Goal: Information Seeking & Learning: Learn about a topic

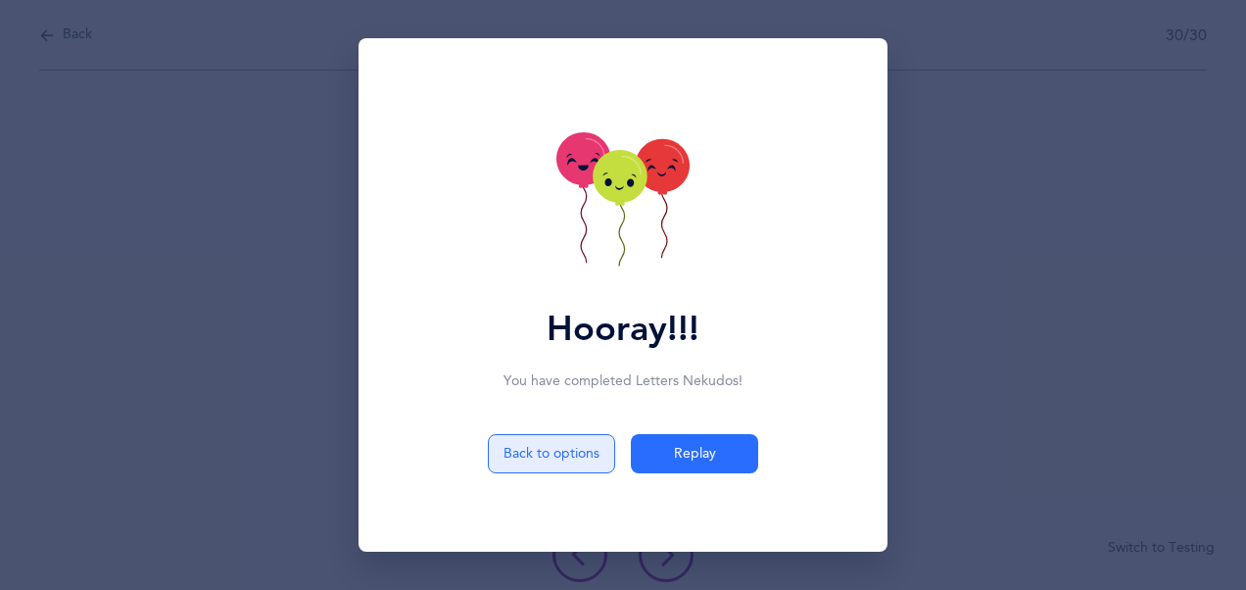
click at [558, 456] on button "Back to options" at bounding box center [551, 453] width 127 height 39
select select "4"
select select "28"
select select "single"
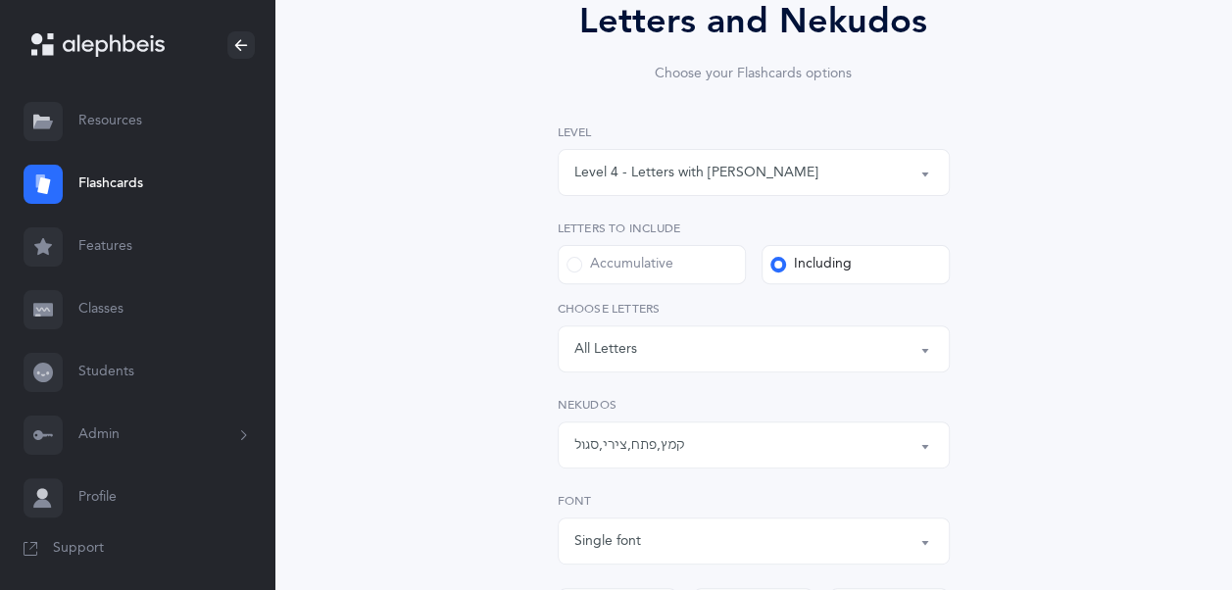
scroll to position [219, 0]
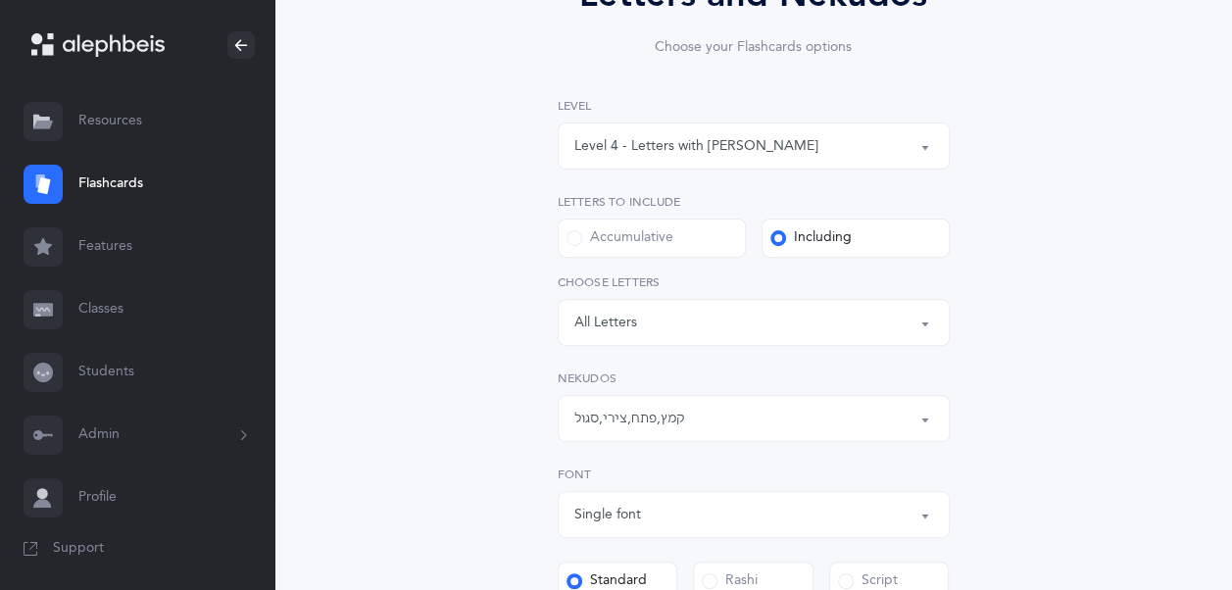
click at [720, 425] on div "קמץ , פתח , צירי , סגול" at bounding box center [753, 418] width 359 height 33
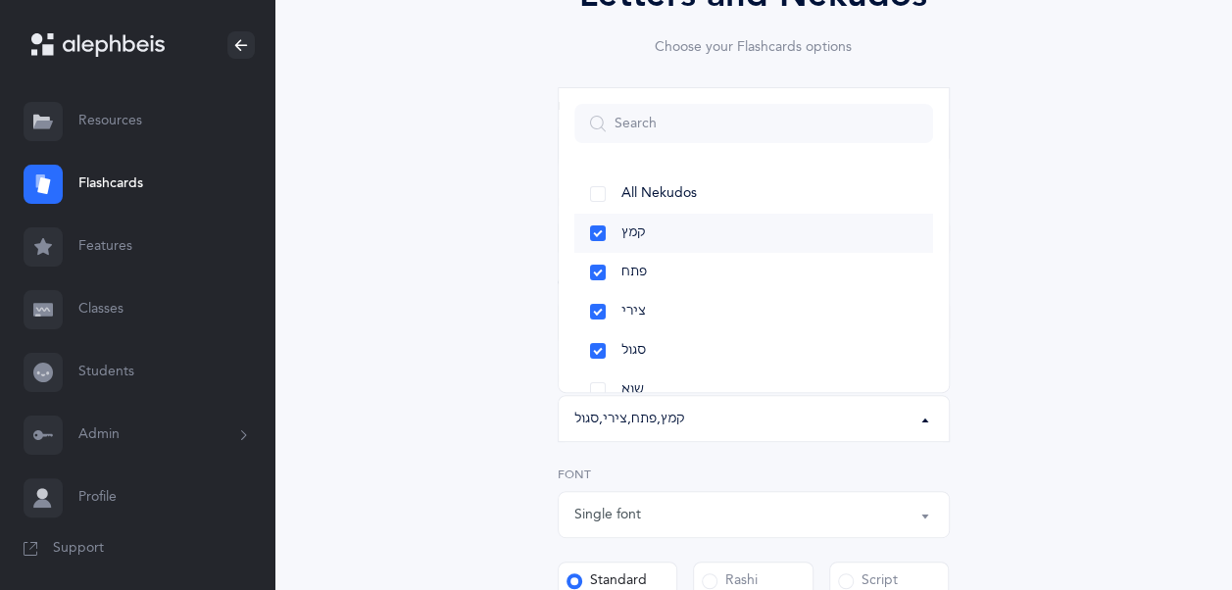
click at [606, 226] on link "קמץ" at bounding box center [753, 233] width 359 height 39
click at [600, 276] on link "פתח" at bounding box center [753, 272] width 359 height 39
click at [595, 304] on link "צירי" at bounding box center [753, 311] width 359 height 39
select select "31"
click at [597, 361] on link "סגול" at bounding box center [753, 350] width 359 height 39
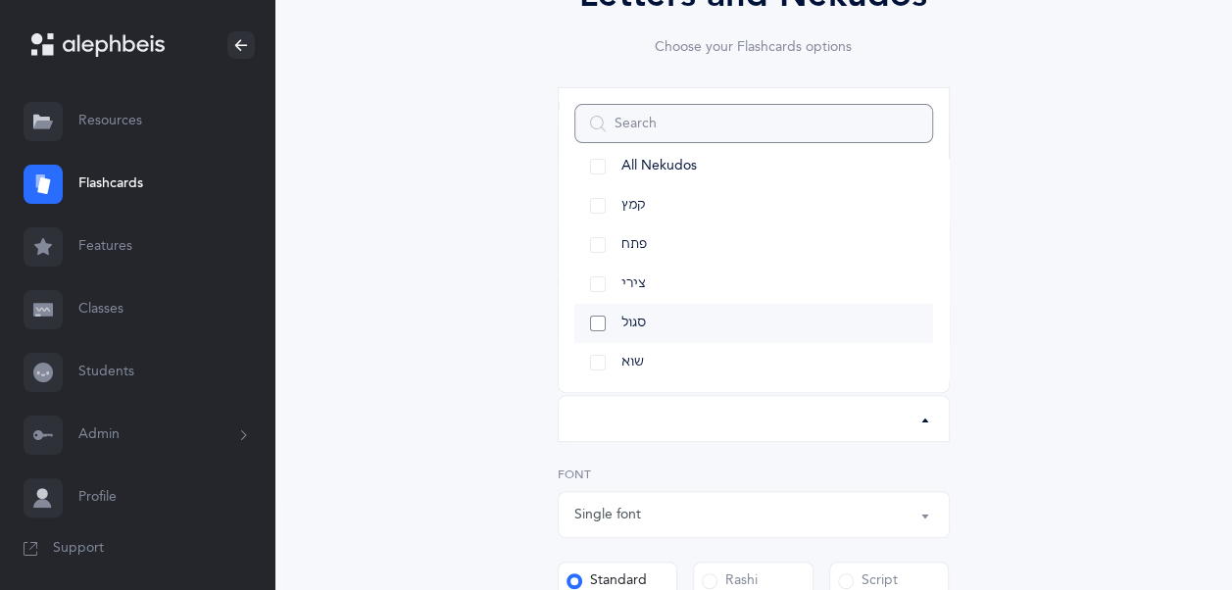
scroll to position [41, 0]
click at [597, 353] on link "שוא" at bounding box center [753, 348] width 359 height 39
select select "32"
click at [496, 404] on div "Letters and Nekudos Choose your Flashcards options Level 1 - Letters only Level…" at bounding box center [753, 476] width 848 height 1124
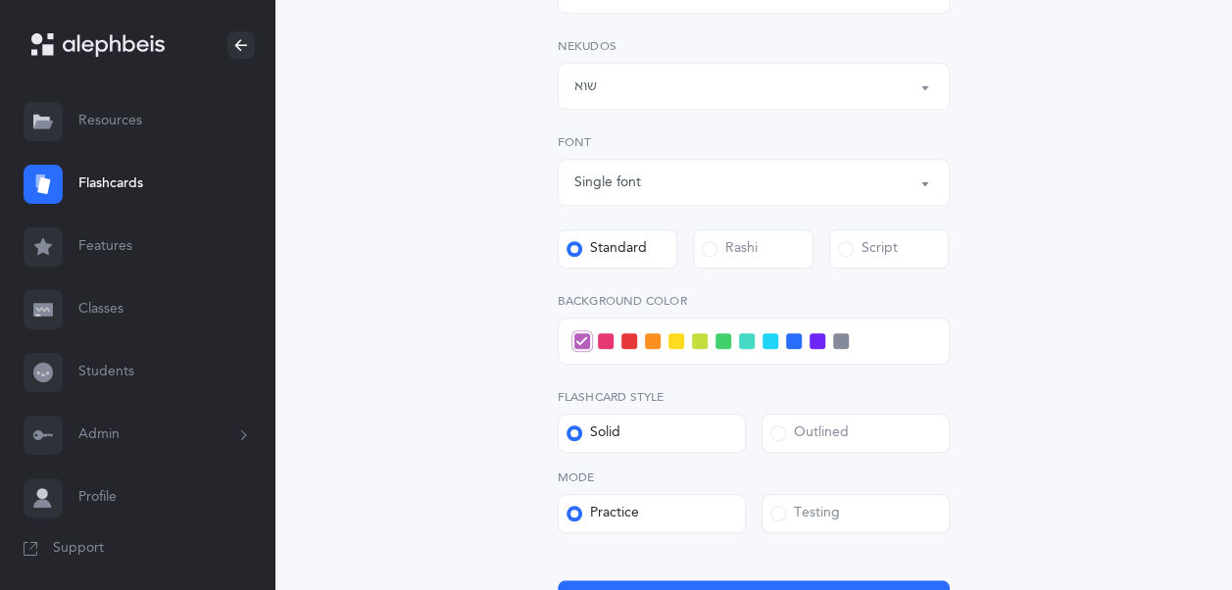
scroll to position [553, 0]
click at [683, 347] on div at bounding box center [754, 339] width 392 height 47
click at [676, 347] on span at bounding box center [676, 340] width 16 height 16
click at [0, 0] on input "checkbox" at bounding box center [0, 0] width 0 height 0
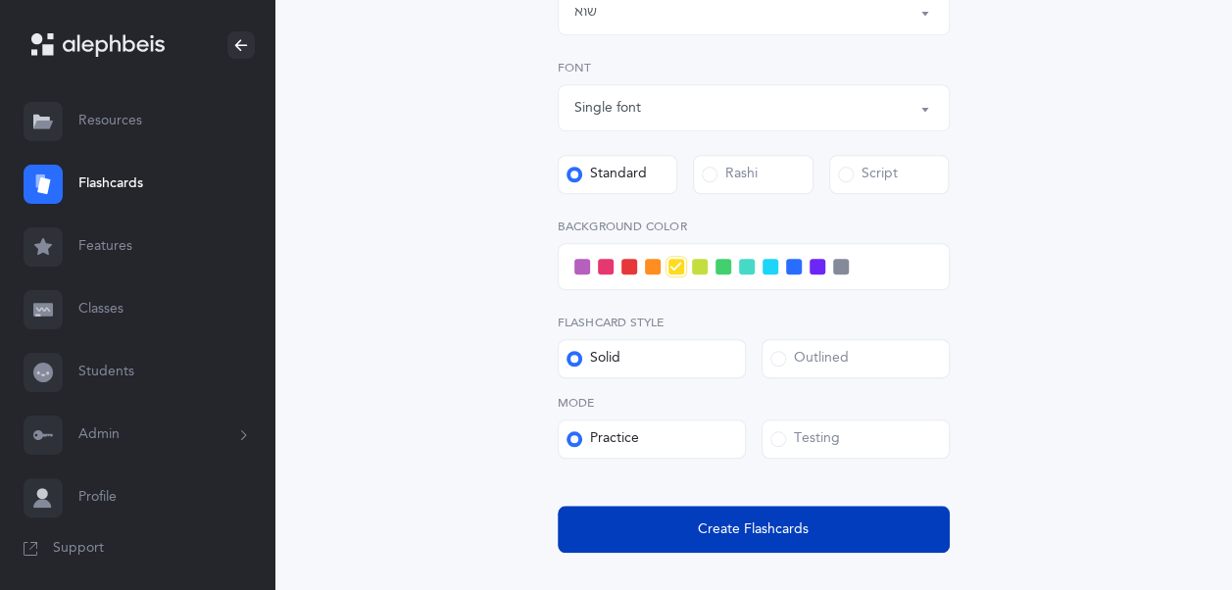
click at [768, 523] on span "Create Flashcards" at bounding box center [753, 529] width 111 height 21
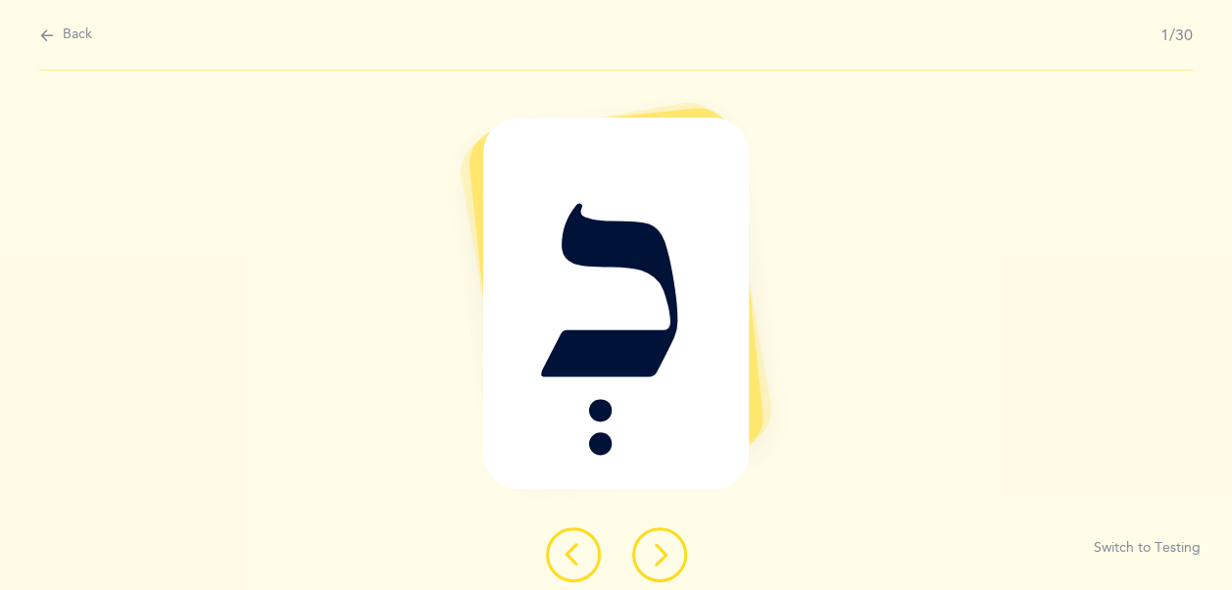
scroll to position [0, 0]
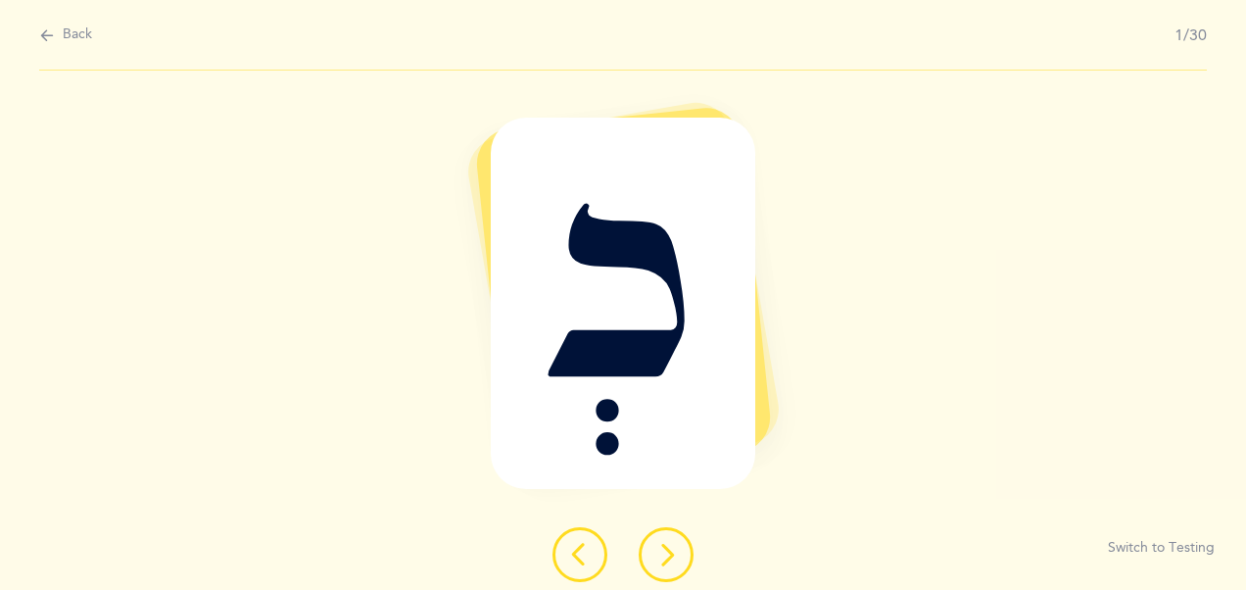
click at [635, 553] on div at bounding box center [623, 554] width 172 height 55
click at [661, 553] on icon at bounding box center [666, 555] width 24 height 24
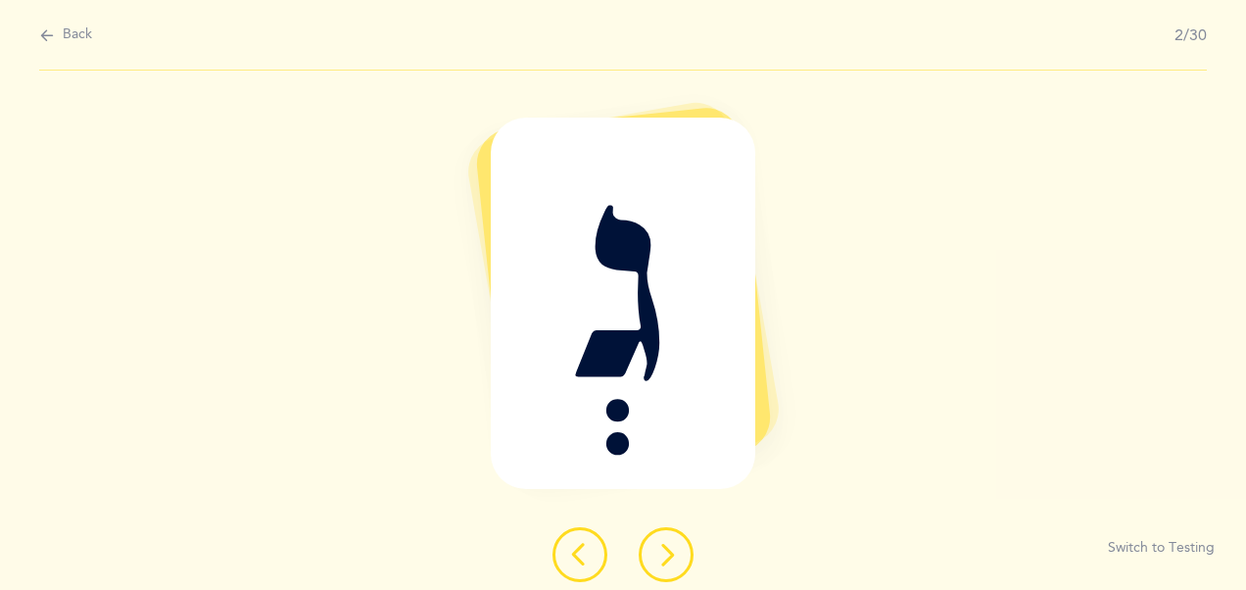
click at [661, 553] on icon at bounding box center [666, 555] width 24 height 24
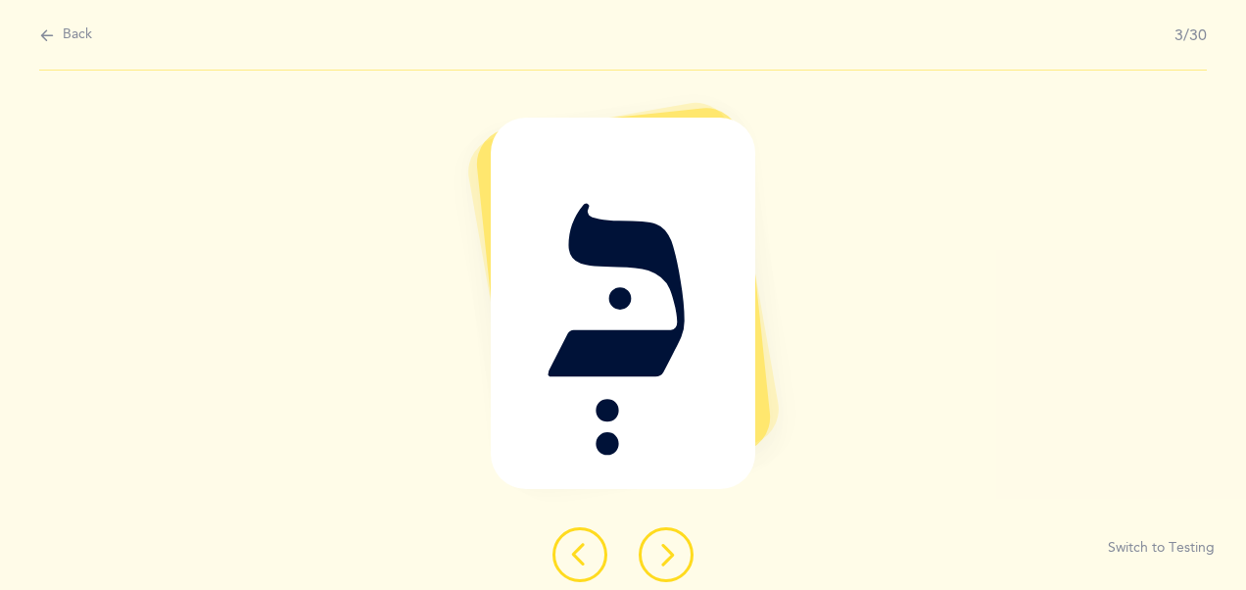
click at [661, 553] on icon at bounding box center [666, 555] width 24 height 24
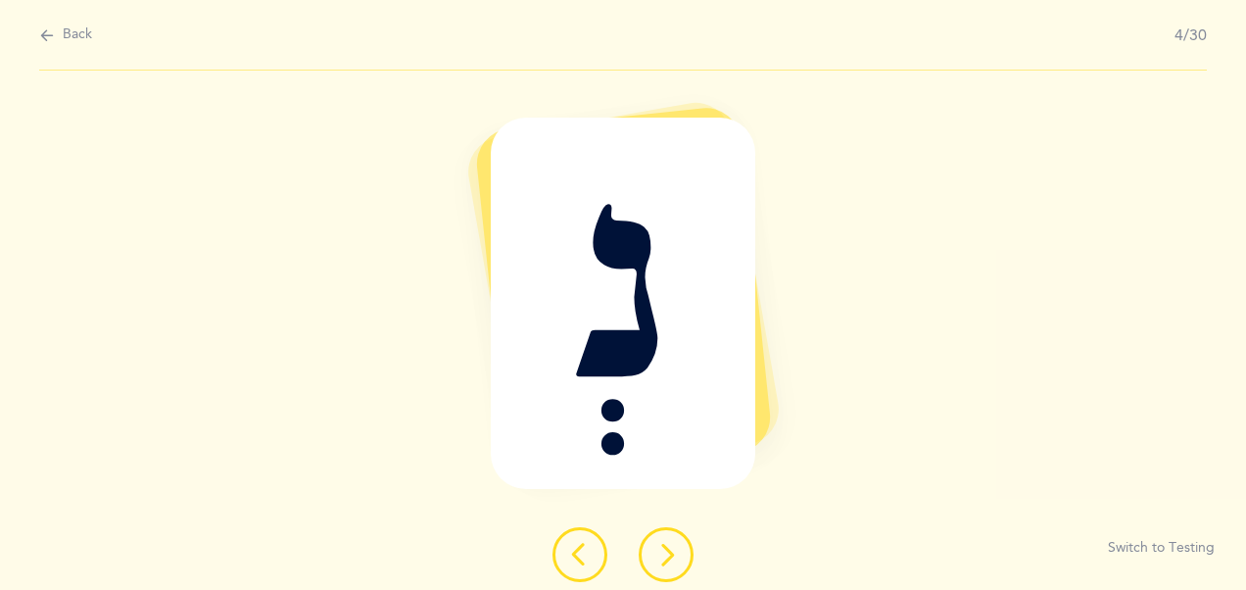
click at [661, 553] on icon at bounding box center [666, 555] width 24 height 24
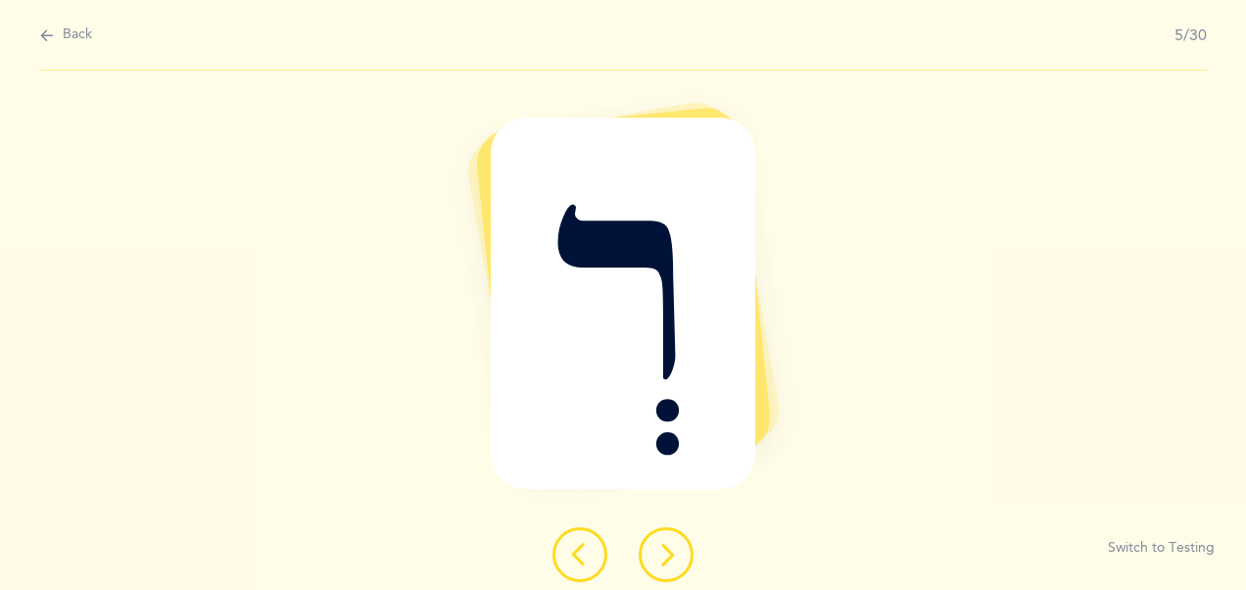
click at [661, 553] on icon at bounding box center [666, 555] width 24 height 24
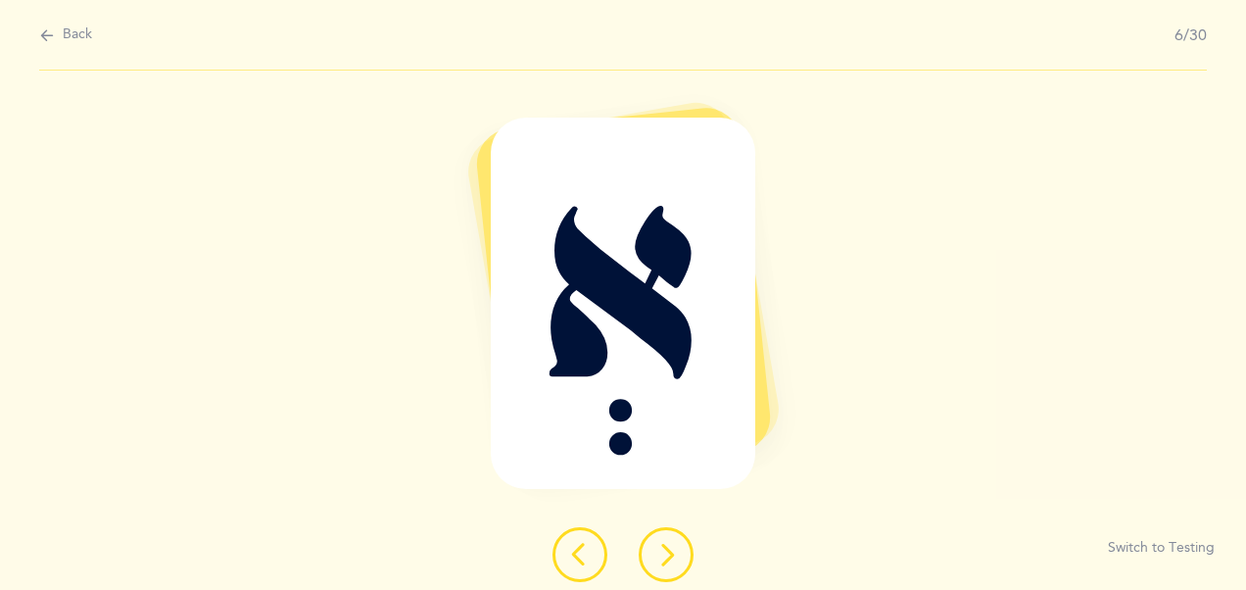
click at [661, 553] on icon at bounding box center [666, 555] width 24 height 24
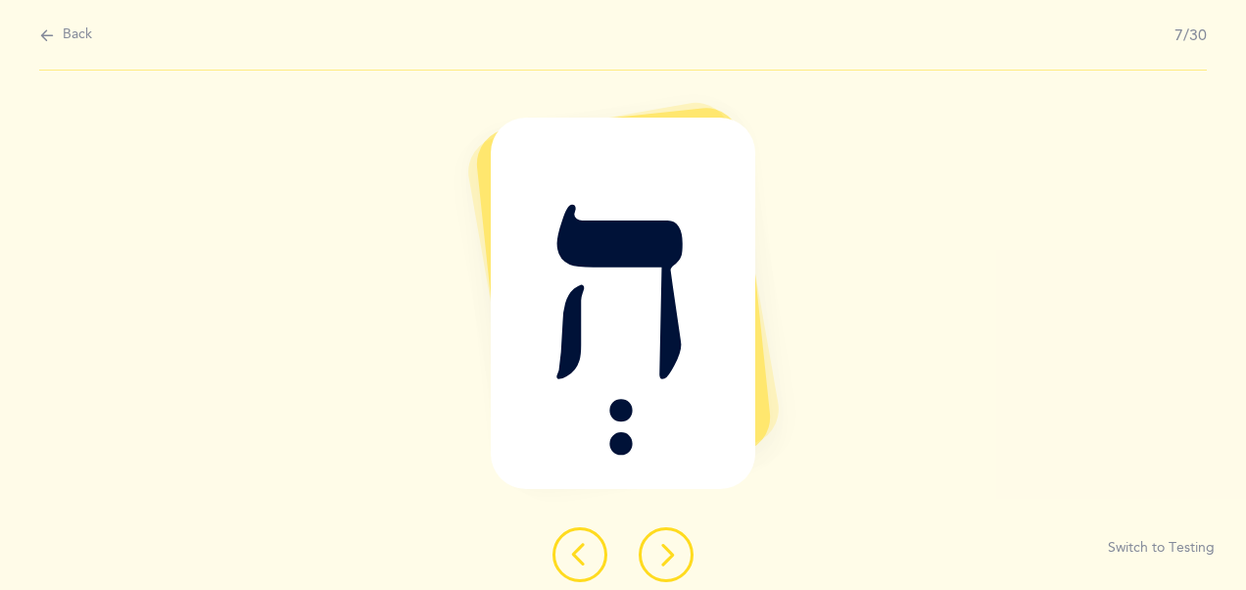
click at [661, 553] on icon at bounding box center [666, 555] width 24 height 24
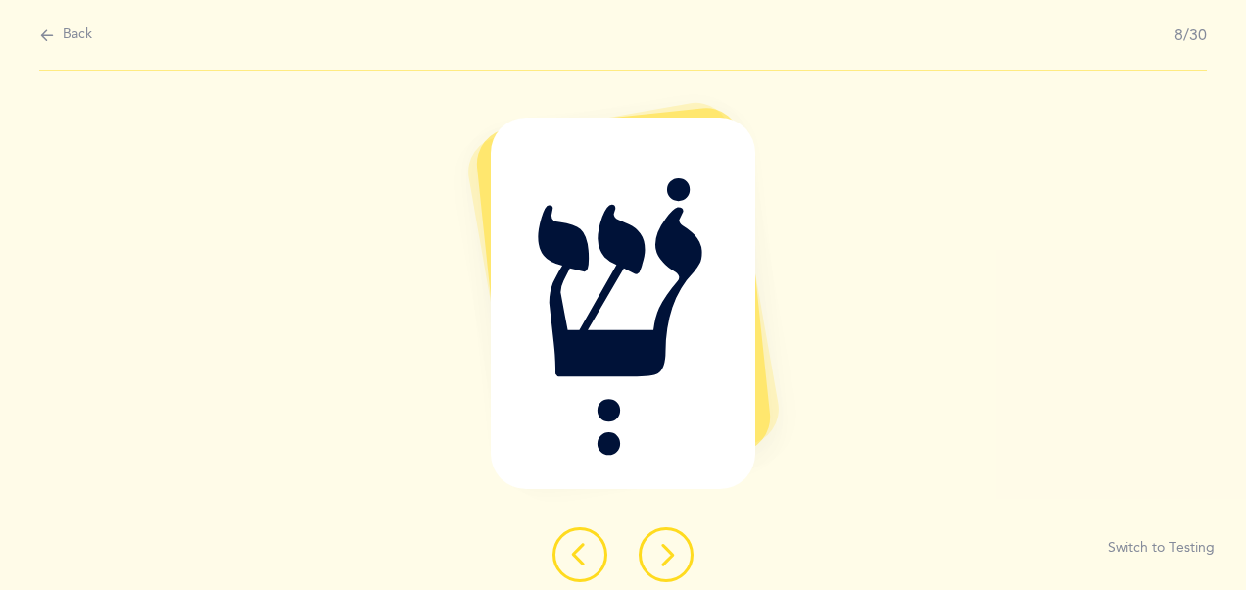
click at [661, 553] on icon at bounding box center [666, 555] width 24 height 24
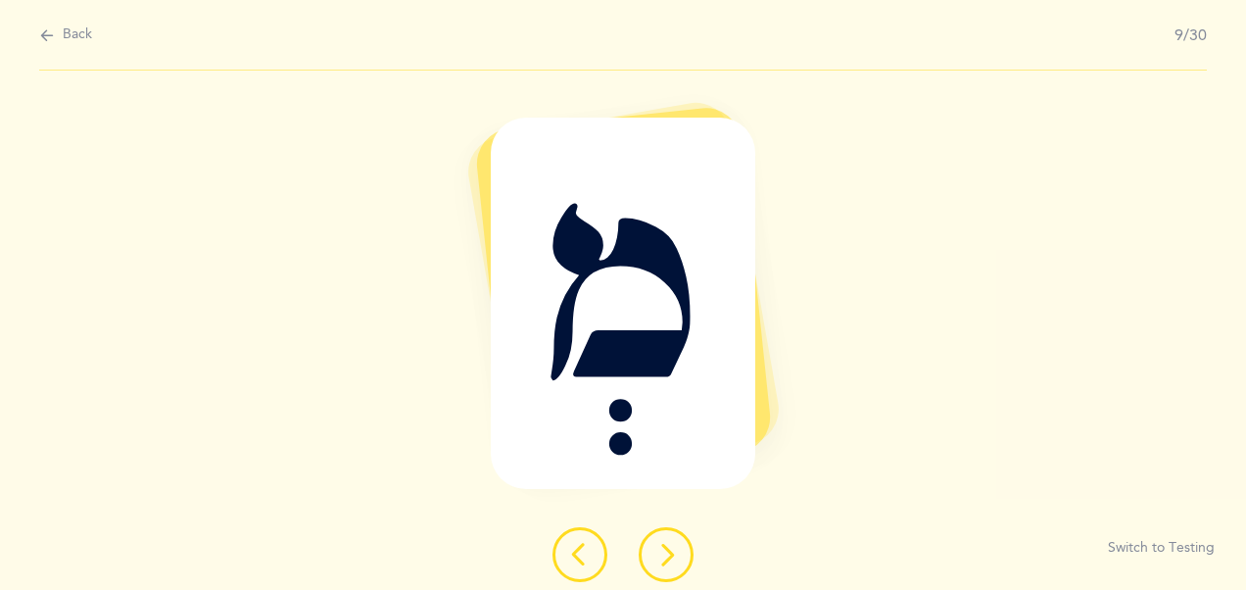
click at [661, 553] on icon at bounding box center [666, 555] width 24 height 24
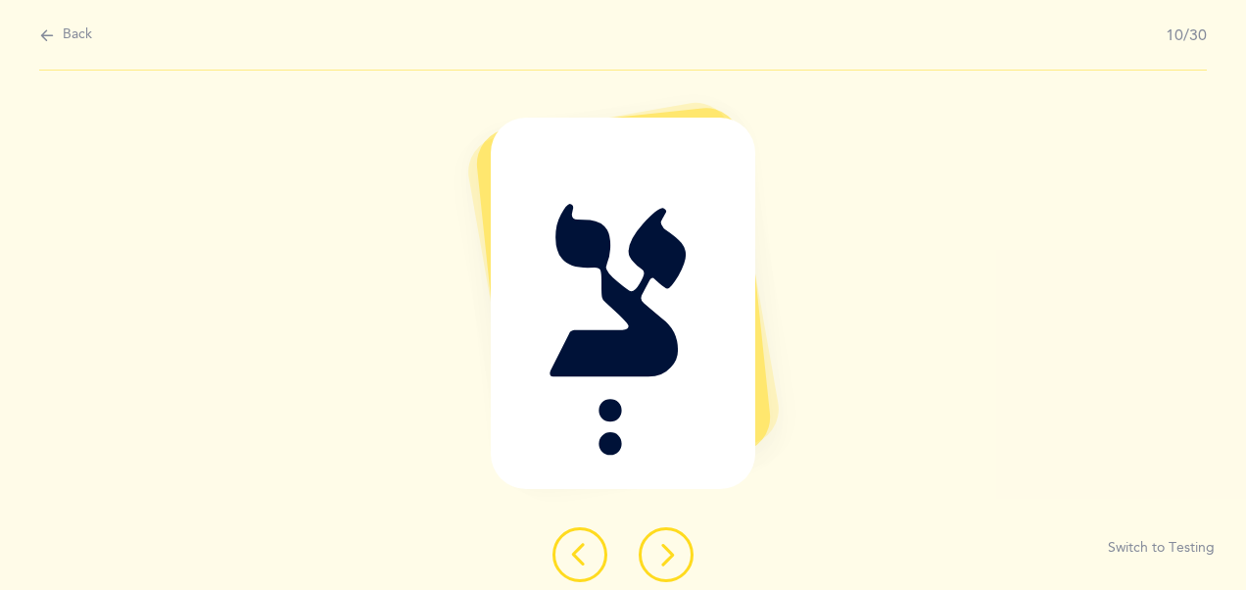
click at [661, 553] on icon at bounding box center [666, 555] width 24 height 24
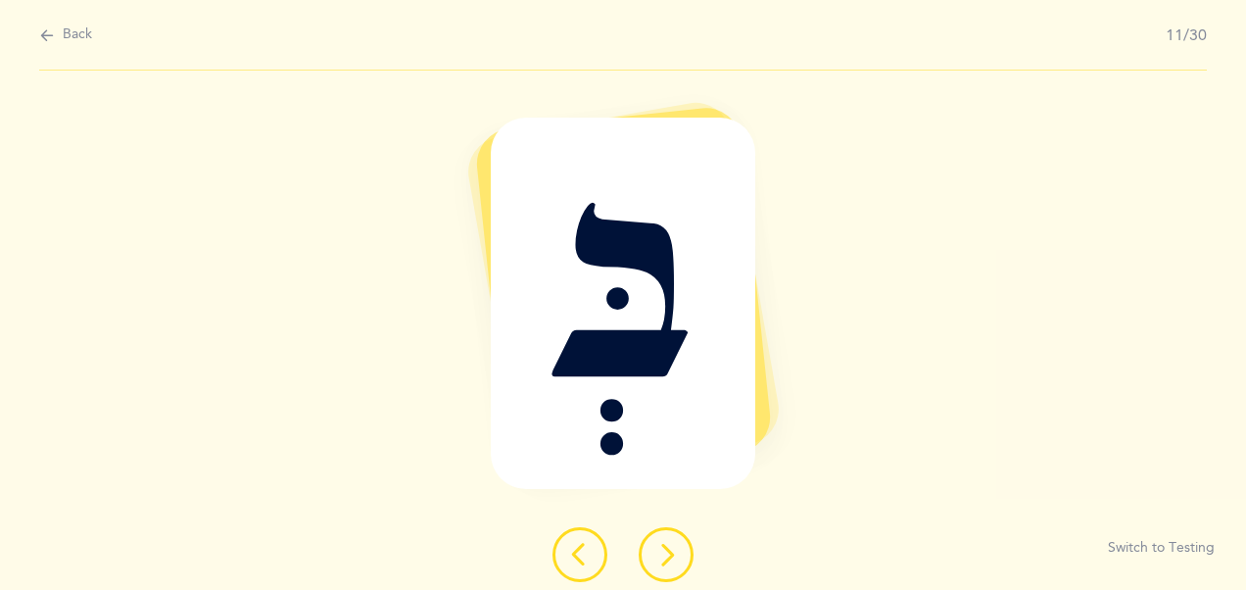
click at [661, 553] on icon at bounding box center [666, 555] width 24 height 24
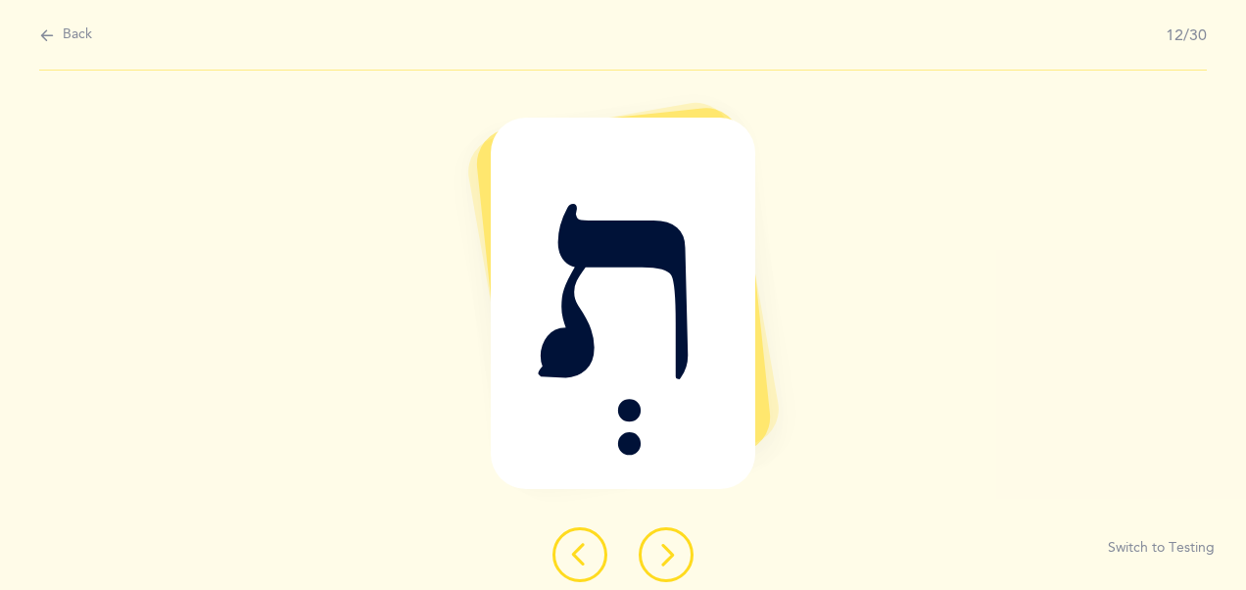
click at [661, 553] on icon at bounding box center [666, 555] width 24 height 24
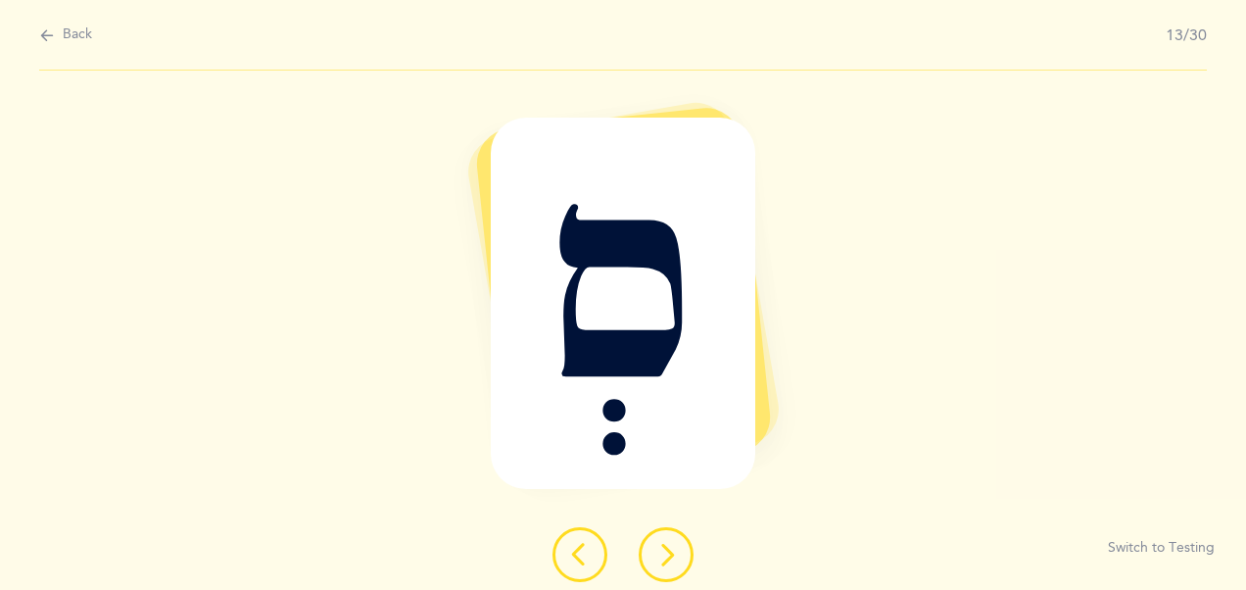
click at [661, 553] on icon at bounding box center [666, 555] width 24 height 24
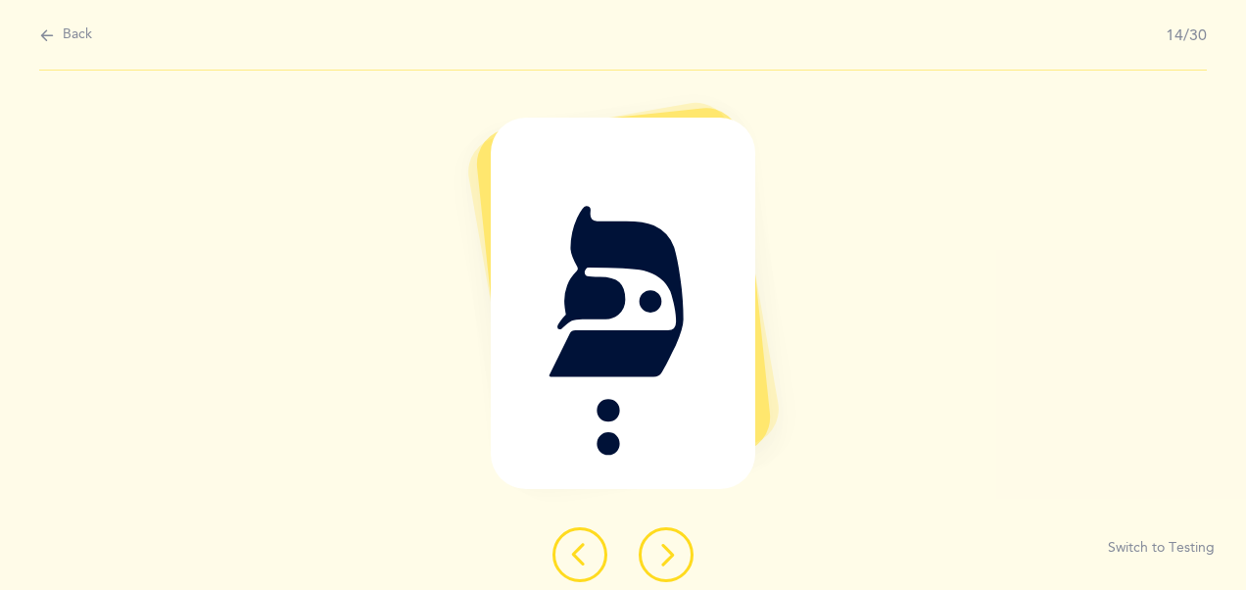
click at [661, 553] on icon at bounding box center [666, 555] width 24 height 24
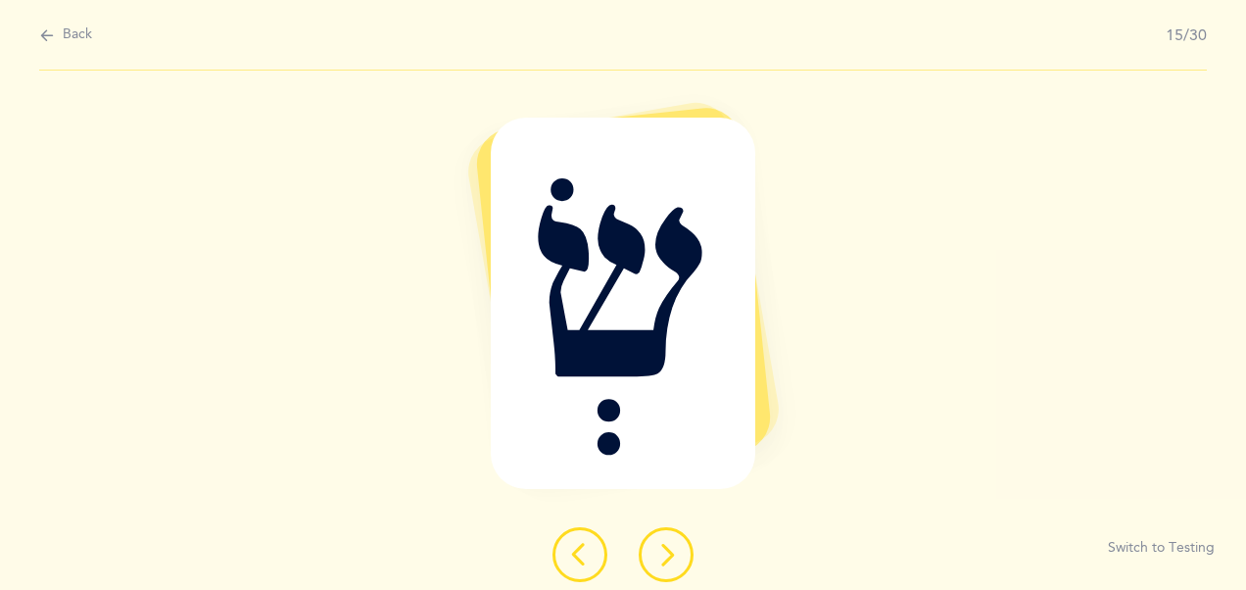
click at [661, 553] on icon at bounding box center [666, 555] width 24 height 24
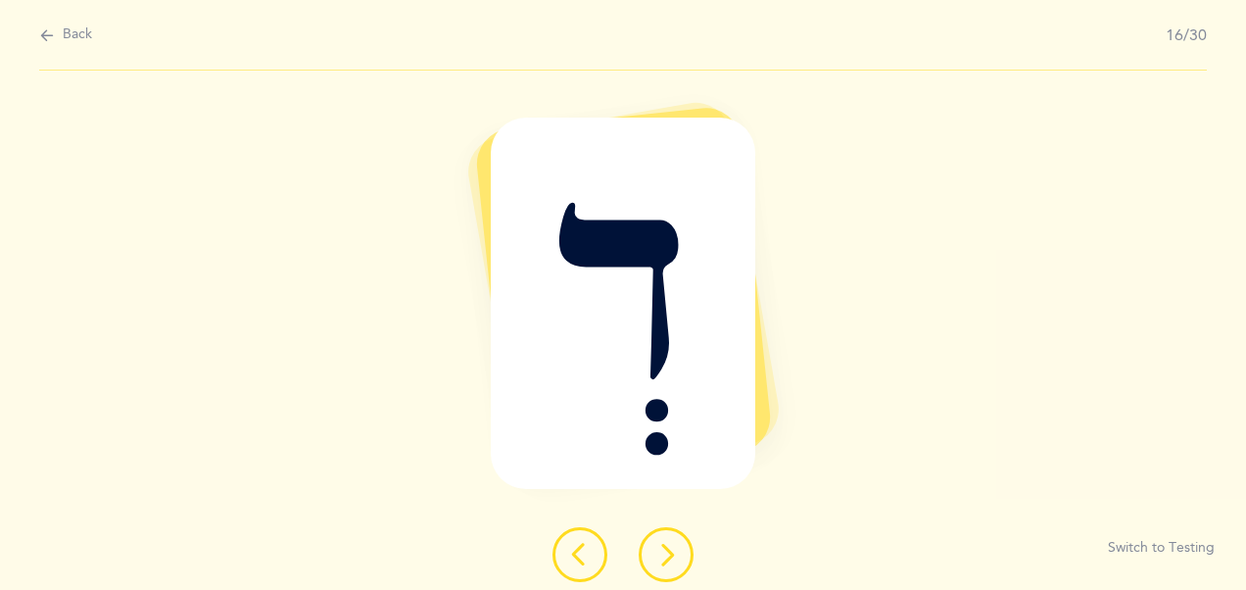
click at [662, 551] on icon at bounding box center [666, 555] width 24 height 24
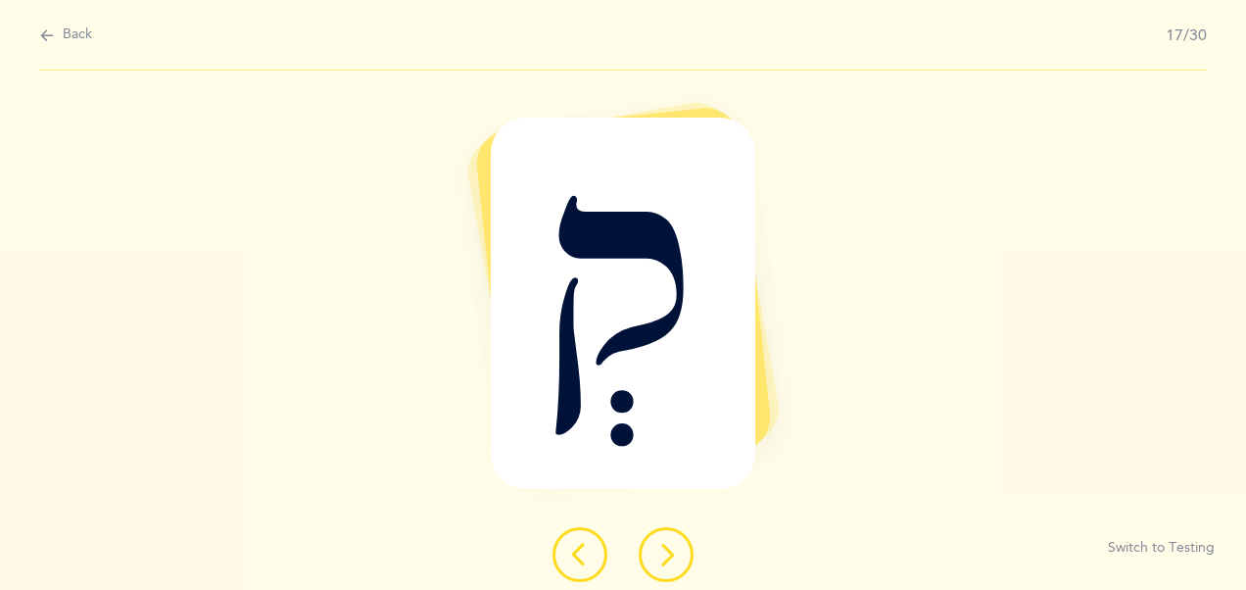
click at [662, 551] on icon at bounding box center [666, 555] width 24 height 24
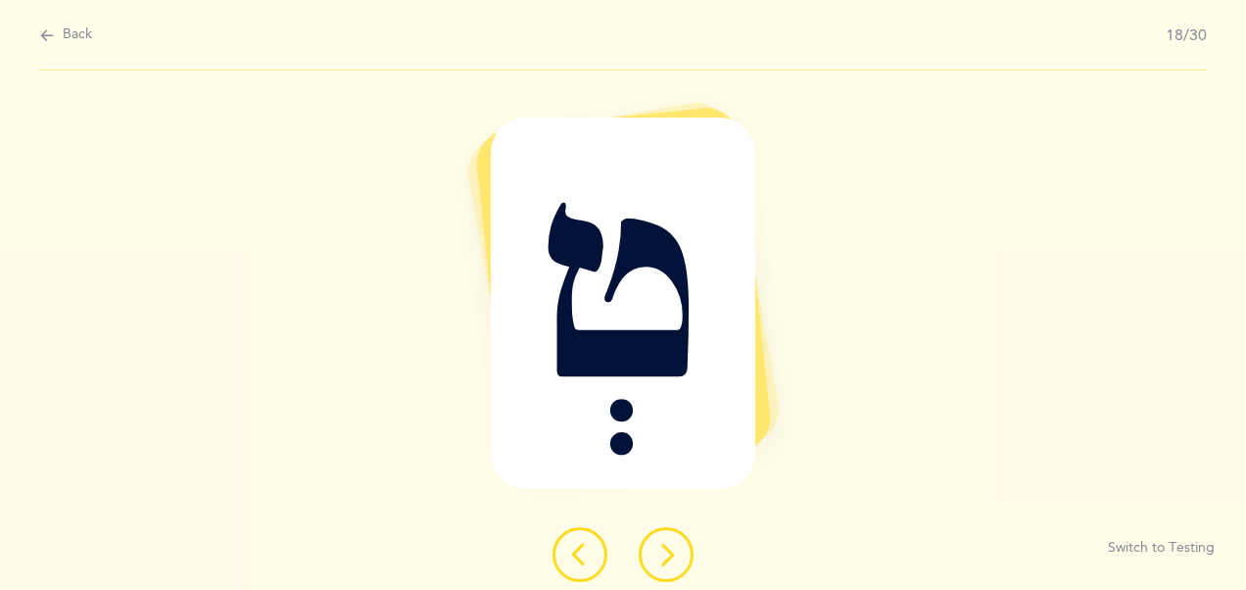
click at [662, 551] on icon at bounding box center [666, 555] width 24 height 24
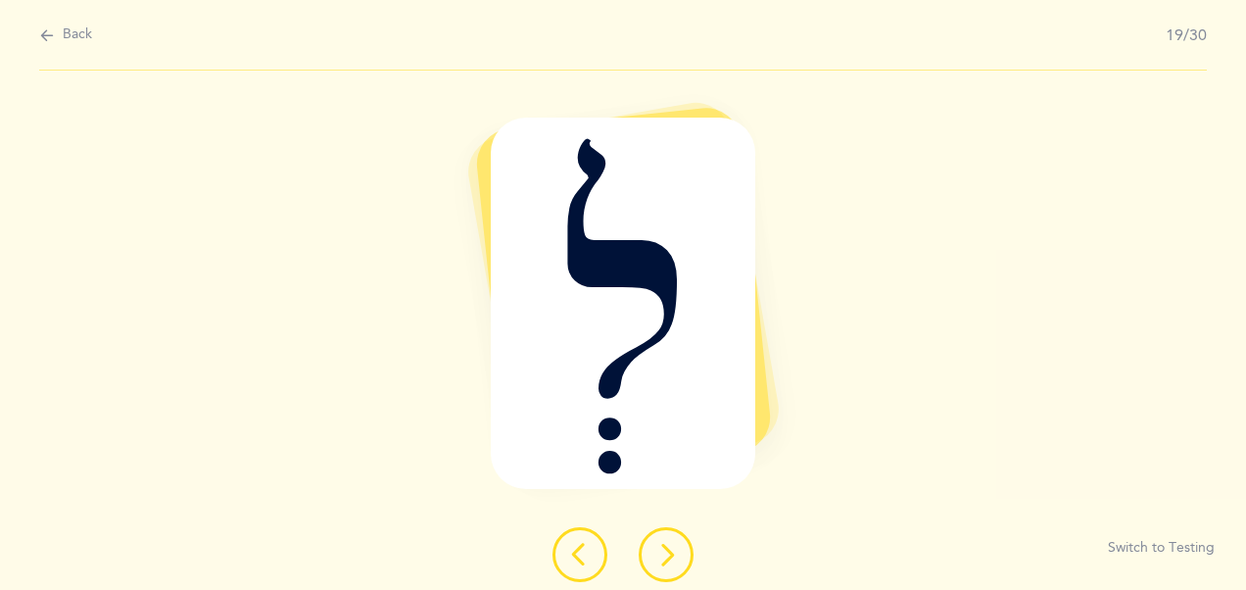
click at [662, 551] on icon at bounding box center [666, 555] width 24 height 24
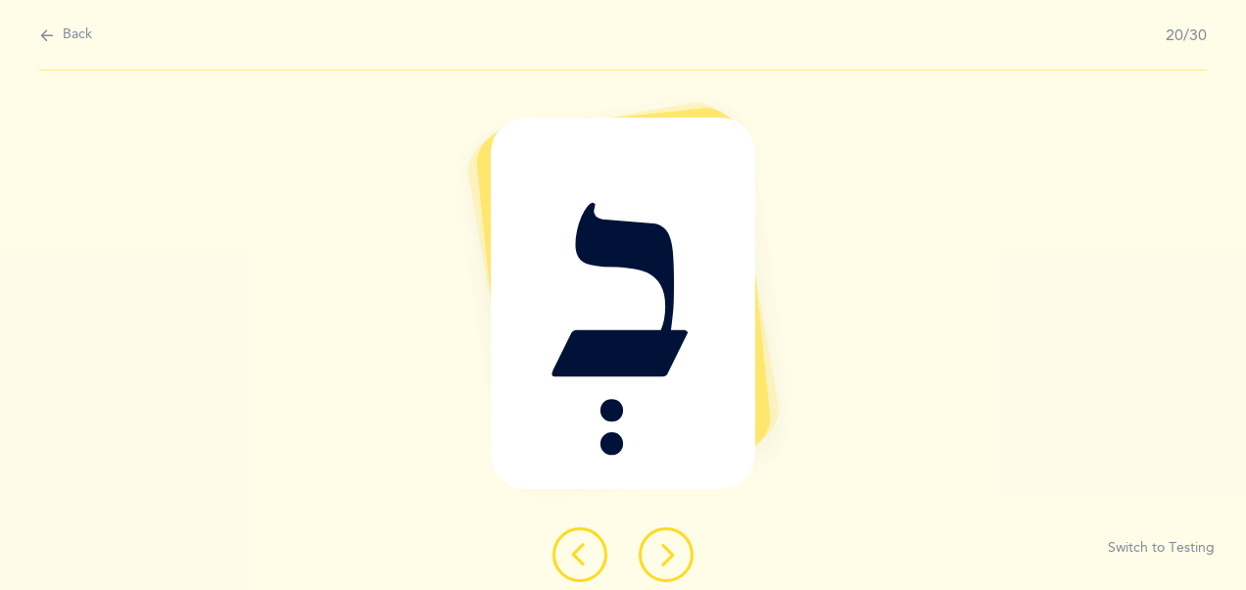
click at [662, 551] on icon at bounding box center [666, 555] width 24 height 24
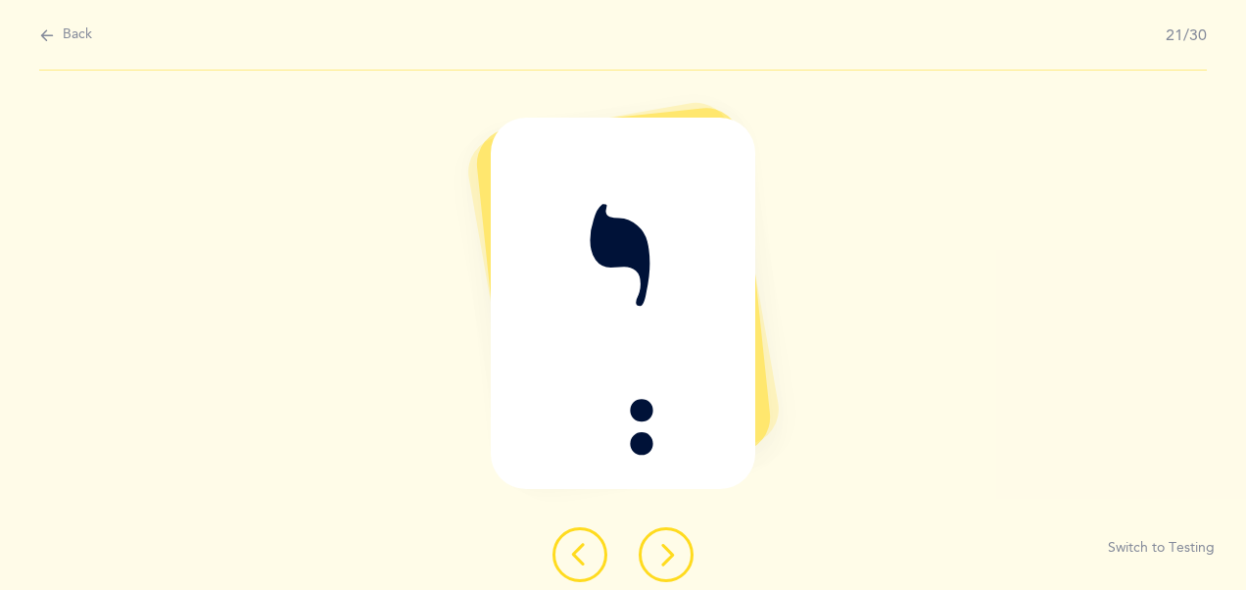
click at [662, 551] on icon at bounding box center [666, 555] width 24 height 24
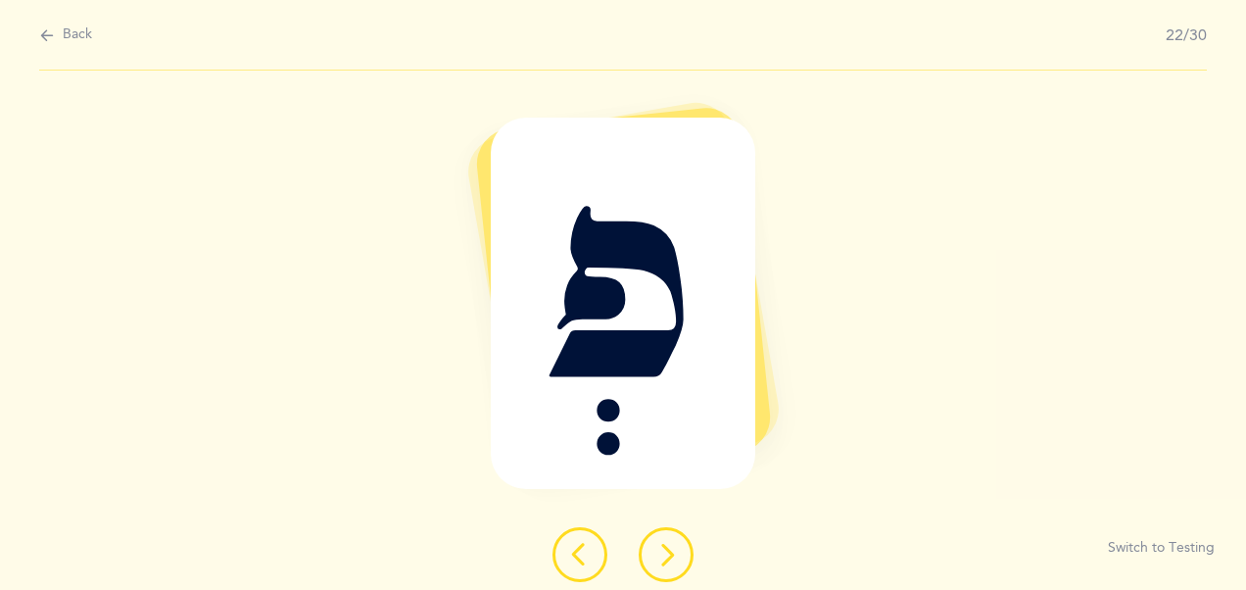
click at [662, 551] on icon at bounding box center [666, 555] width 24 height 24
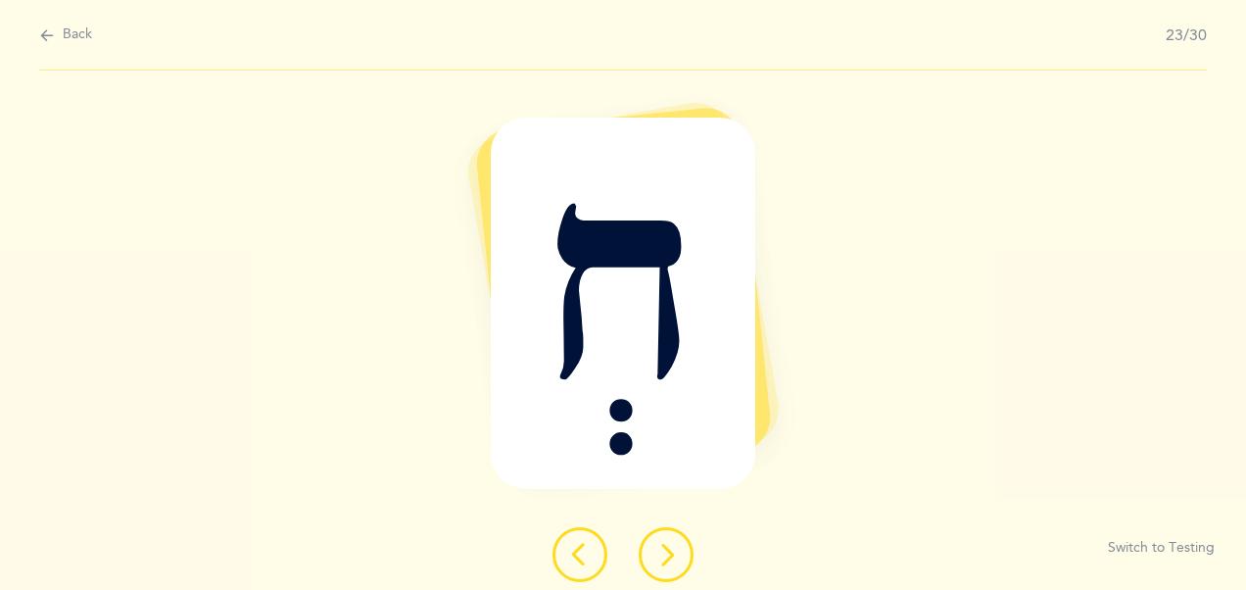
click at [662, 551] on icon at bounding box center [666, 555] width 24 height 24
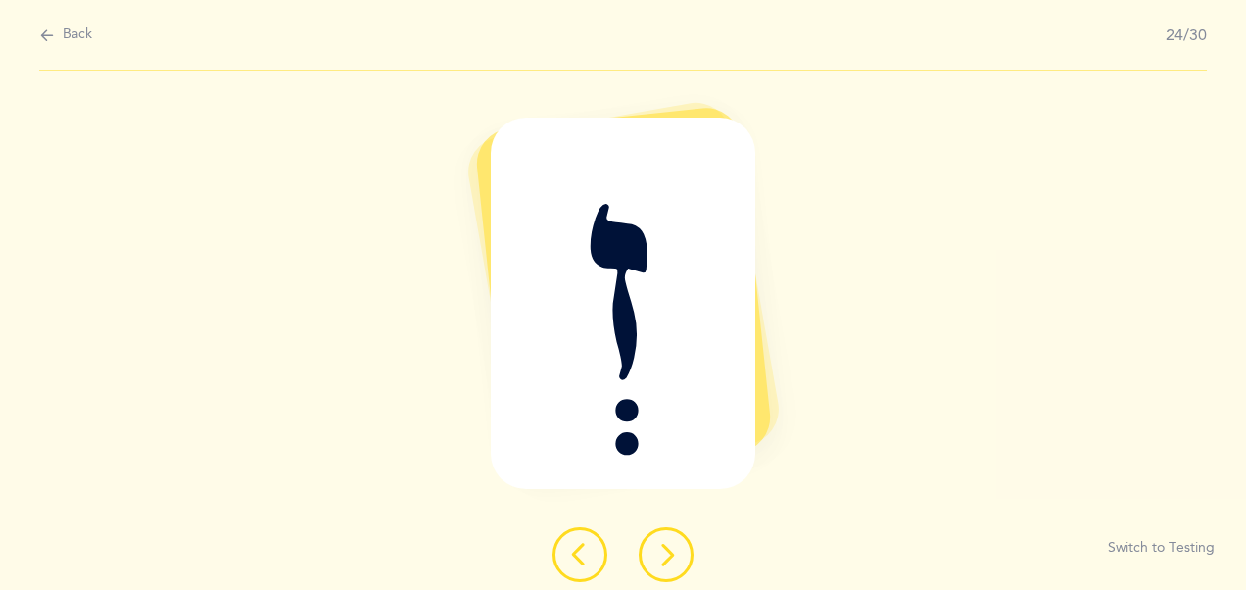
click at [662, 551] on icon at bounding box center [666, 555] width 24 height 24
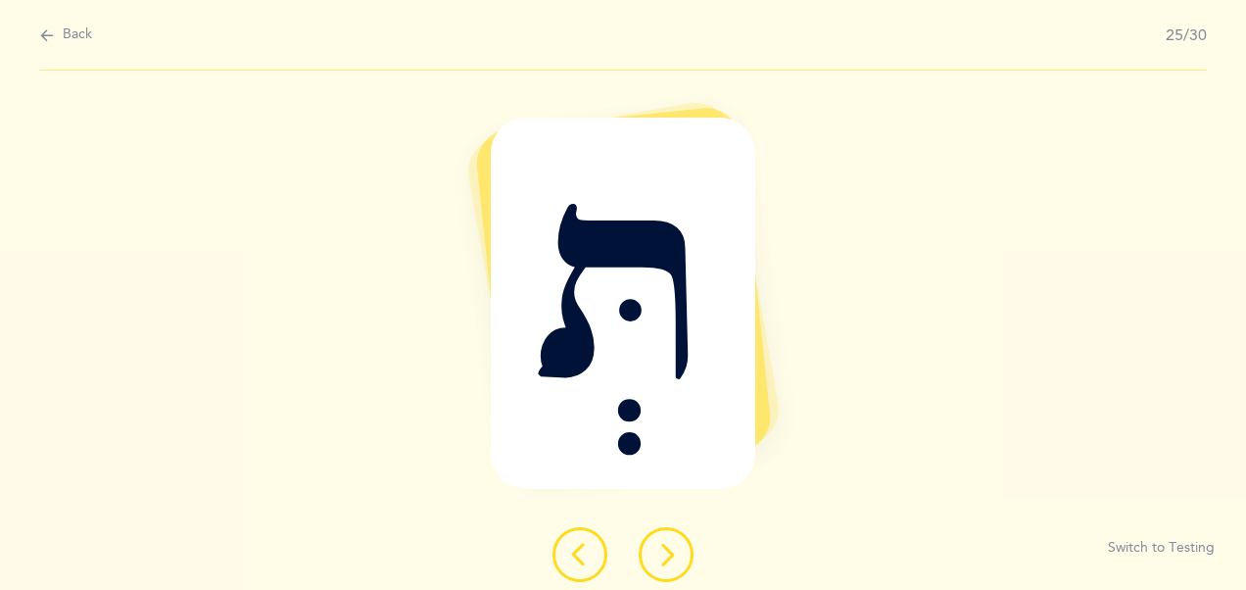
click at [662, 551] on icon at bounding box center [666, 555] width 24 height 24
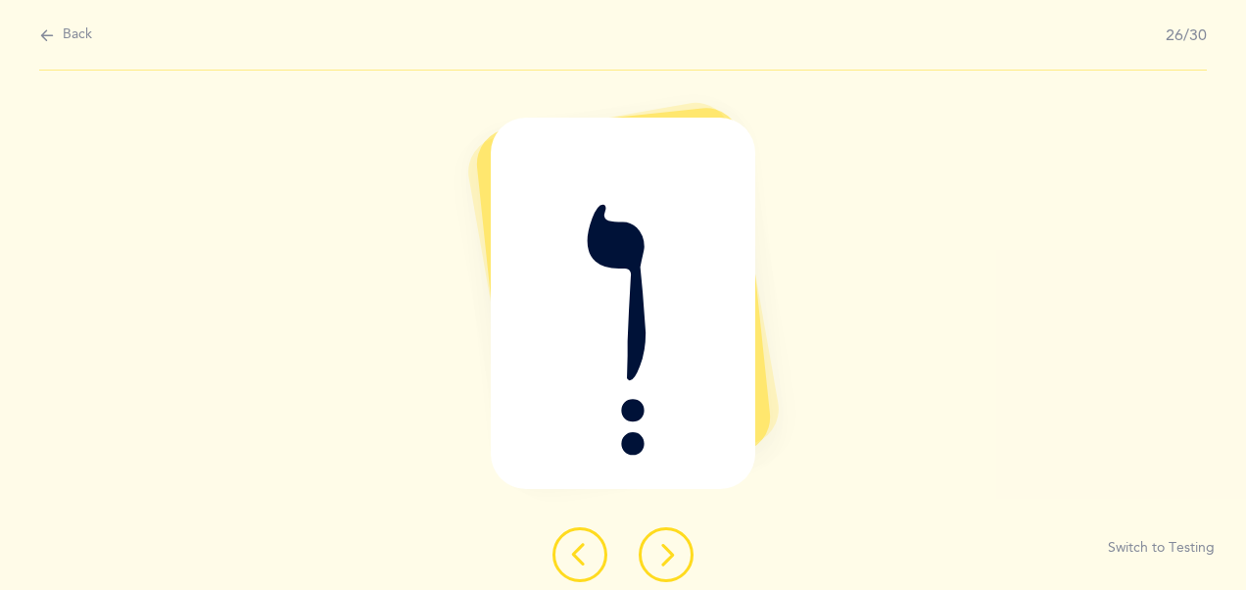
click at [662, 551] on icon at bounding box center [666, 555] width 24 height 24
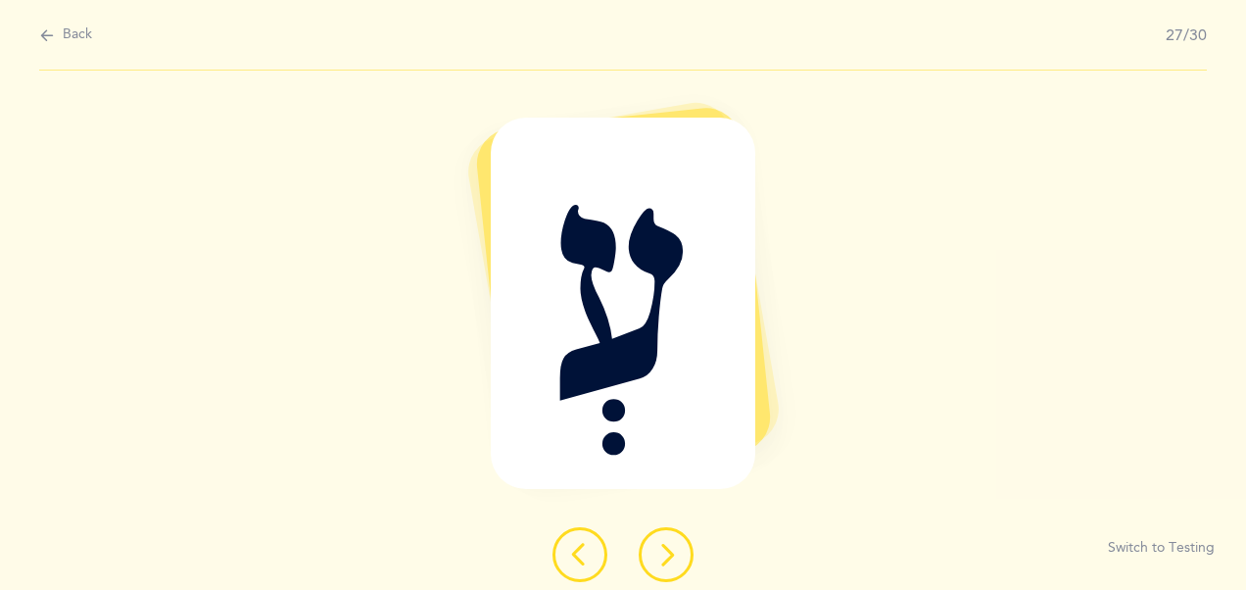
click at [662, 551] on icon at bounding box center [666, 555] width 24 height 24
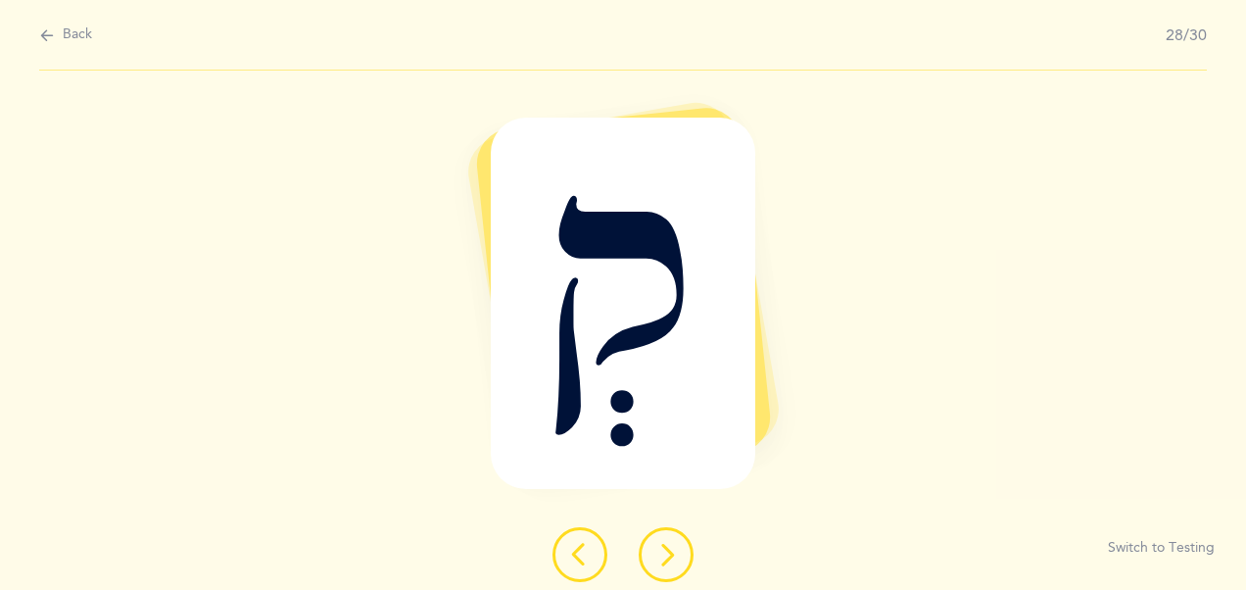
click at [662, 551] on icon at bounding box center [666, 555] width 24 height 24
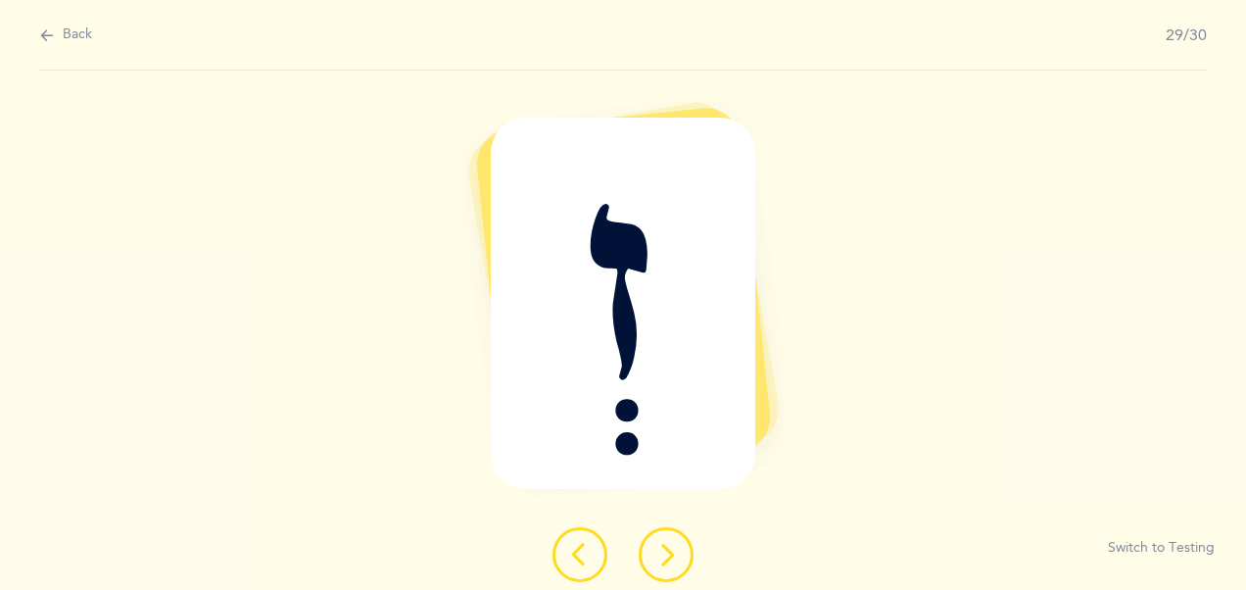
drag, startPoint x: 662, startPoint y: 551, endPoint x: 683, endPoint y: 553, distance: 20.7
click at [683, 553] on button at bounding box center [666, 554] width 55 height 55
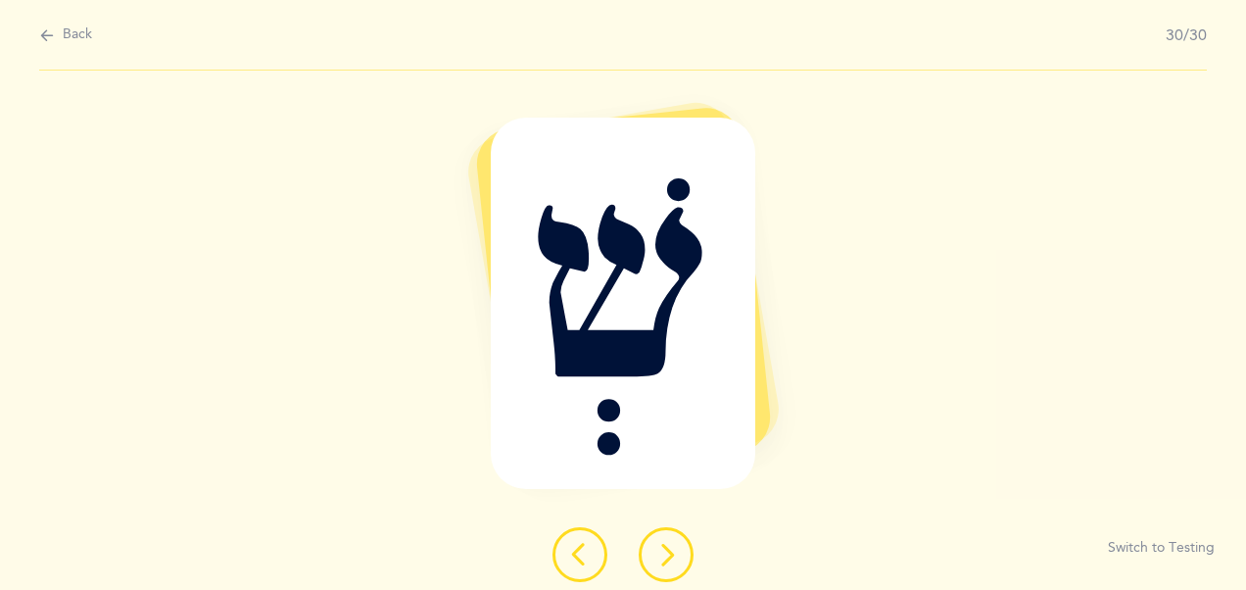
click at [683, 553] on button at bounding box center [666, 554] width 55 height 55
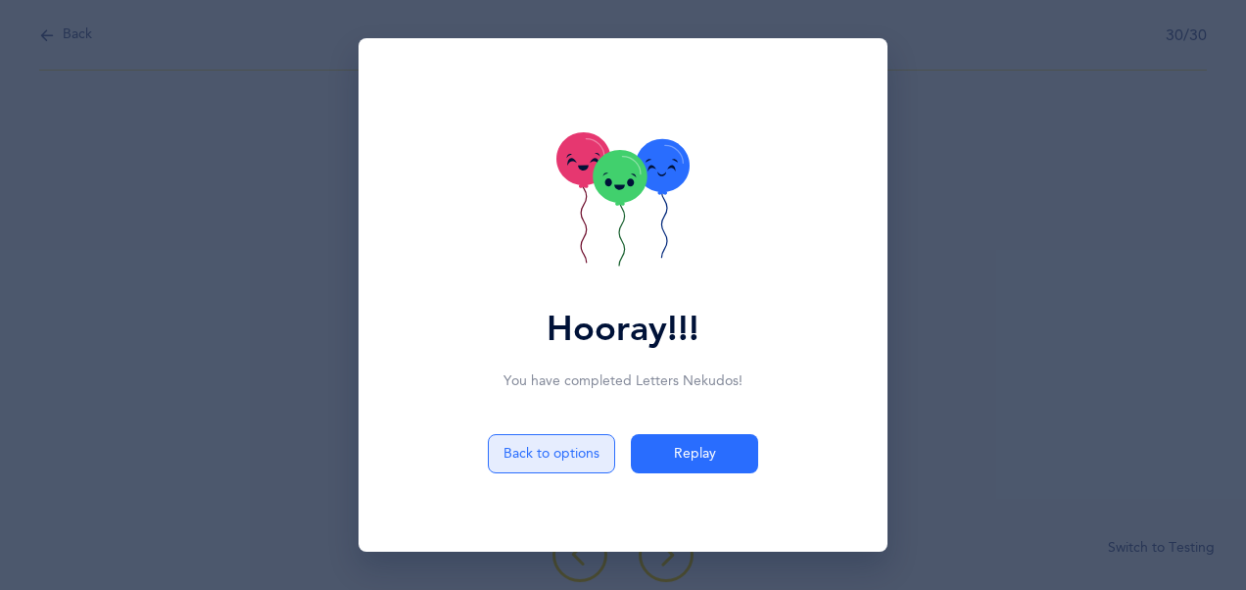
click at [554, 439] on button "Back to options" at bounding box center [551, 453] width 127 height 39
select select "4"
select select "32"
select select "single"
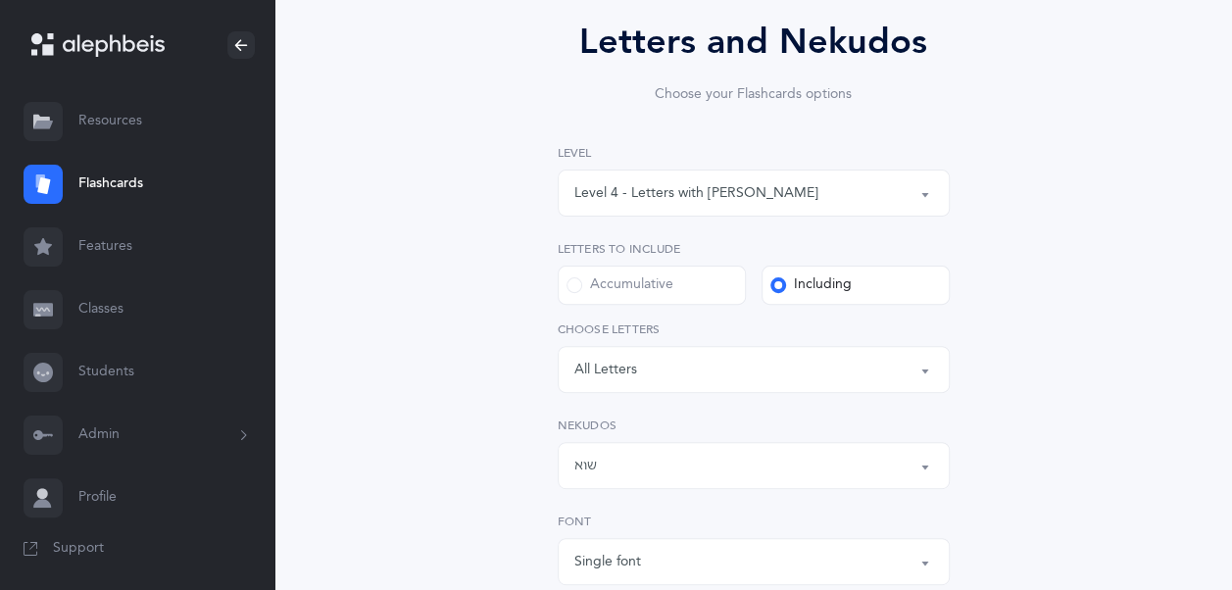
scroll to position [181, 0]
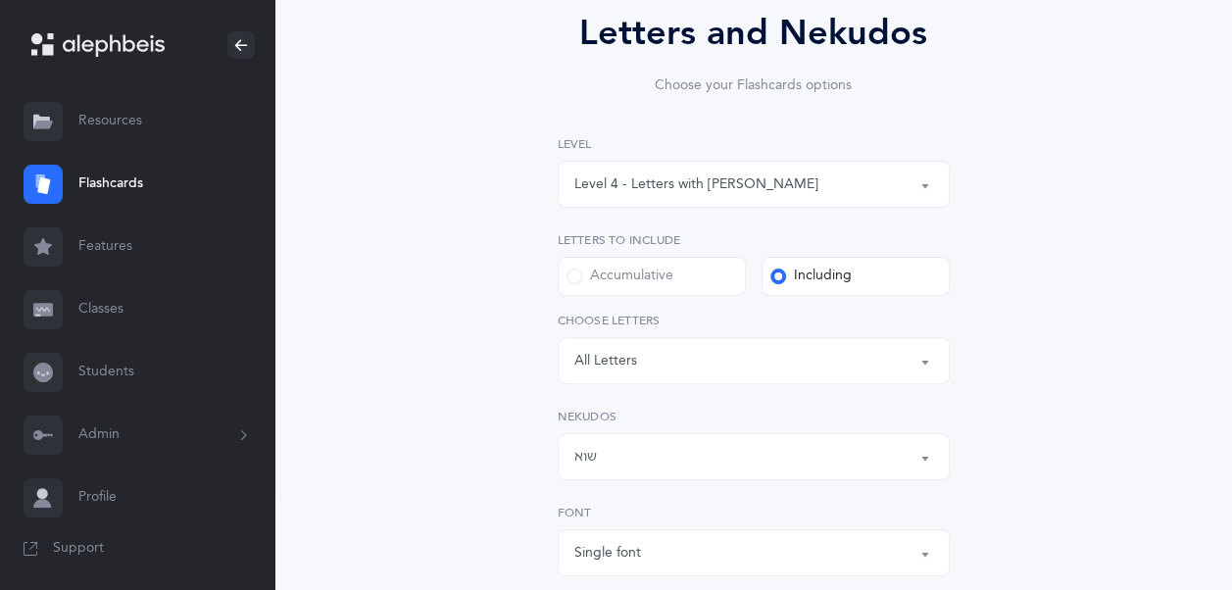
click at [643, 431] on div "All Nekudos קמץ פתח צירי סגול שוא חולם חסר חולם מלא חיריק חסר חיריק מלא קובוץ ש…" at bounding box center [754, 444] width 392 height 73
click at [643, 444] on div "שוא" at bounding box center [753, 456] width 359 height 33
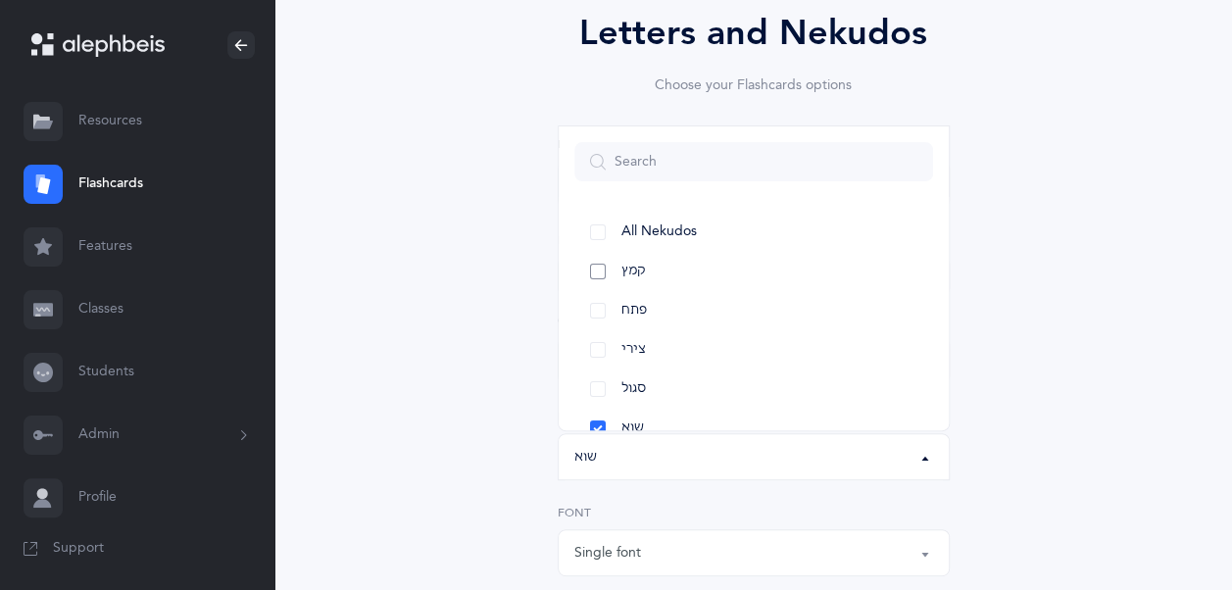
click at [604, 278] on link "קמץ" at bounding box center [753, 271] width 359 height 39
select select "28"
click at [604, 313] on link "פתח" at bounding box center [753, 310] width 359 height 39
click at [595, 340] on link "צירי" at bounding box center [753, 349] width 359 height 39
click at [596, 388] on link "סגול" at bounding box center [753, 388] width 359 height 39
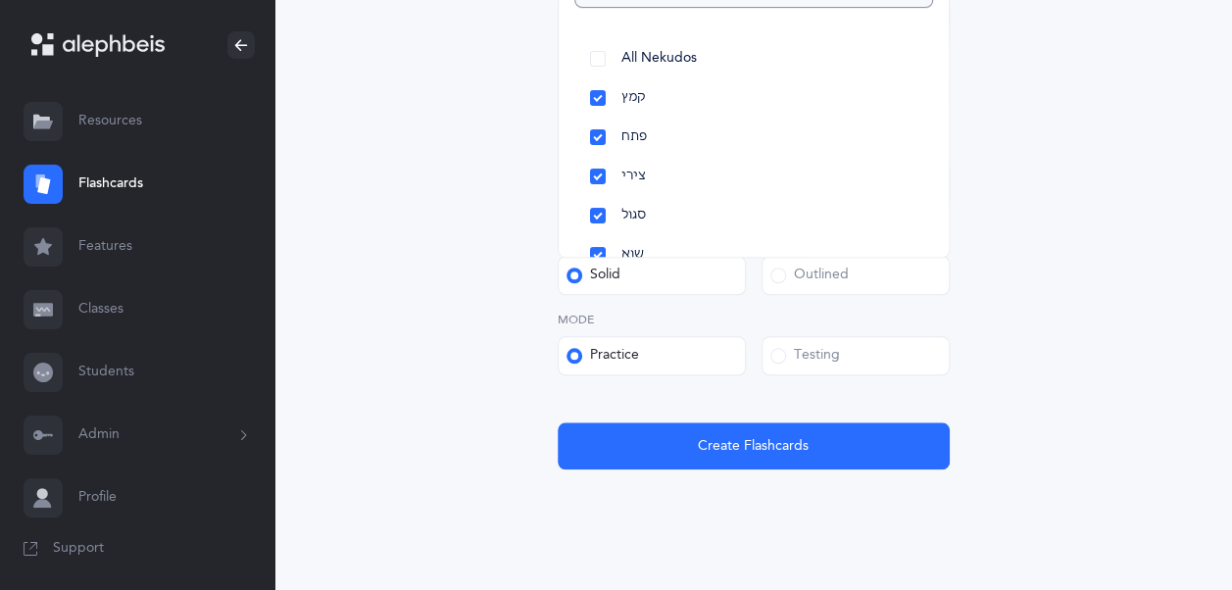
scroll to position [746, 0]
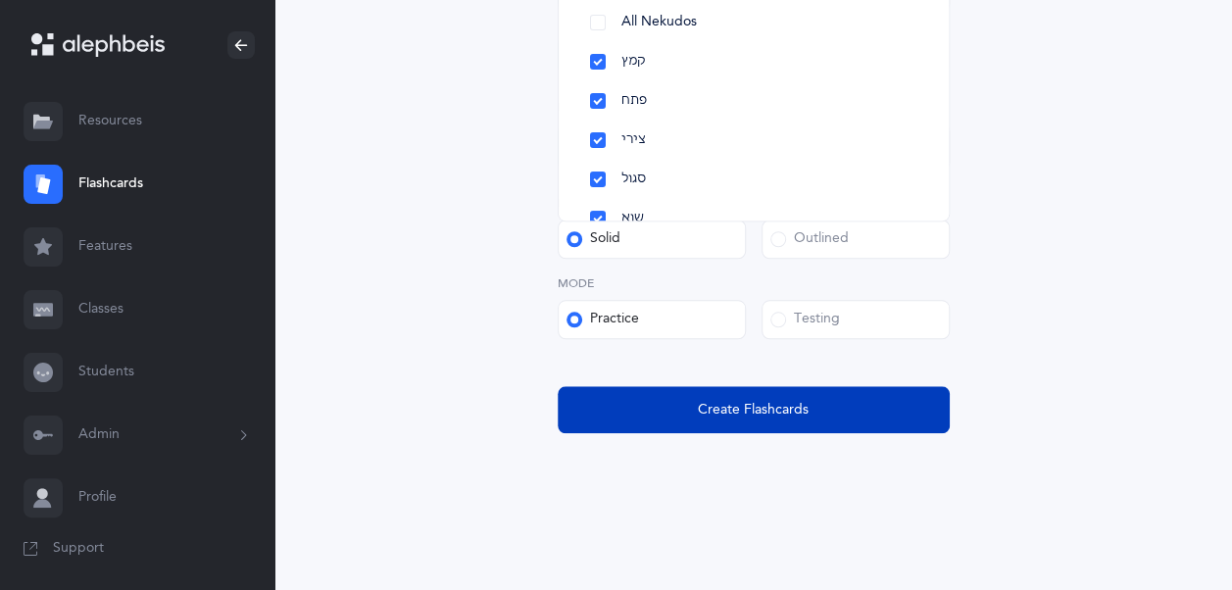
click at [710, 402] on span "Create Flashcards" at bounding box center [753, 410] width 111 height 21
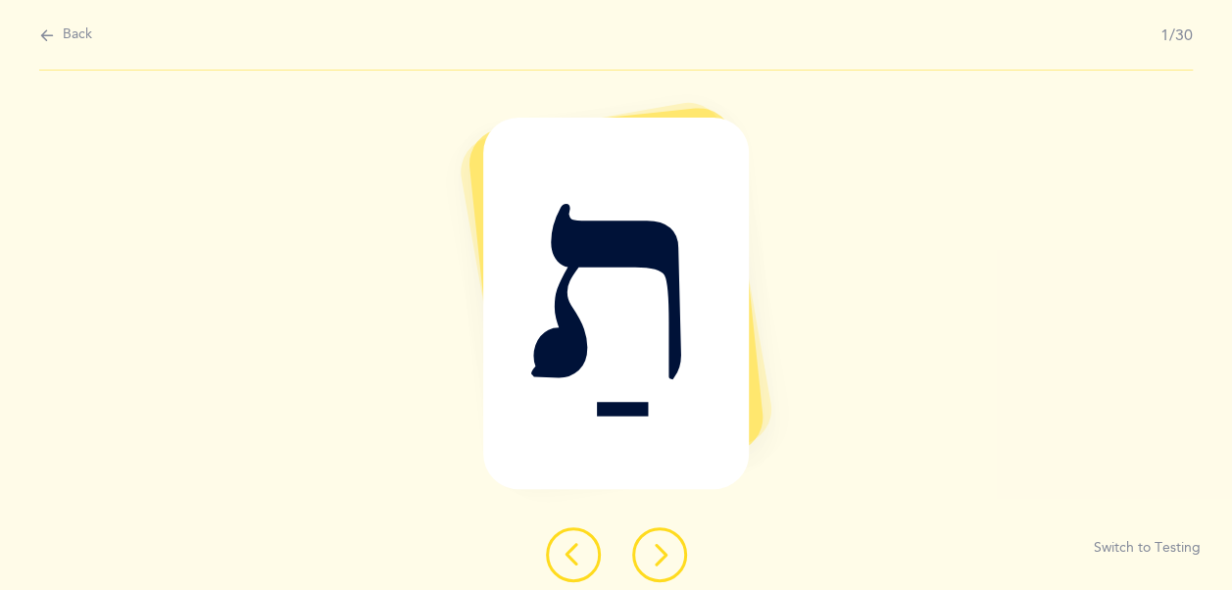
scroll to position [0, 0]
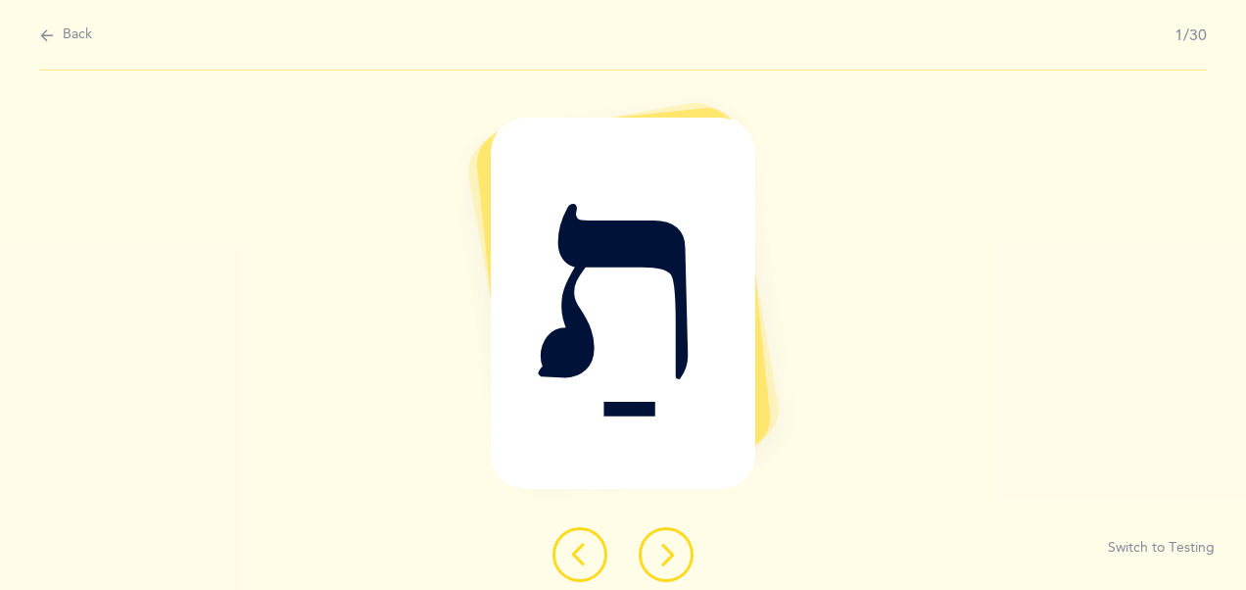
click at [747, 390] on div "תַ" at bounding box center [624, 303] width 266 height 371
click at [681, 533] on button at bounding box center [666, 554] width 55 height 55
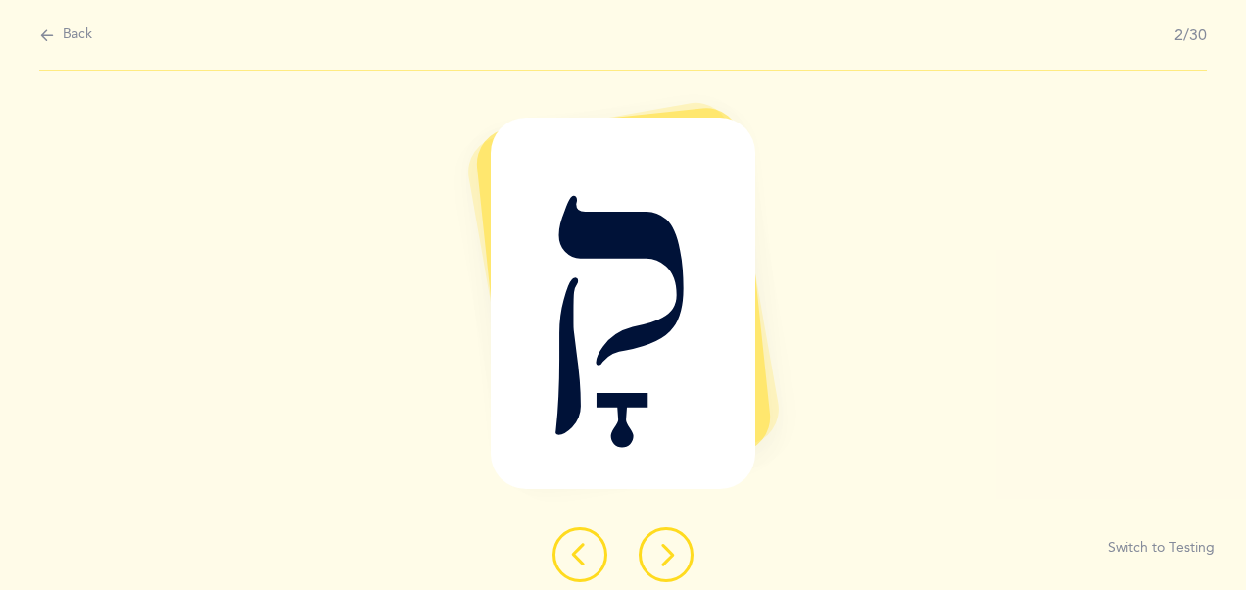
click at [681, 533] on button at bounding box center [666, 554] width 55 height 55
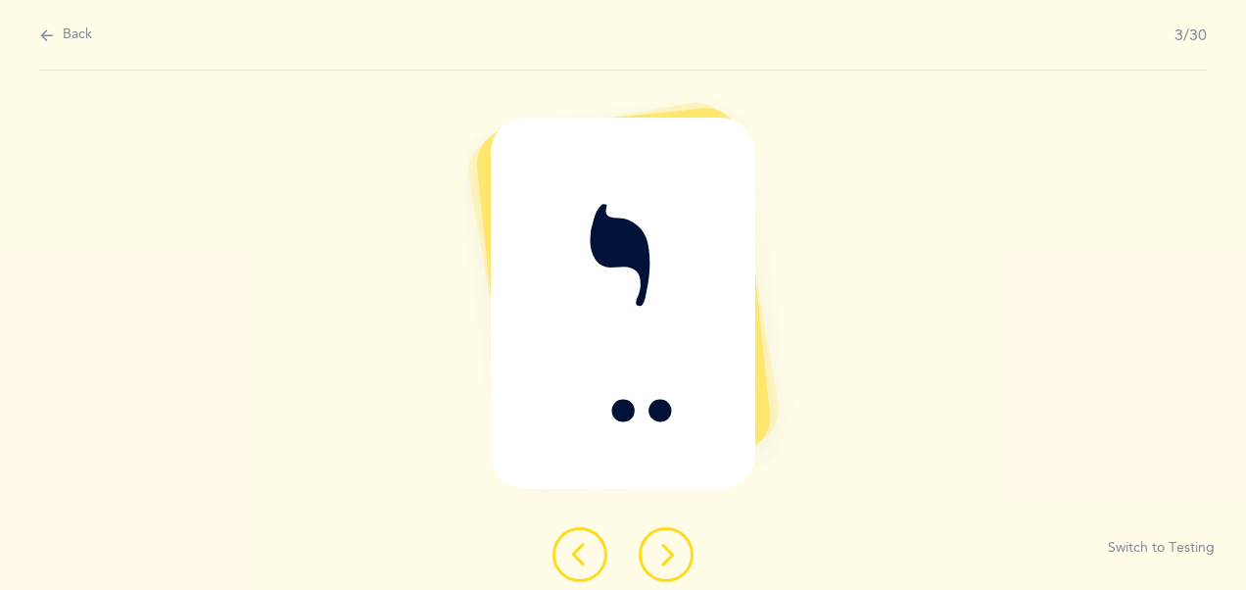
click at [681, 533] on button at bounding box center [666, 554] width 55 height 55
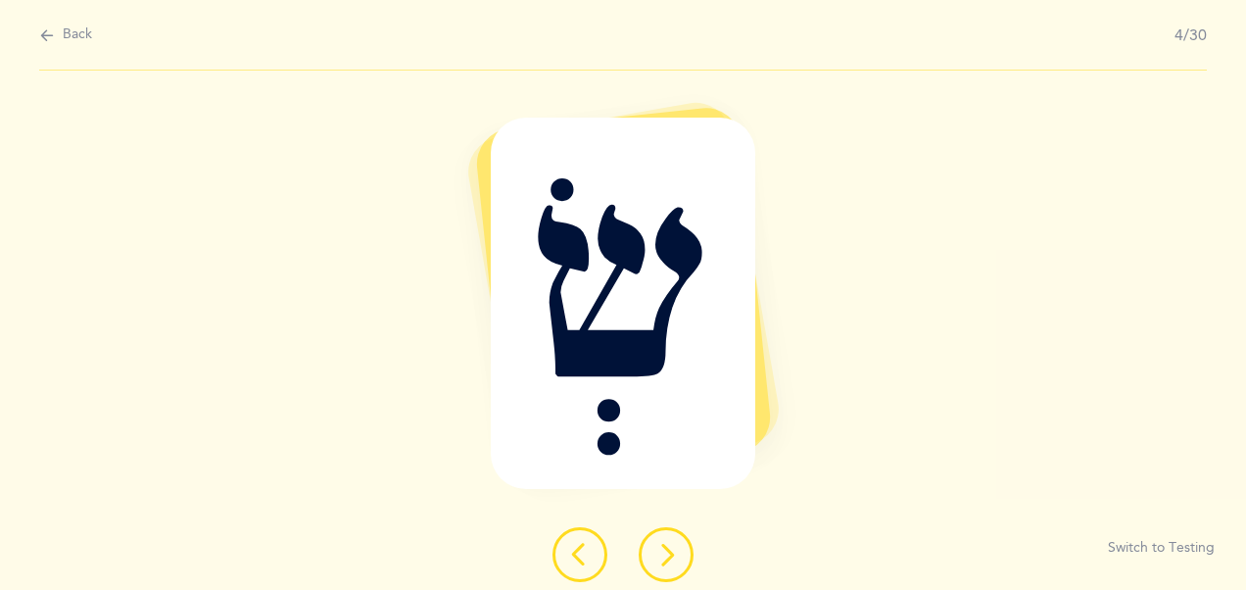
click at [681, 533] on button at bounding box center [666, 554] width 55 height 55
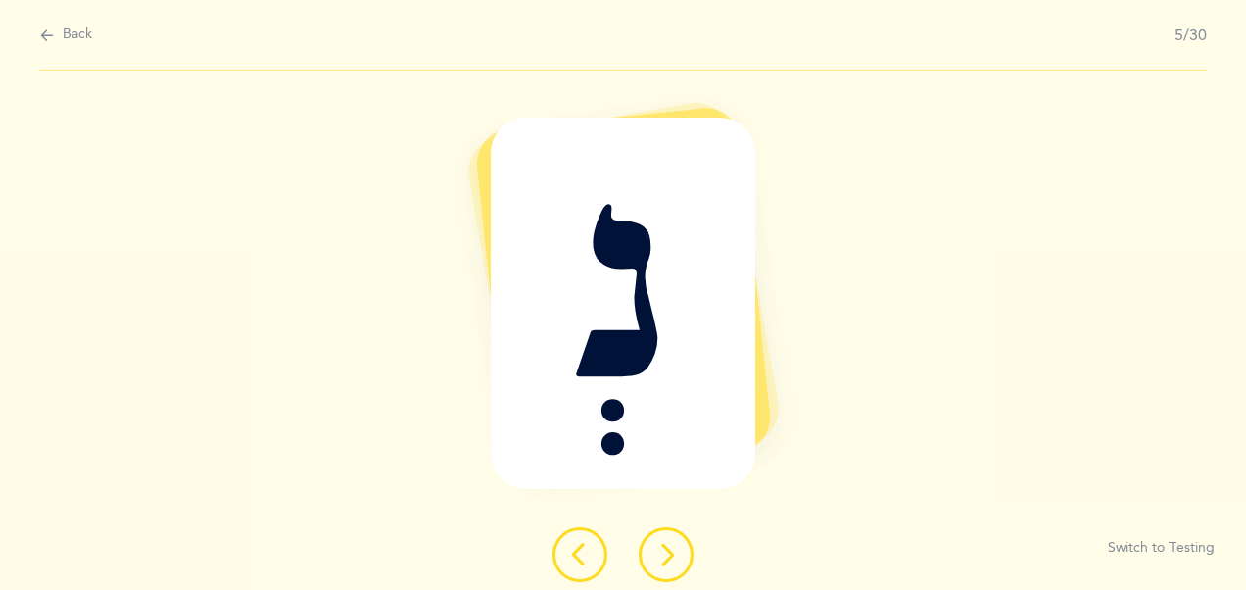
click at [681, 533] on button at bounding box center [666, 554] width 55 height 55
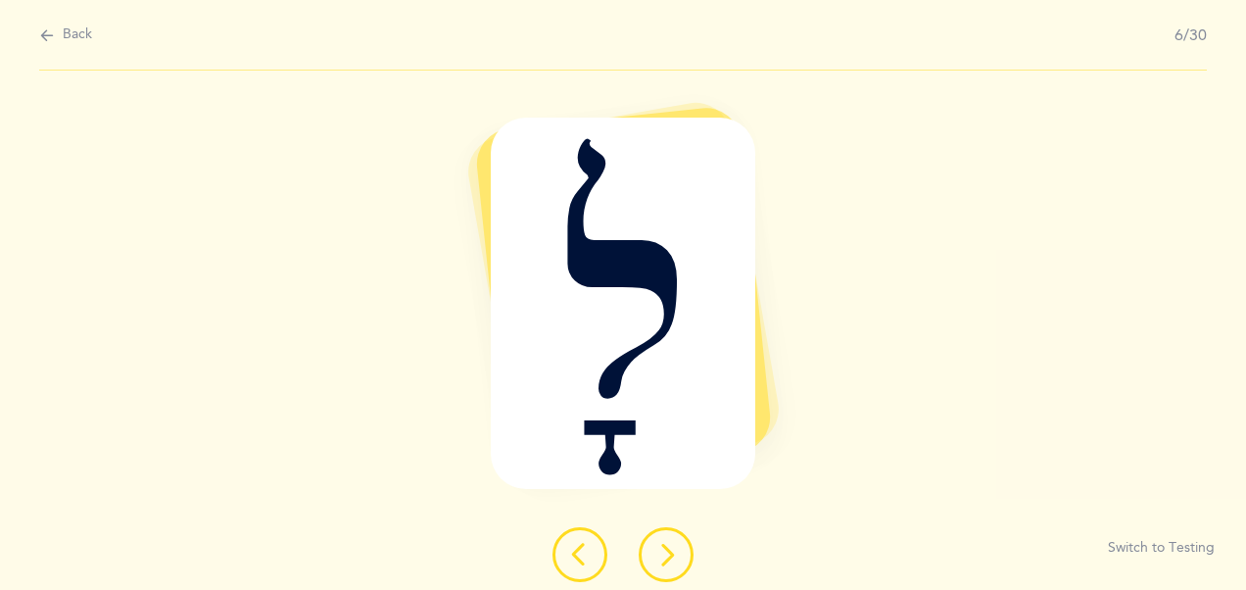
click at [681, 533] on button at bounding box center [666, 554] width 55 height 55
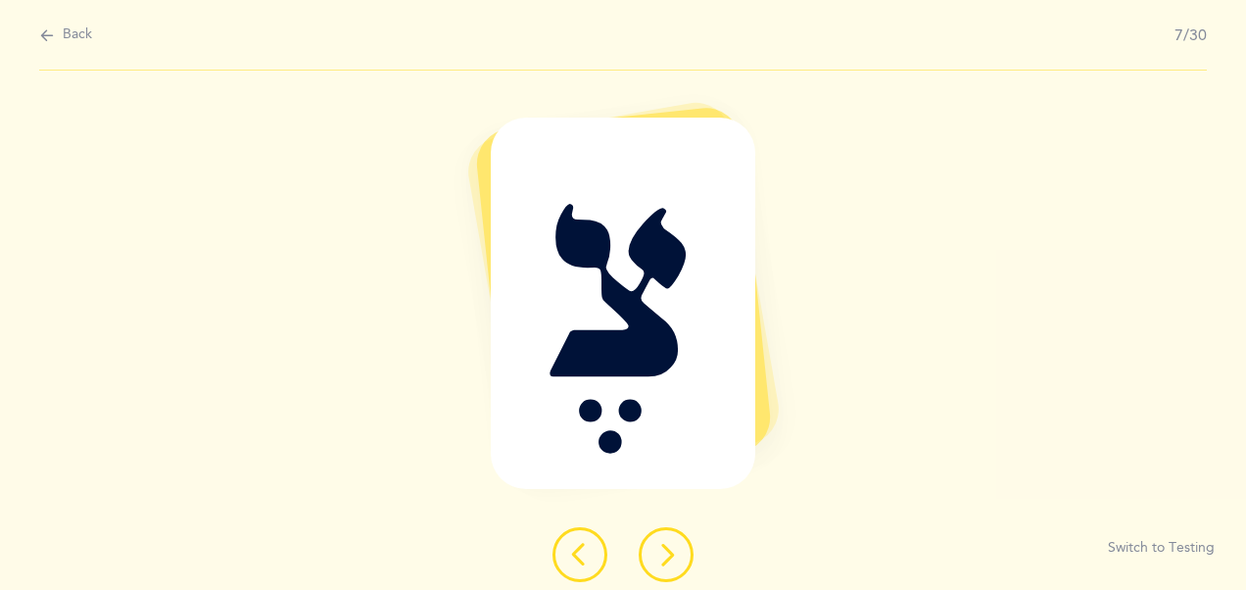
click at [681, 533] on button at bounding box center [666, 554] width 55 height 55
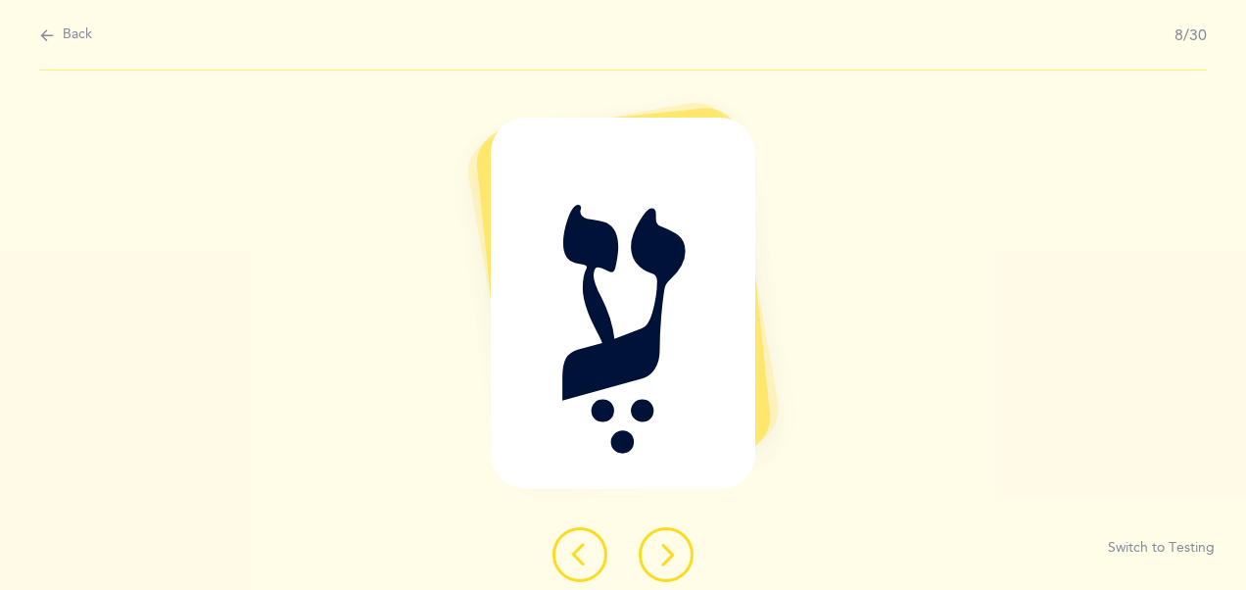
click at [681, 533] on button at bounding box center [666, 554] width 55 height 55
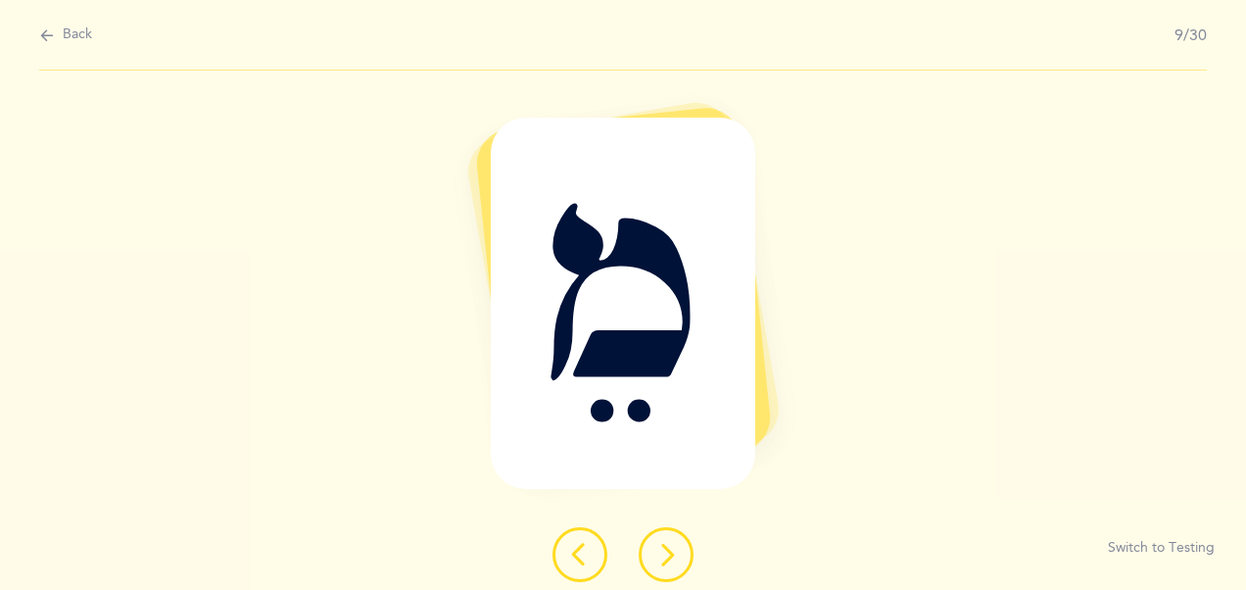
click at [681, 533] on button at bounding box center [666, 554] width 55 height 55
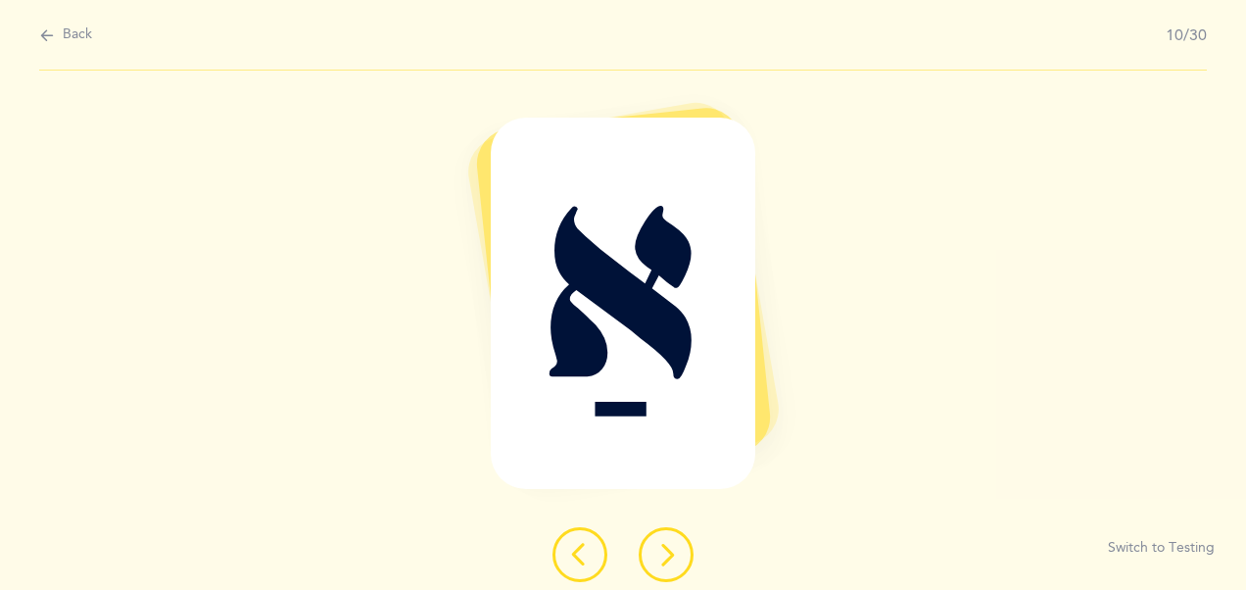
click at [681, 533] on button at bounding box center [666, 554] width 55 height 55
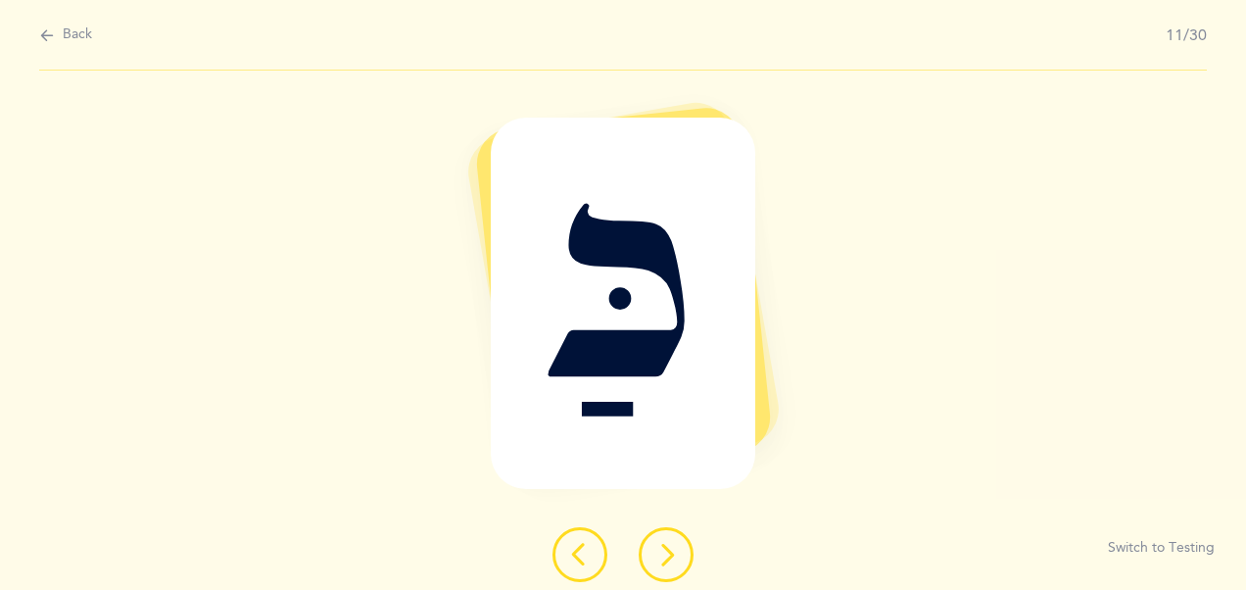
click at [666, 549] on icon at bounding box center [666, 555] width 24 height 24
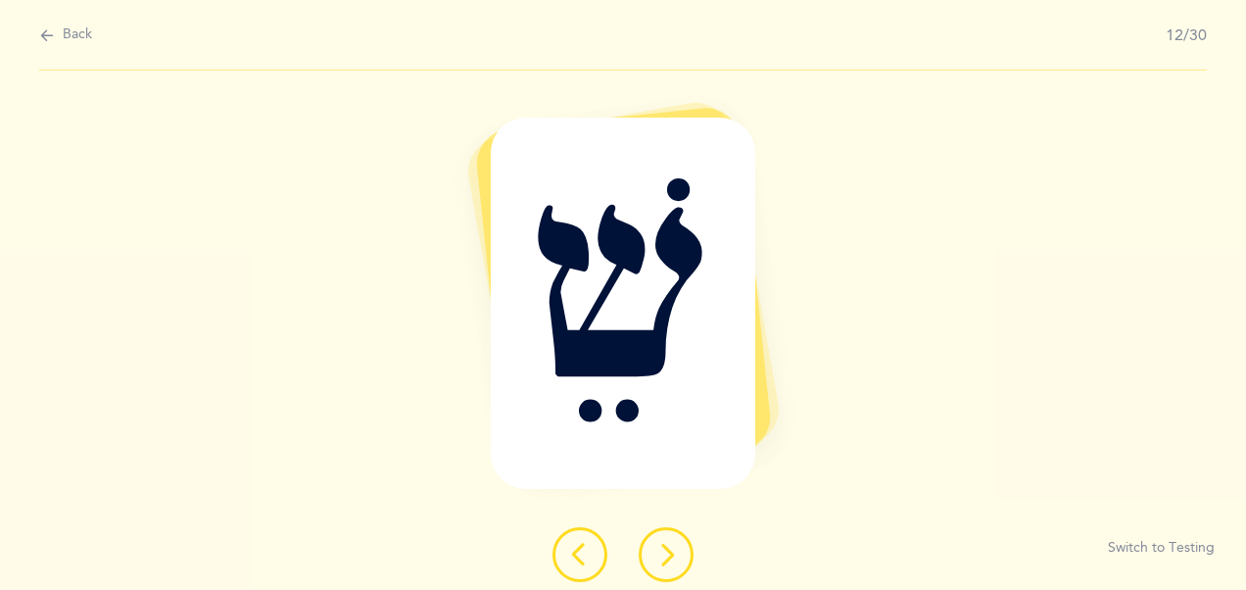
click at [666, 549] on icon at bounding box center [666, 555] width 24 height 24
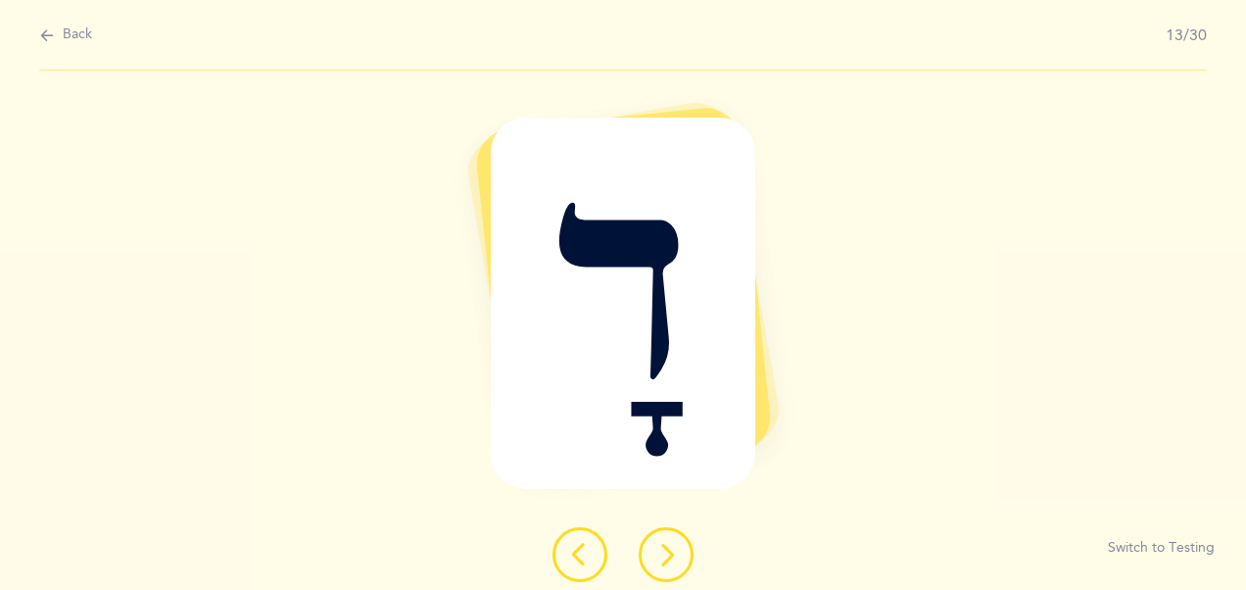
click at [666, 549] on icon at bounding box center [666, 555] width 24 height 24
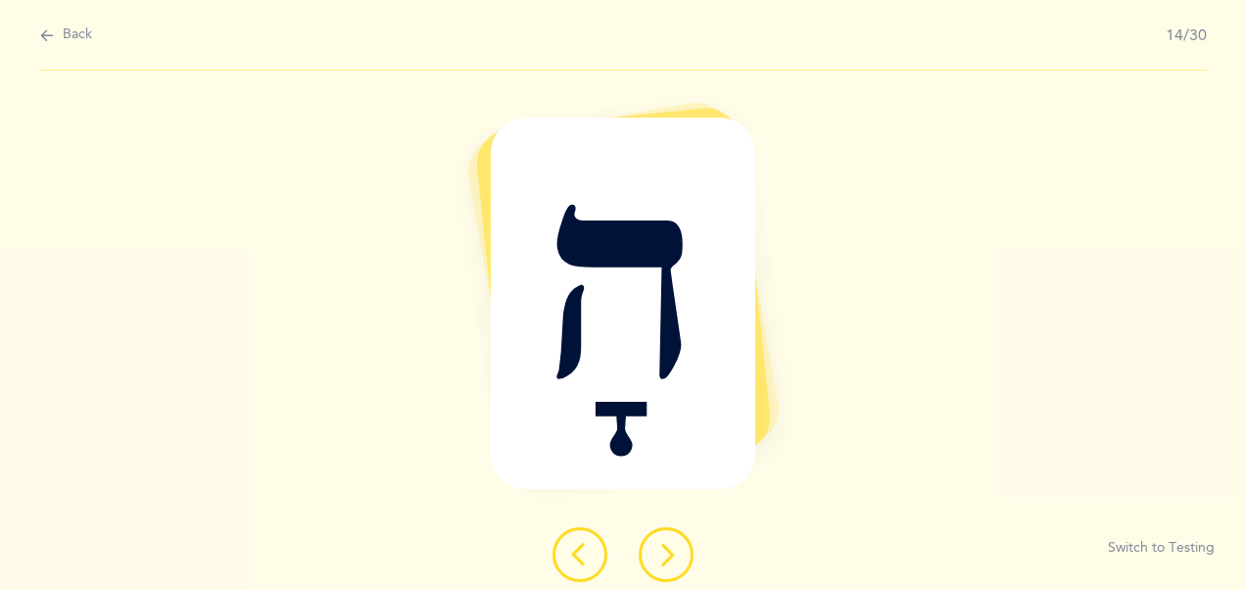
click at [666, 549] on icon at bounding box center [666, 555] width 24 height 24
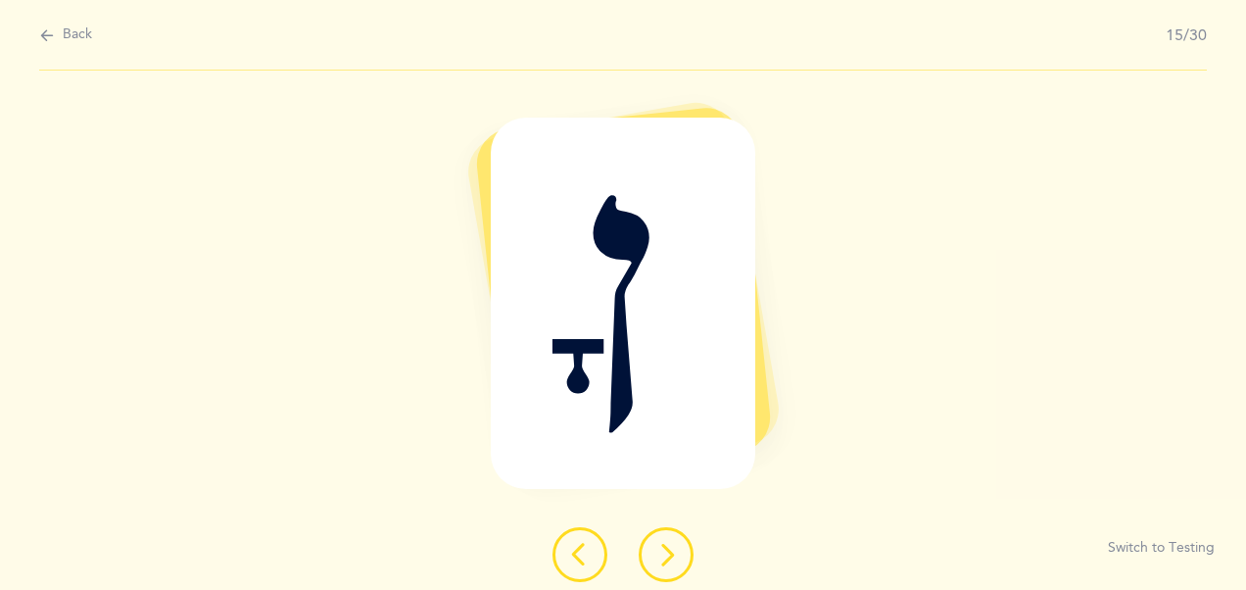
click at [666, 549] on icon at bounding box center [666, 555] width 24 height 24
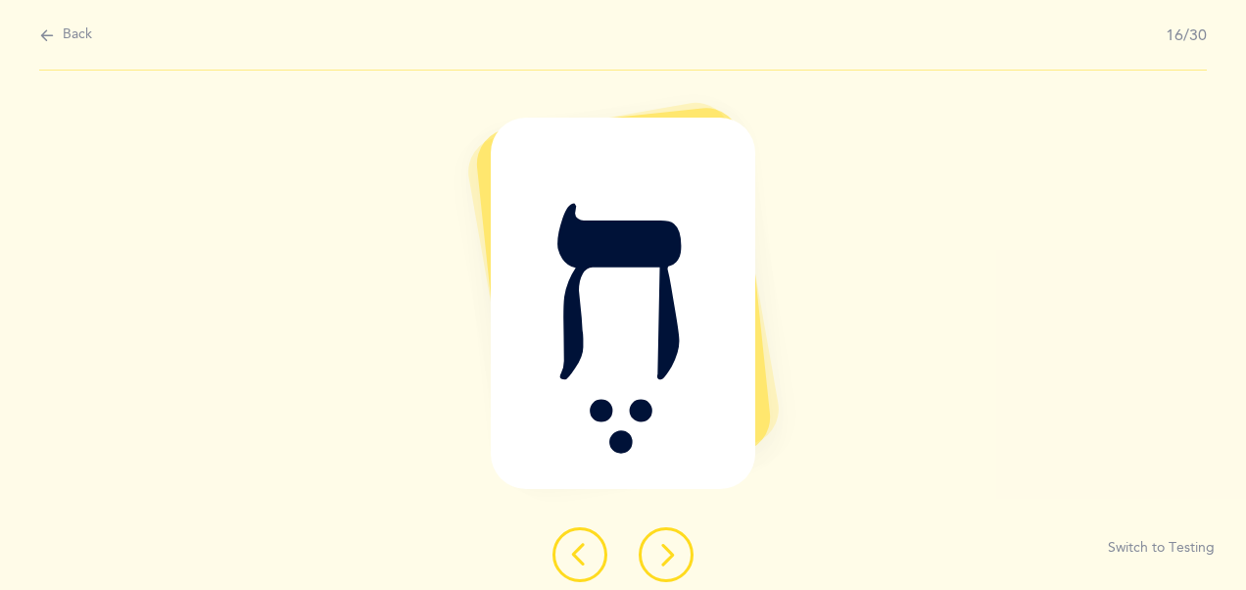
click at [666, 549] on icon at bounding box center [666, 555] width 24 height 24
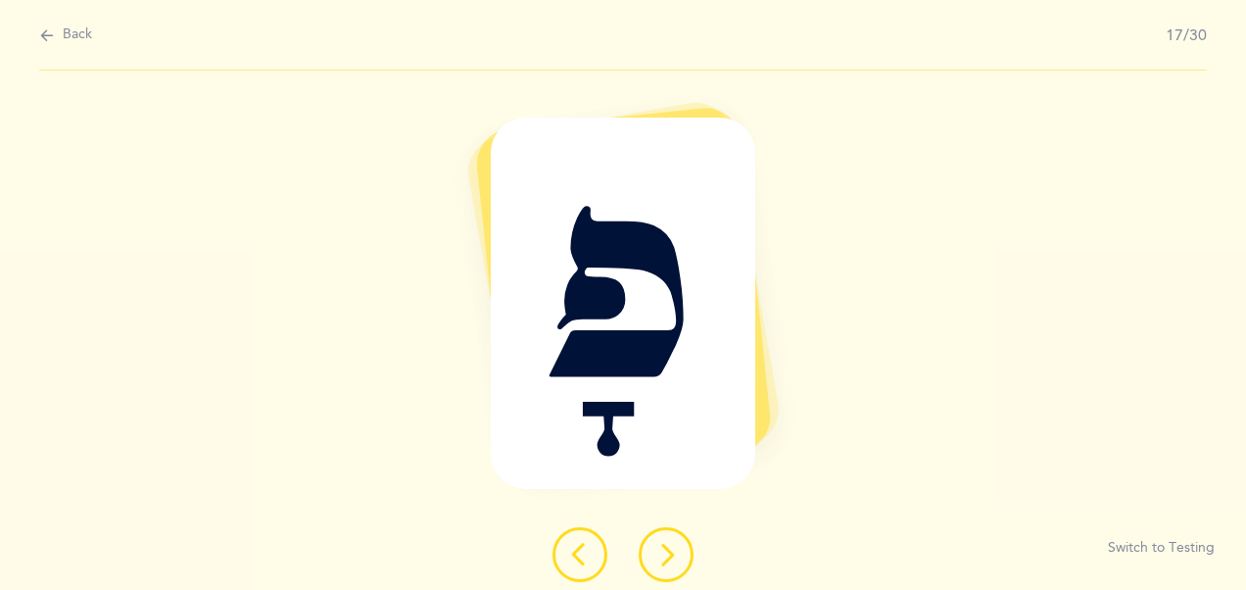
click at [666, 549] on icon at bounding box center [666, 555] width 24 height 24
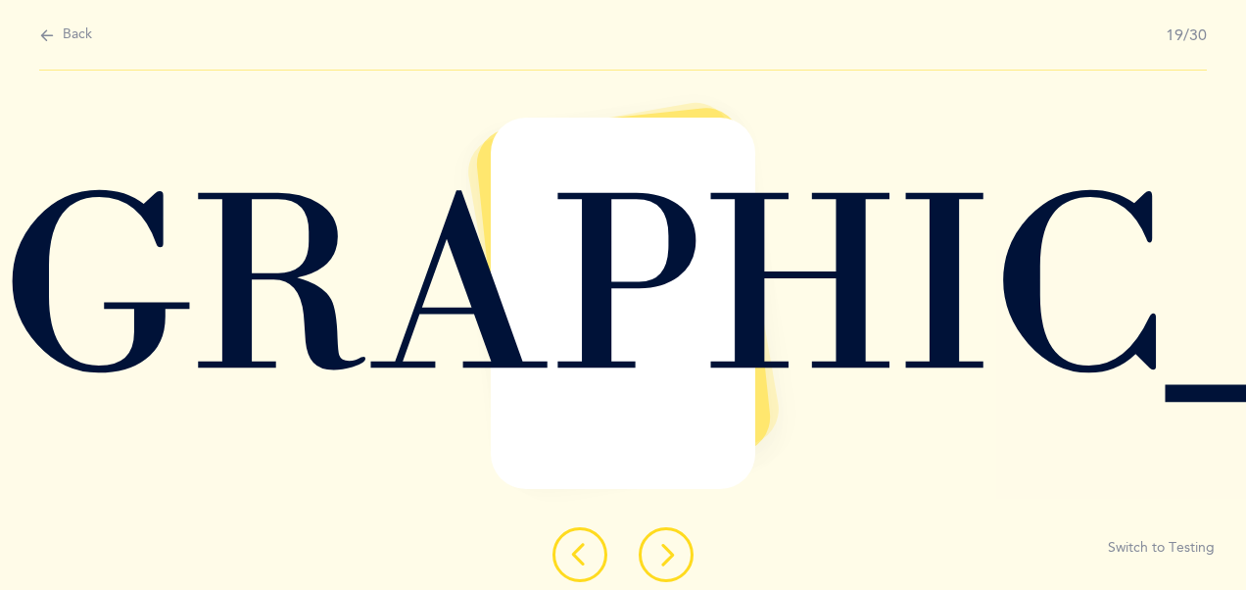
click at [666, 549] on icon at bounding box center [666, 555] width 24 height 24
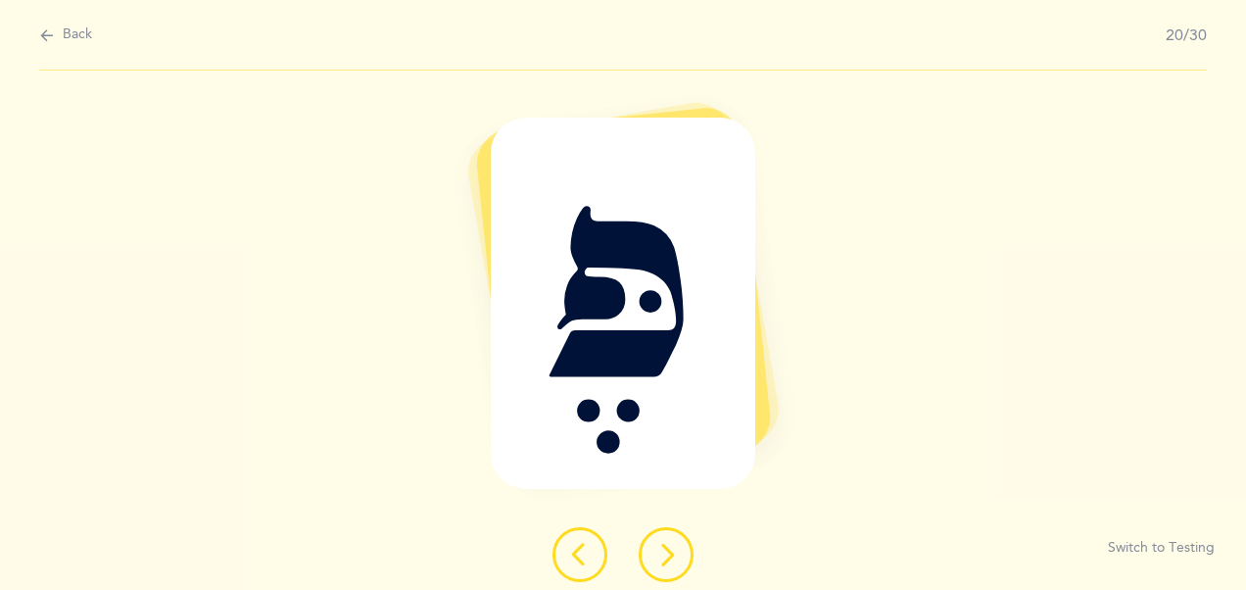
click at [666, 549] on icon at bounding box center [666, 555] width 24 height 24
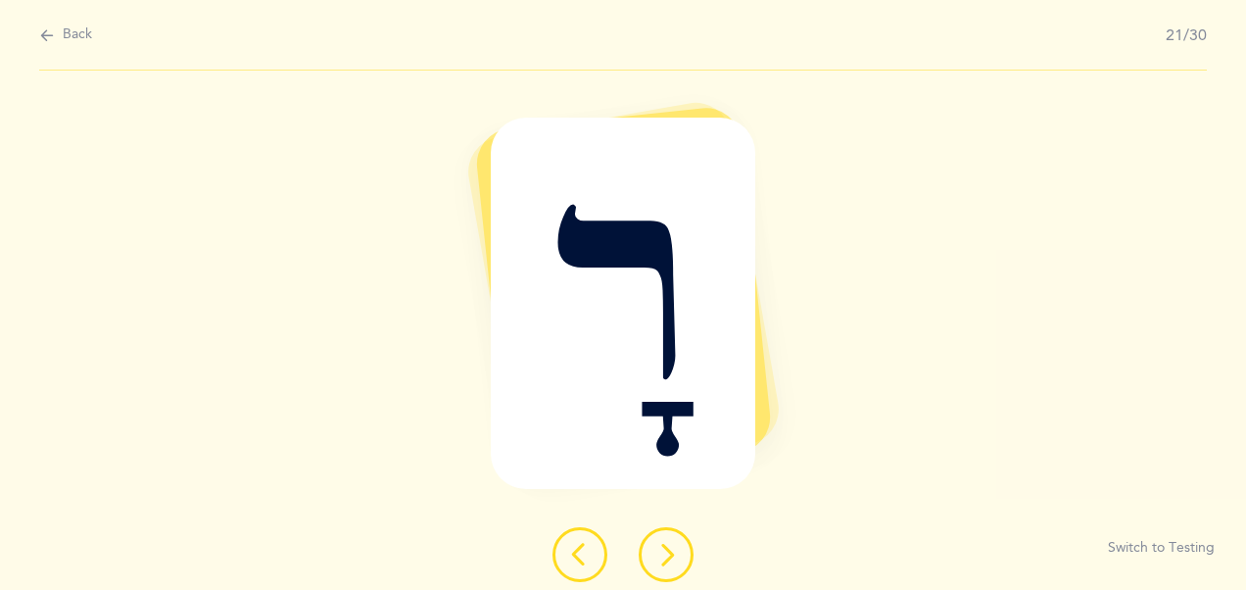
click at [666, 549] on icon at bounding box center [666, 555] width 24 height 24
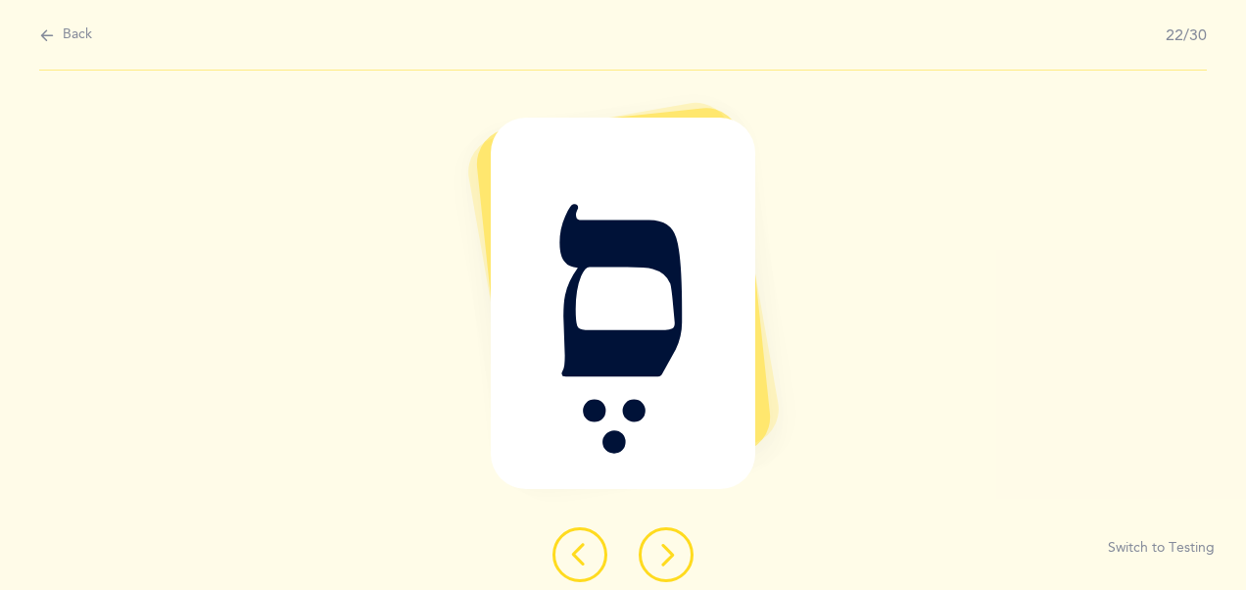
click at [666, 549] on icon at bounding box center [666, 555] width 24 height 24
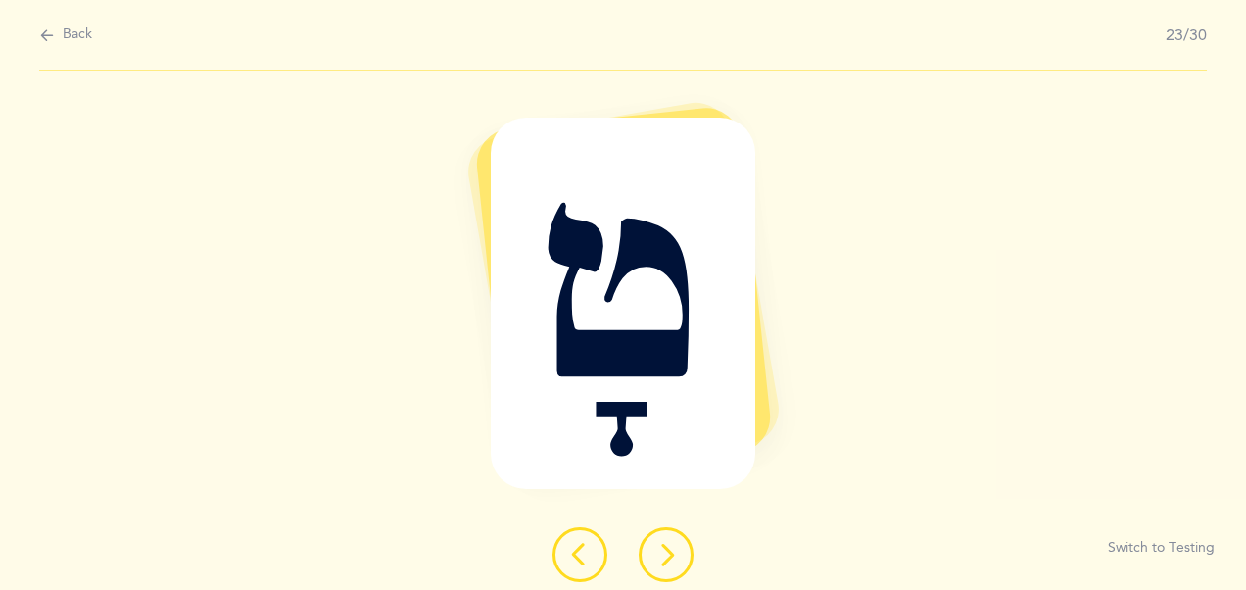
click at [666, 549] on icon at bounding box center [666, 555] width 24 height 24
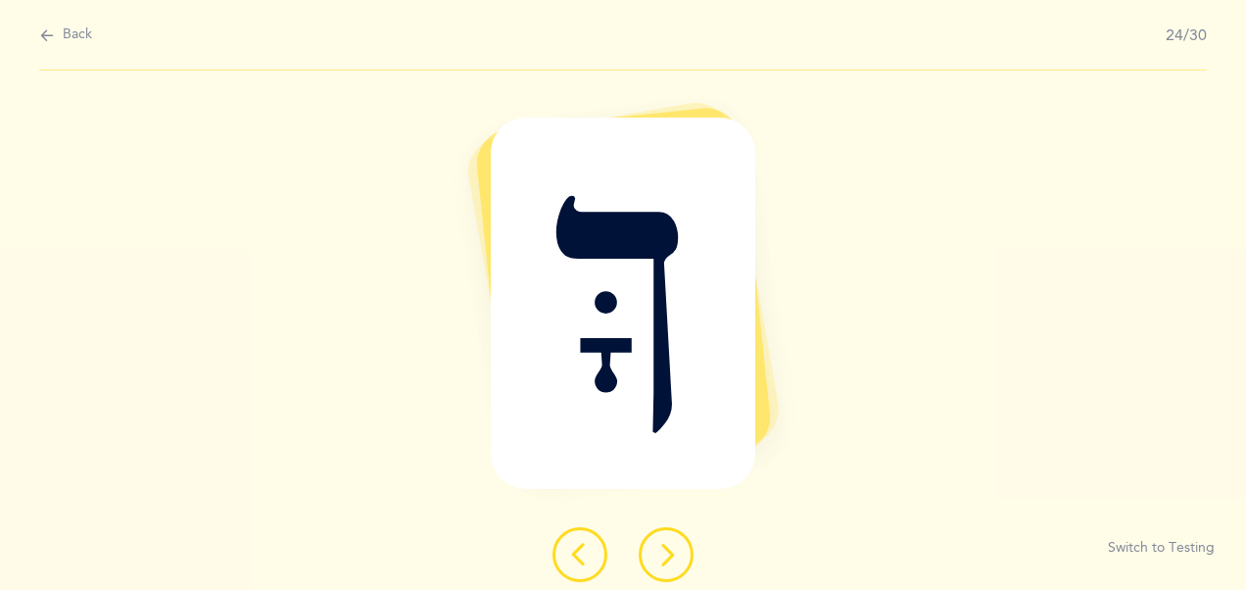
click at [666, 549] on icon at bounding box center [666, 555] width 24 height 24
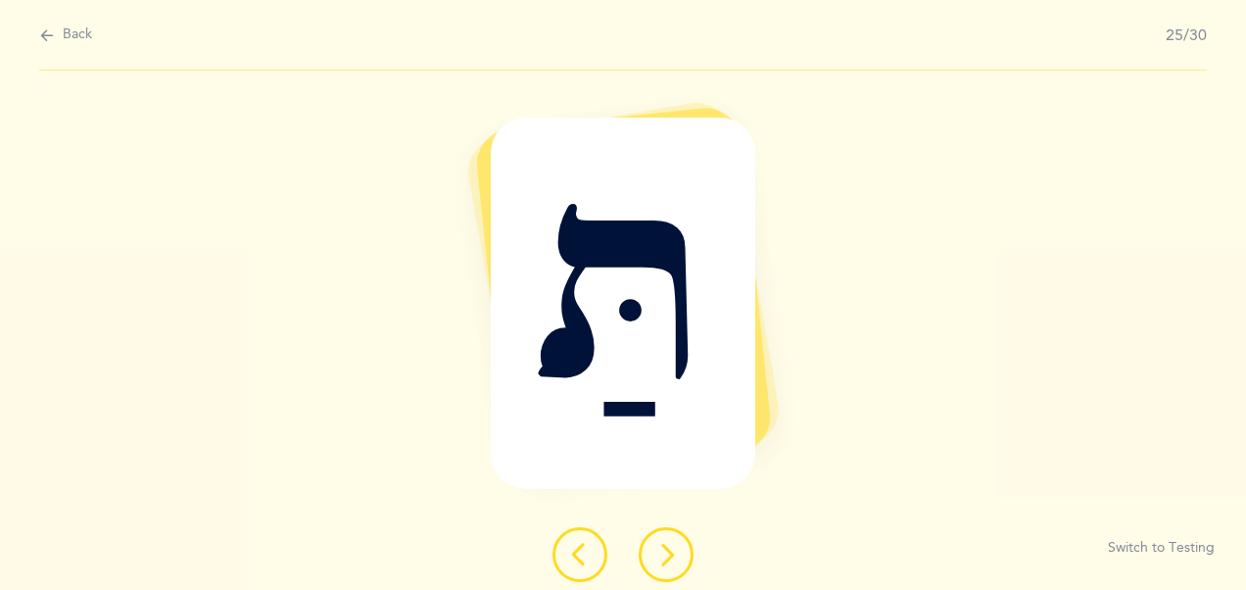
click at [666, 549] on icon at bounding box center [666, 555] width 24 height 24
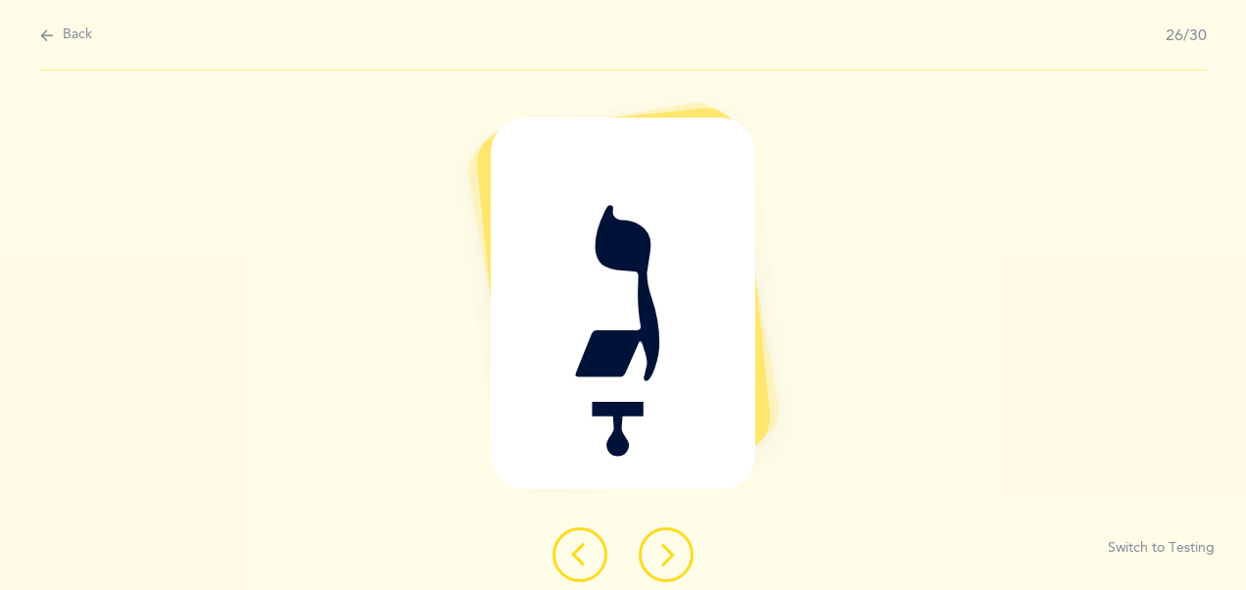
click at [666, 549] on icon at bounding box center [666, 555] width 24 height 24
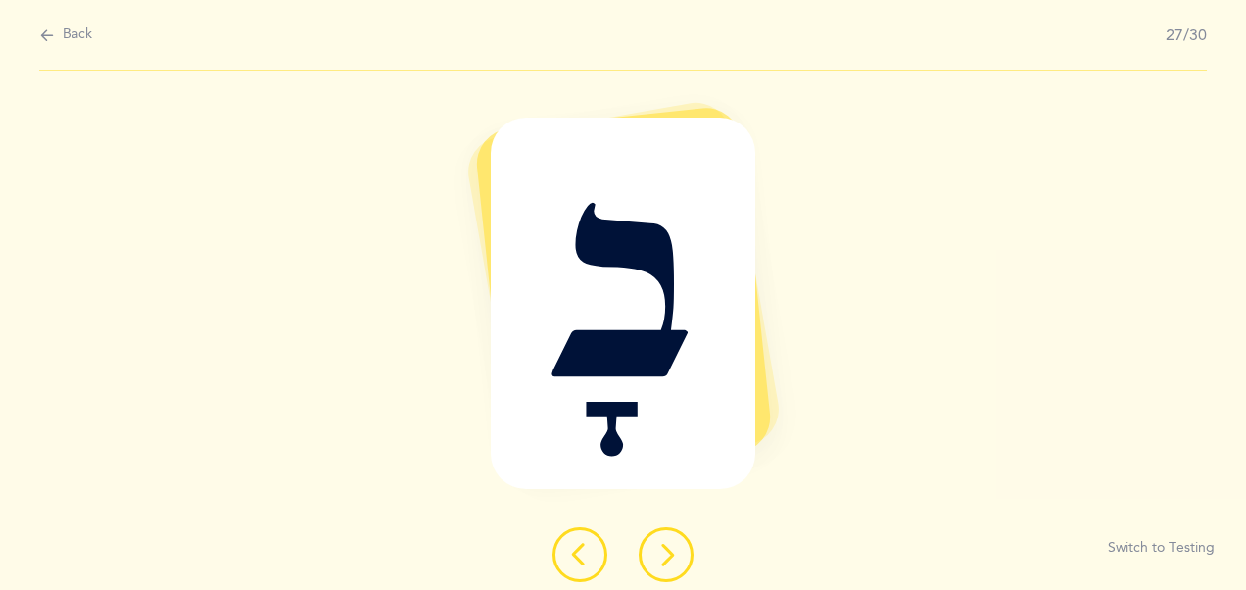
click at [666, 549] on icon at bounding box center [666, 555] width 24 height 24
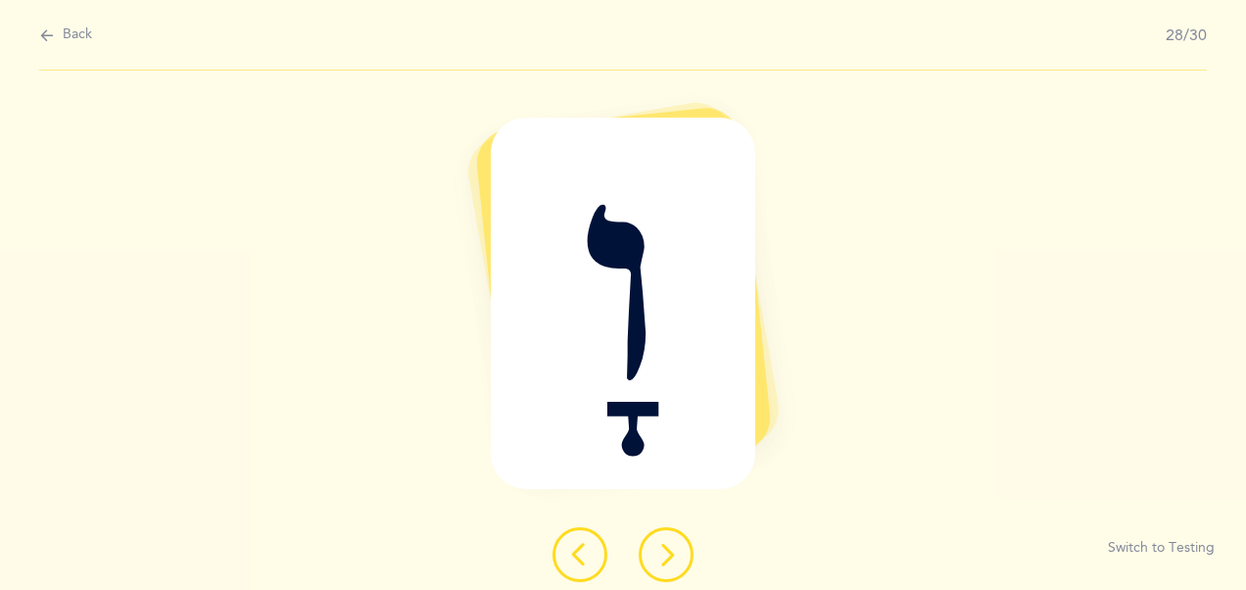
click at [666, 549] on icon at bounding box center [666, 555] width 24 height 24
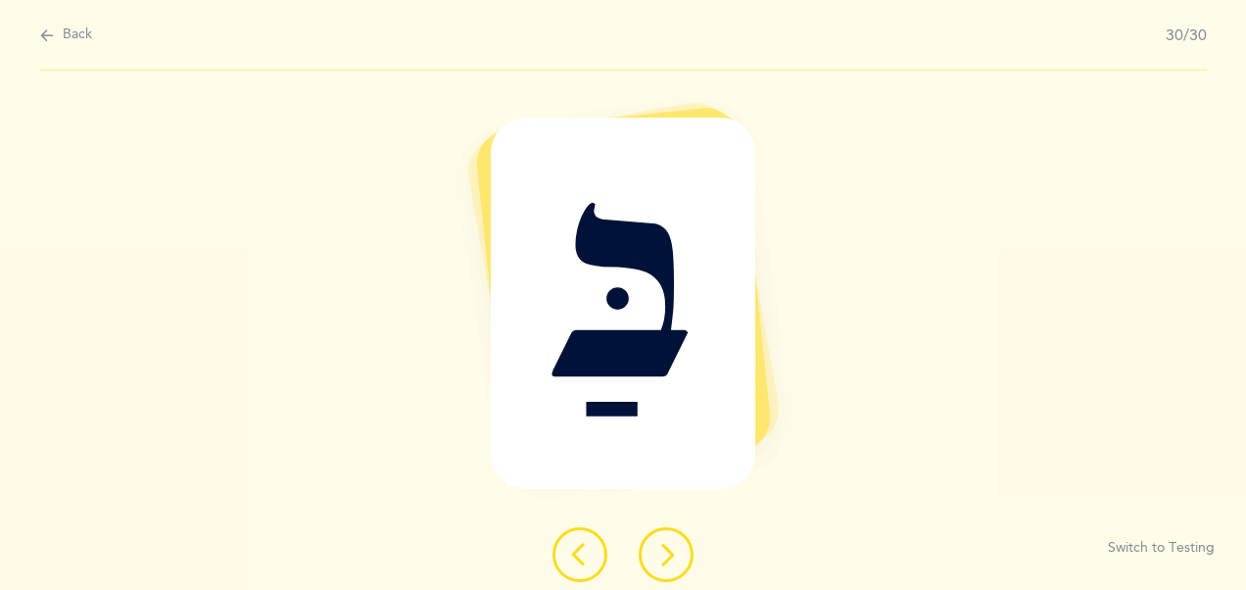
click at [666, 549] on icon at bounding box center [666, 555] width 24 height 24
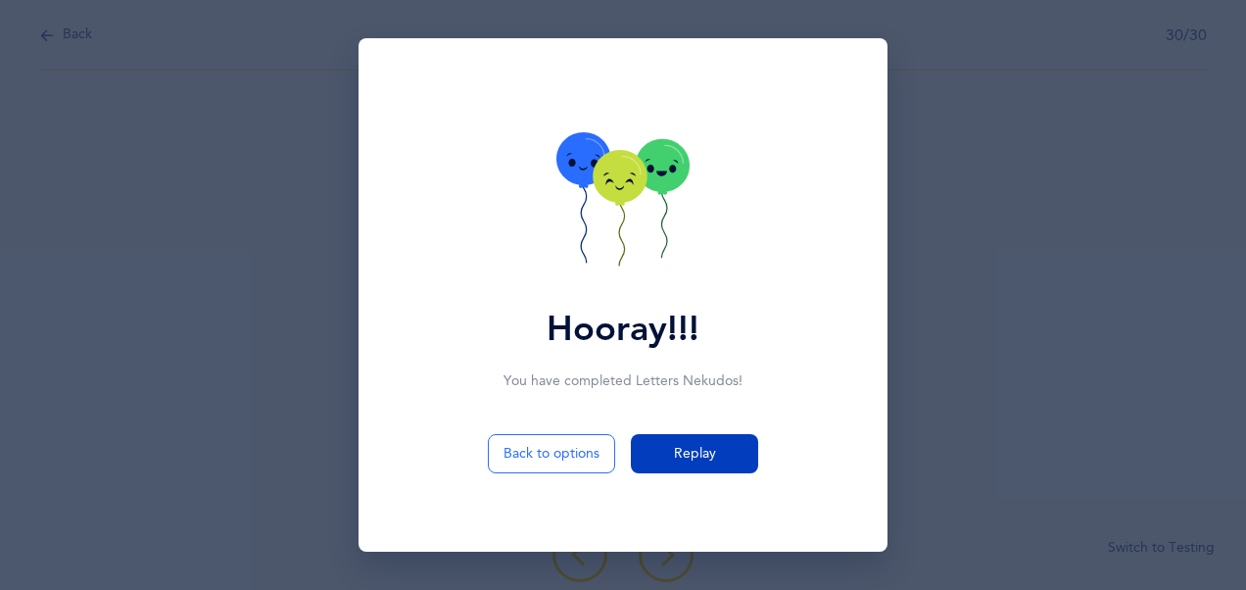
click at [709, 444] on span "Replay" at bounding box center [695, 454] width 42 height 21
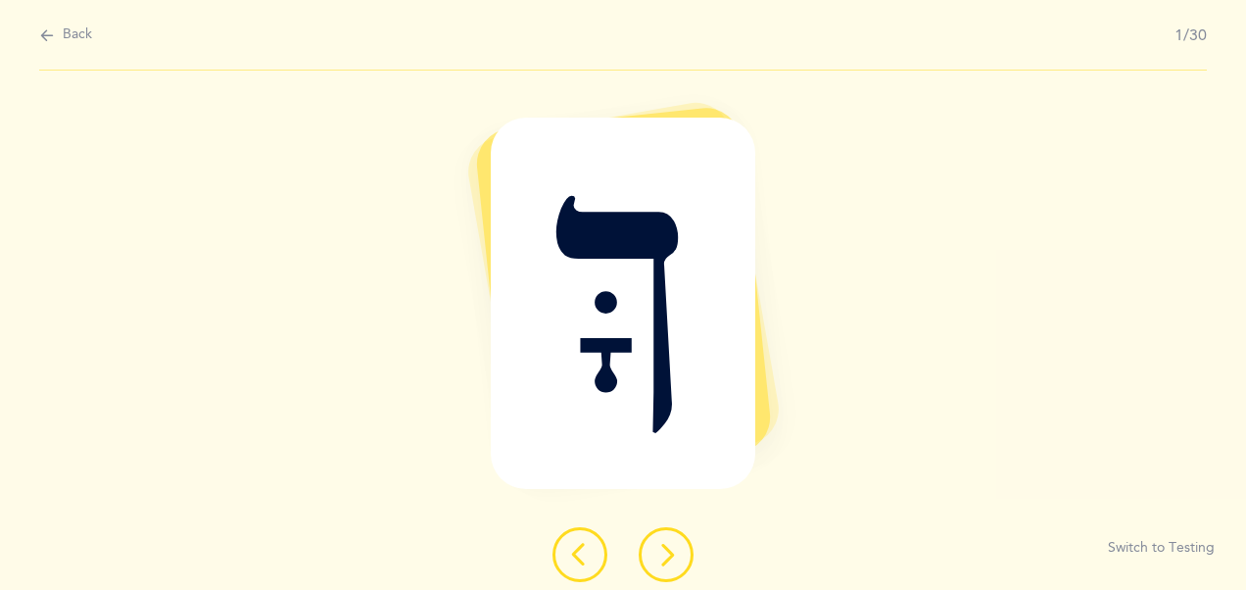
click at [62, 31] on button "Back" at bounding box center [65, 35] width 53 height 22
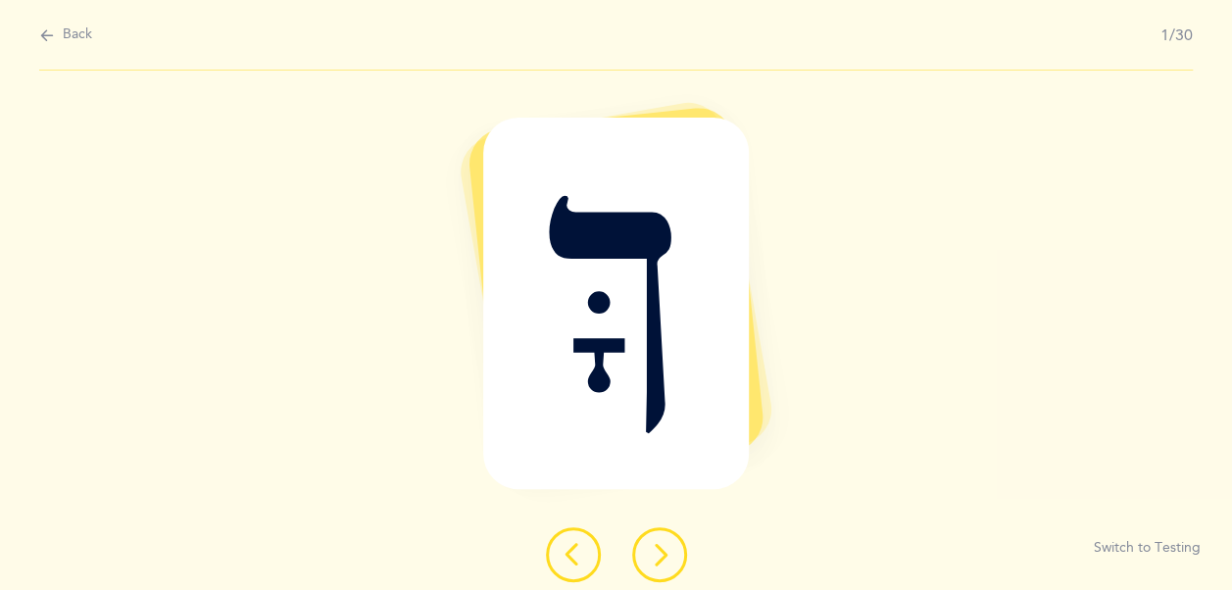
select select "4"
select select "28"
select select "single"
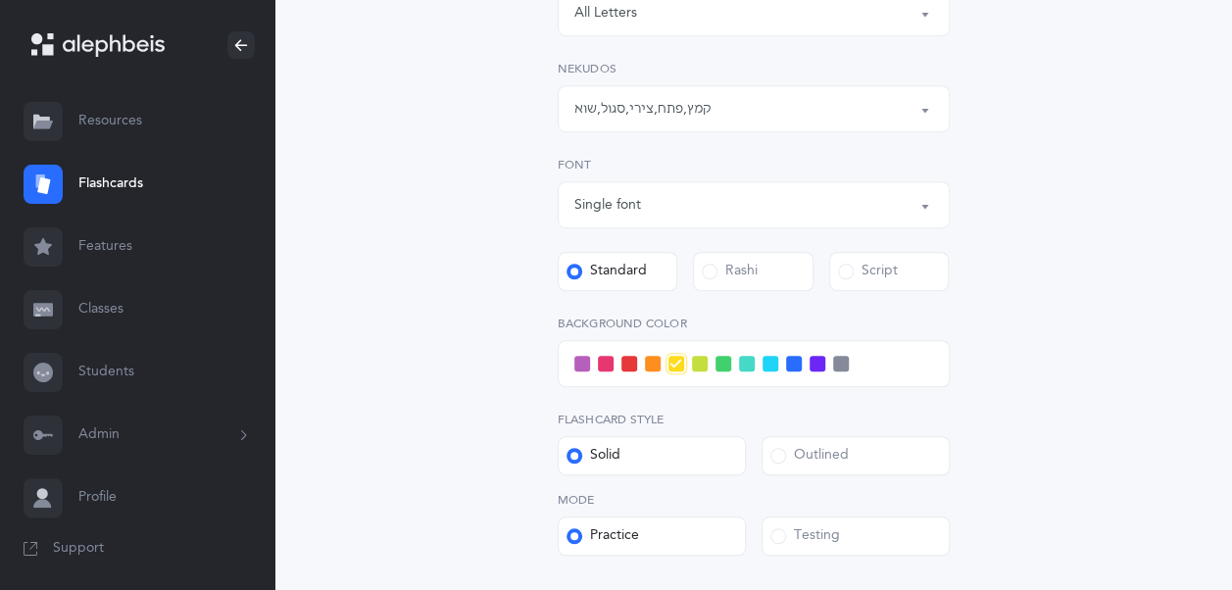
scroll to position [533, 0]
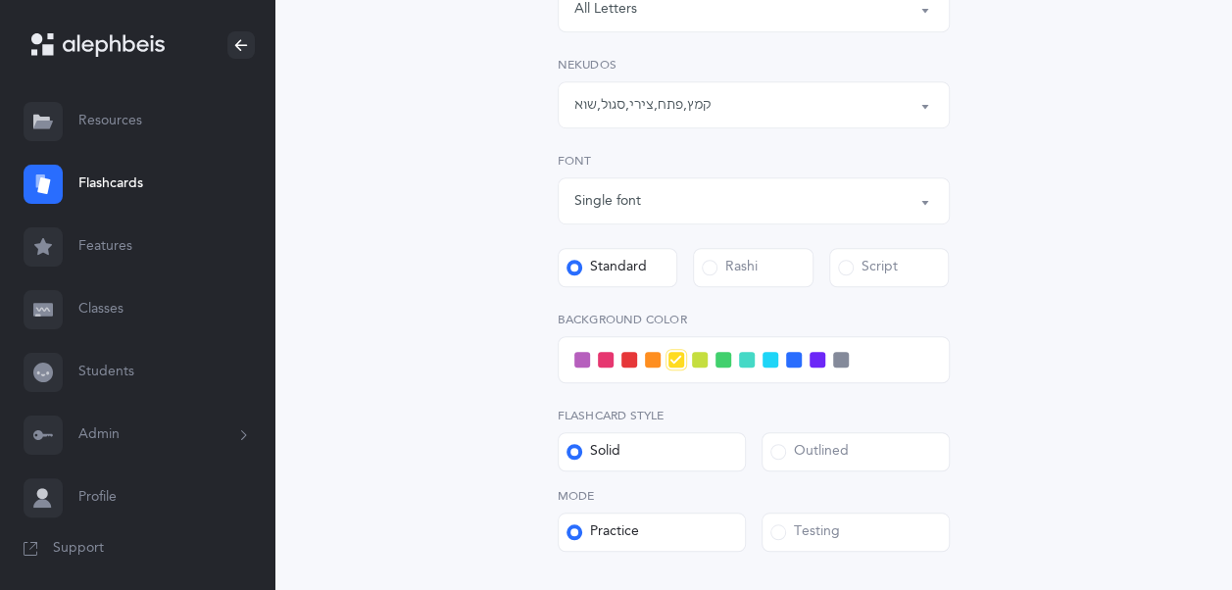
click at [815, 360] on span at bounding box center [817, 360] width 16 height 16
click at [0, 0] on input "checkbox" at bounding box center [0, 0] width 0 height 0
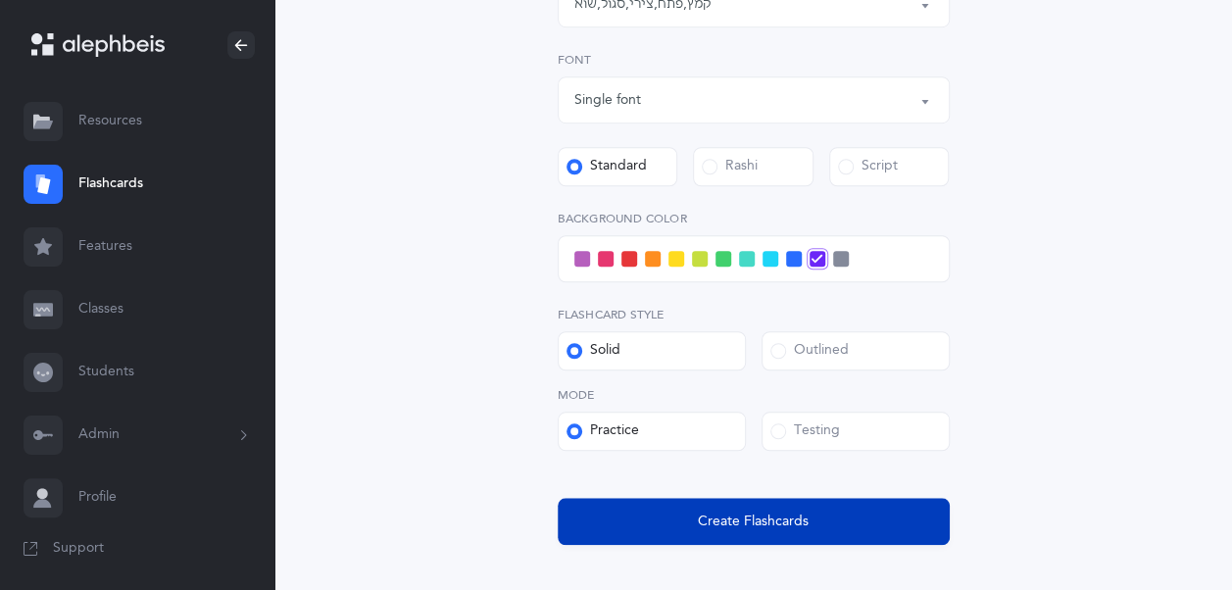
scroll to position [746, 0]
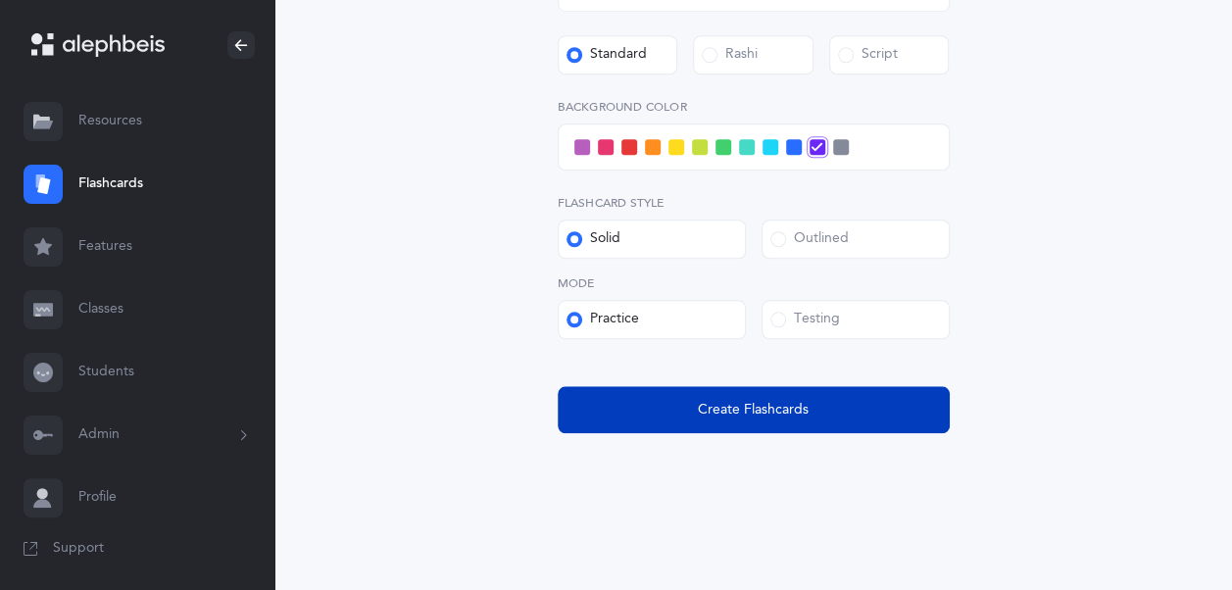
click at [718, 407] on span "Create Flashcards" at bounding box center [753, 410] width 111 height 21
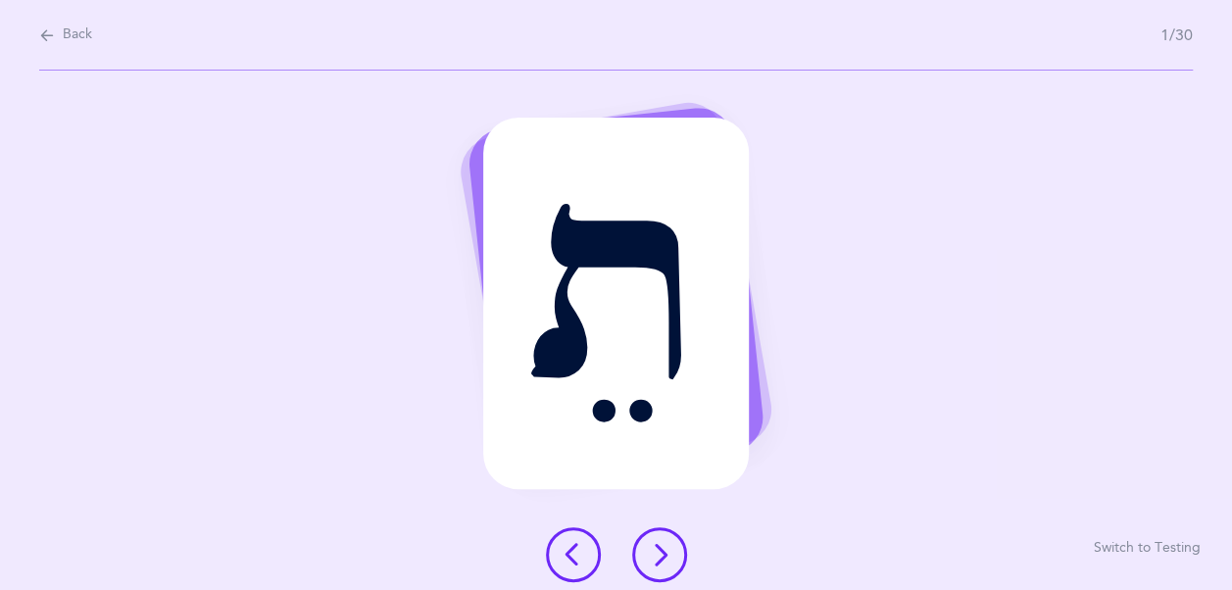
scroll to position [0, 0]
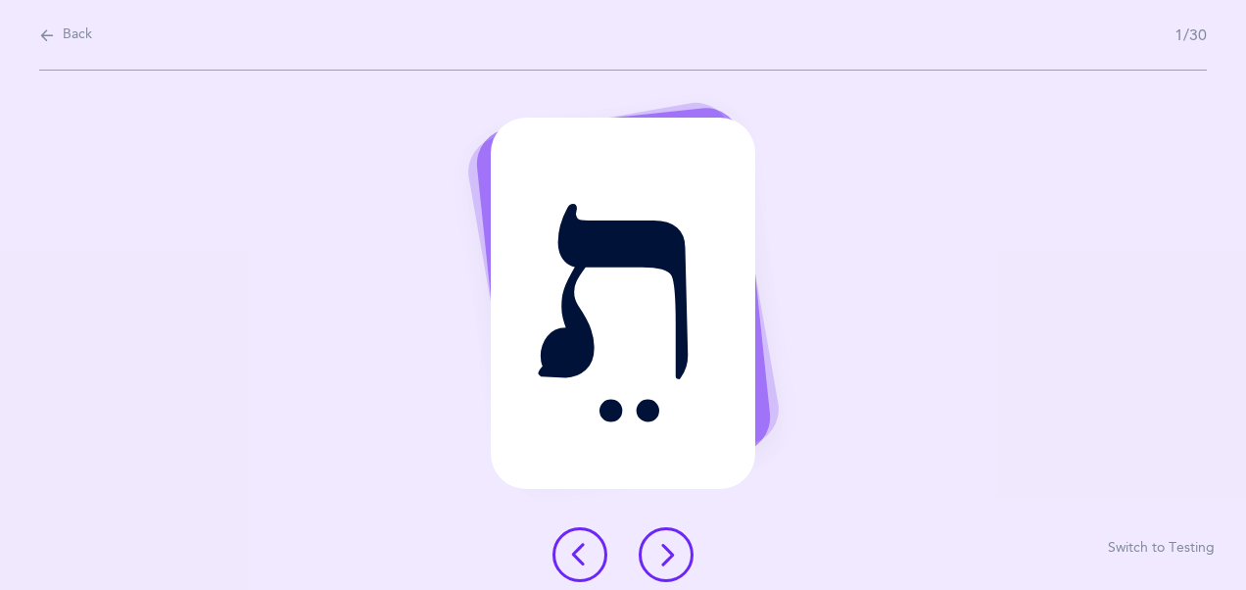
click at [674, 551] on icon at bounding box center [666, 555] width 24 height 24
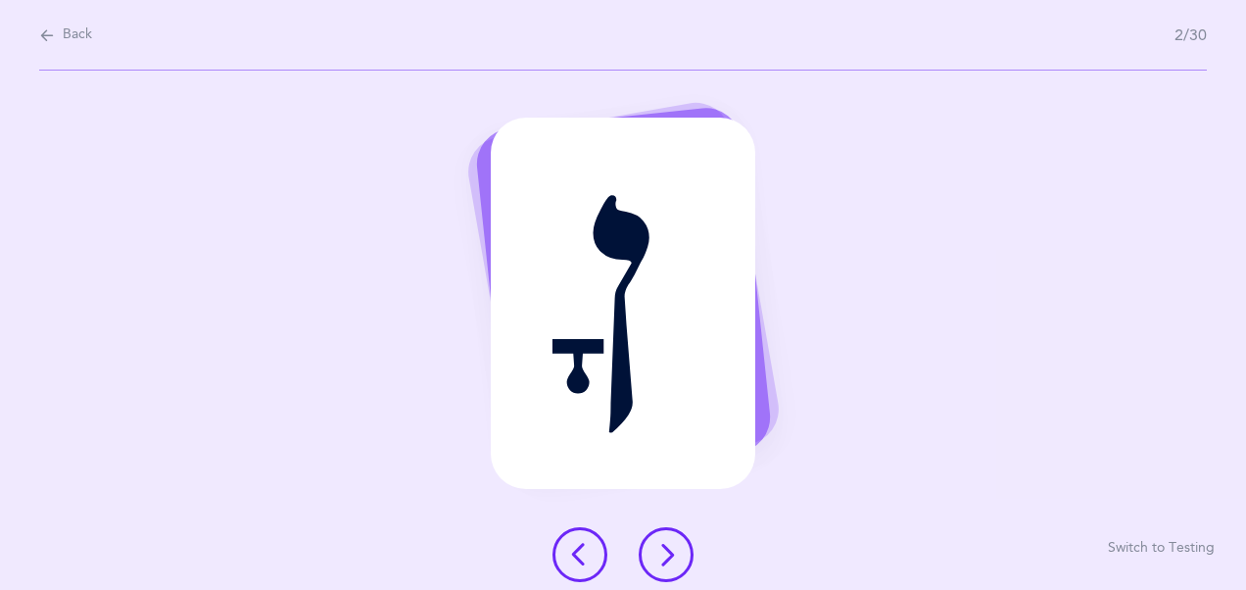
click at [674, 551] on icon at bounding box center [666, 555] width 24 height 24
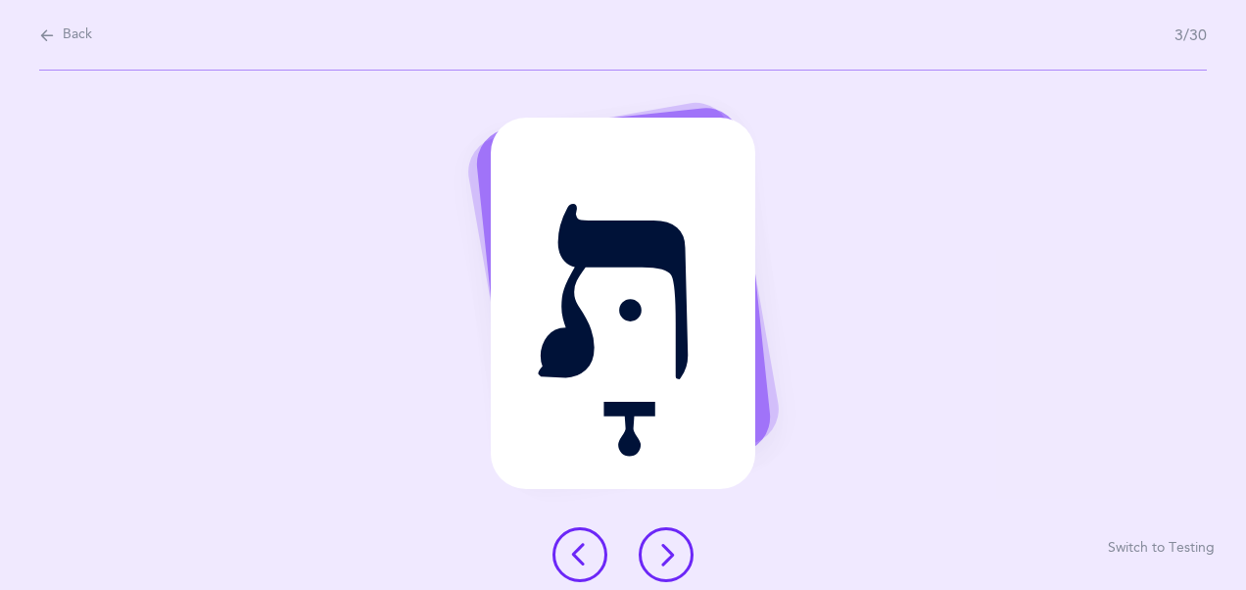
click at [674, 551] on icon at bounding box center [666, 555] width 24 height 24
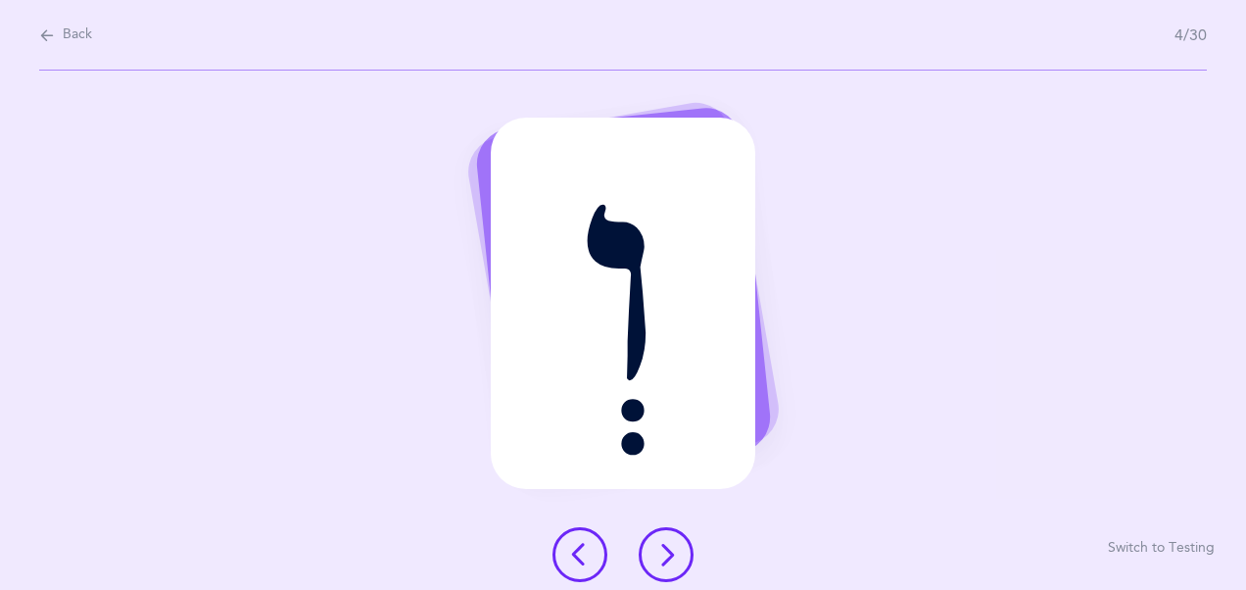
click at [674, 551] on icon at bounding box center [666, 555] width 24 height 24
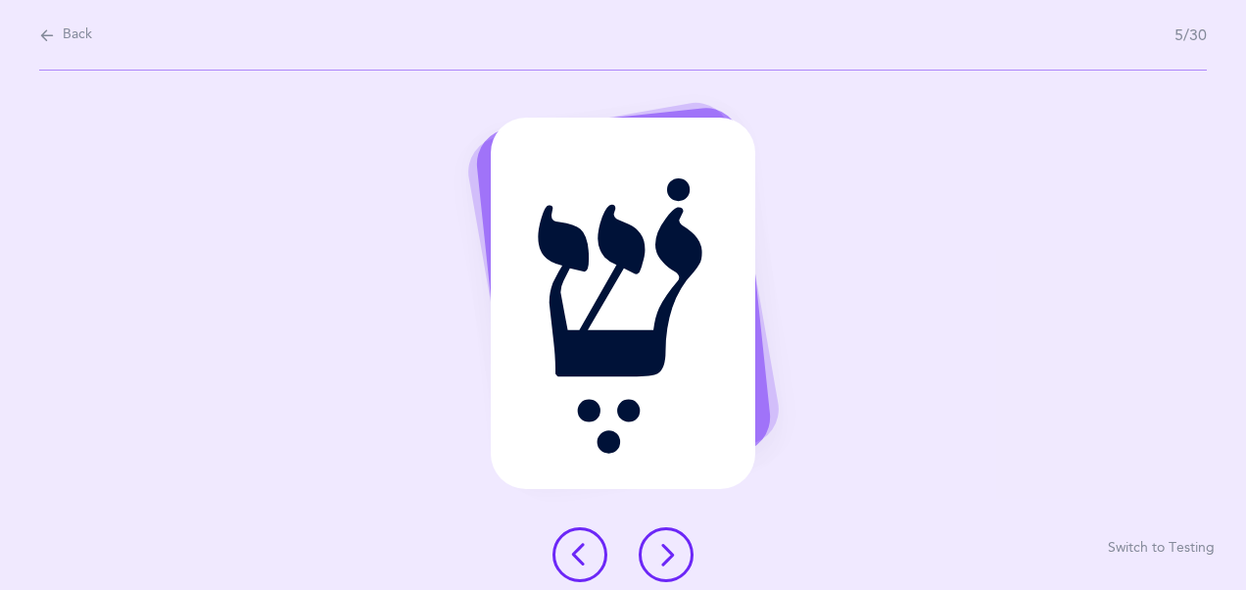
click at [674, 551] on icon at bounding box center [666, 555] width 24 height 24
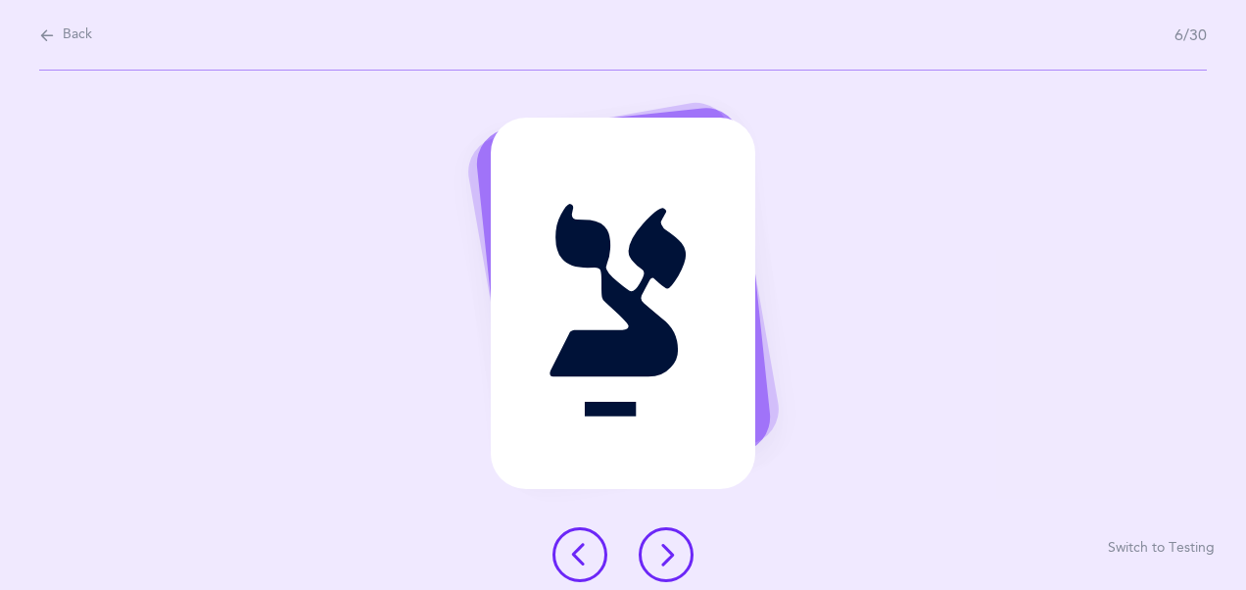
click at [674, 551] on icon at bounding box center [666, 555] width 24 height 24
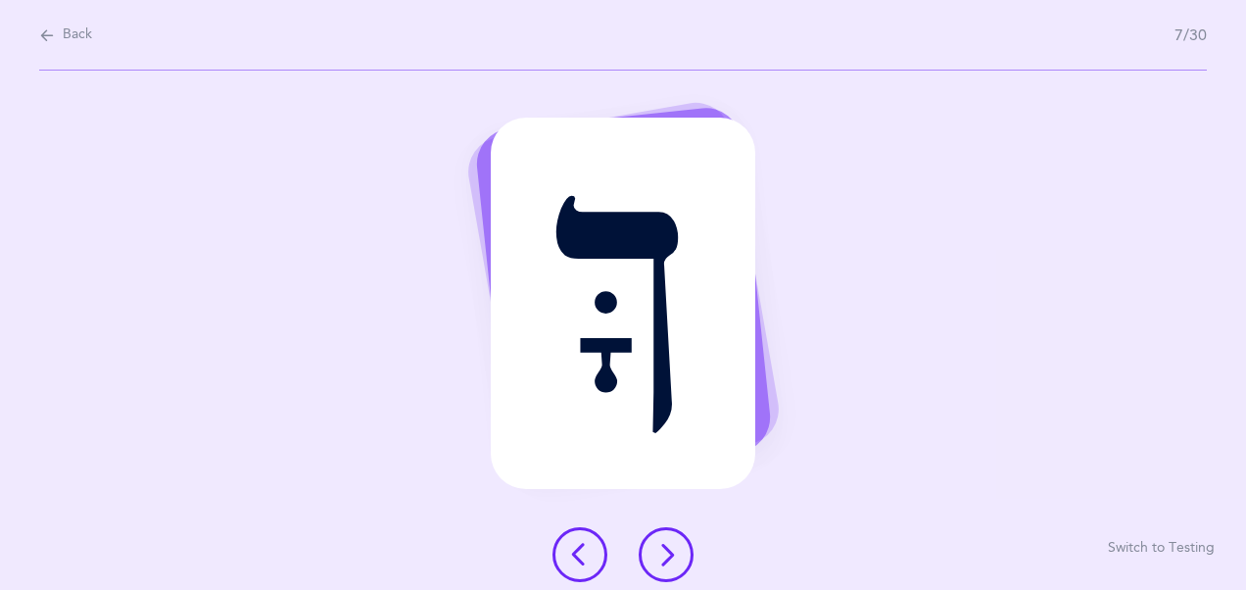
click at [674, 551] on icon at bounding box center [666, 555] width 24 height 24
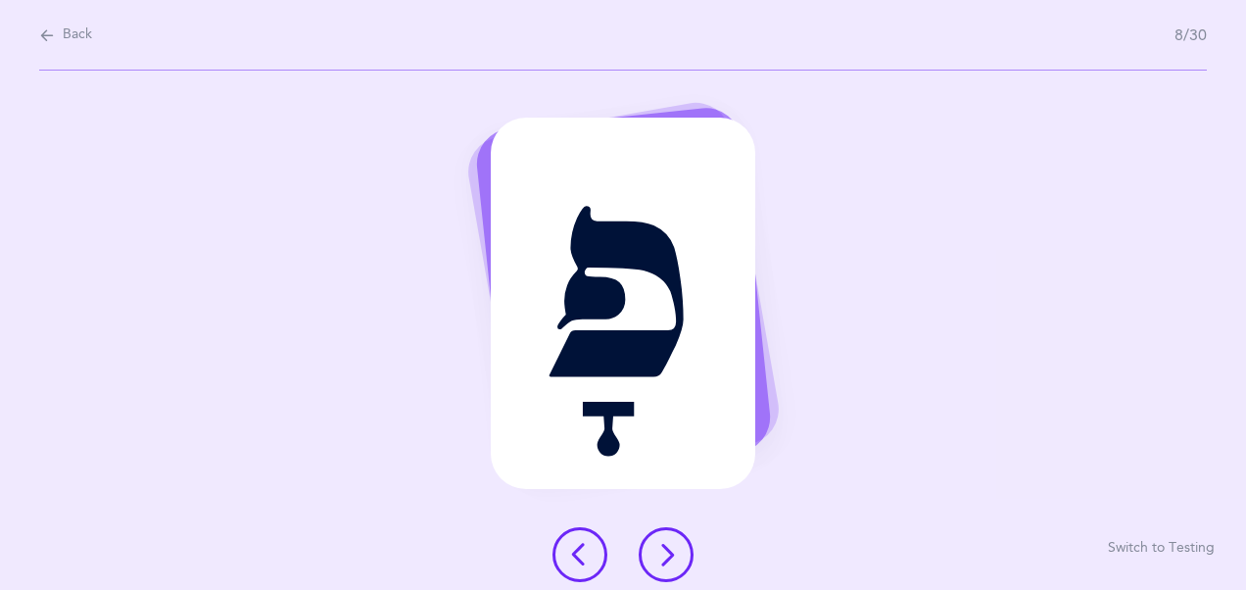
click at [674, 551] on icon at bounding box center [666, 555] width 24 height 24
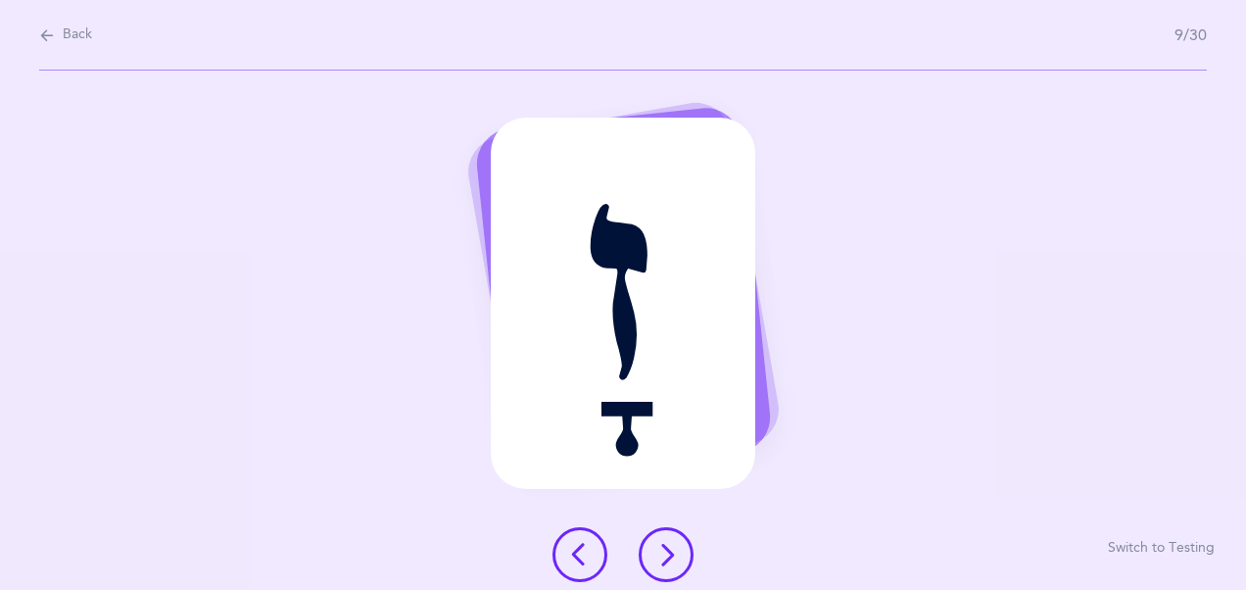
click at [674, 551] on icon at bounding box center [666, 555] width 24 height 24
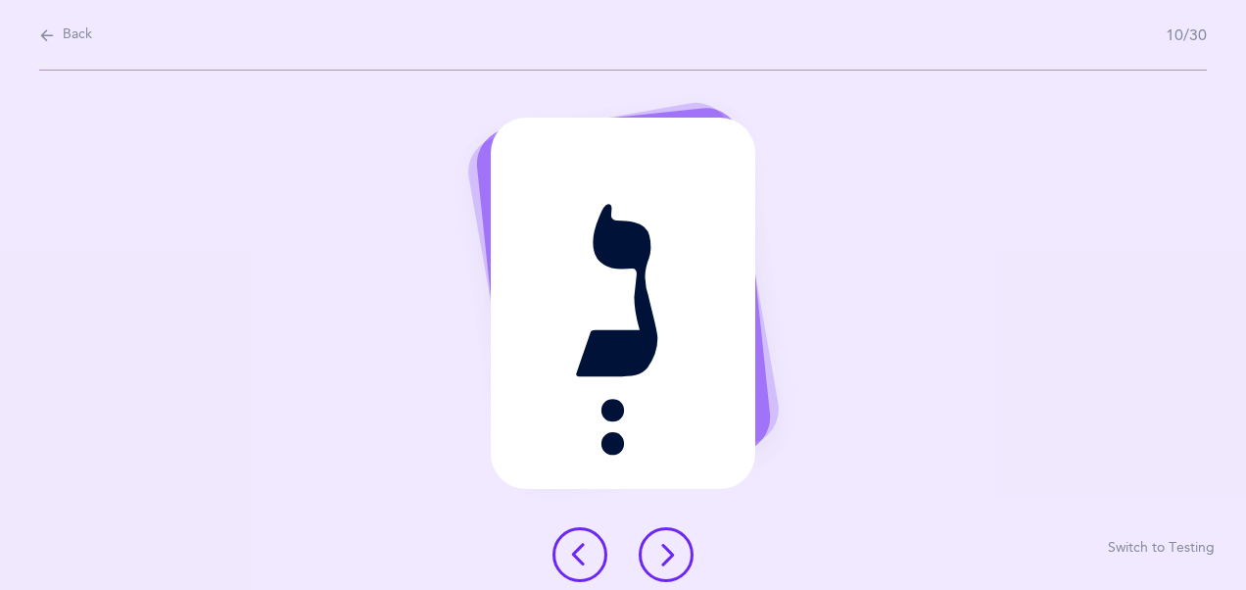
click at [674, 551] on icon at bounding box center [666, 555] width 24 height 24
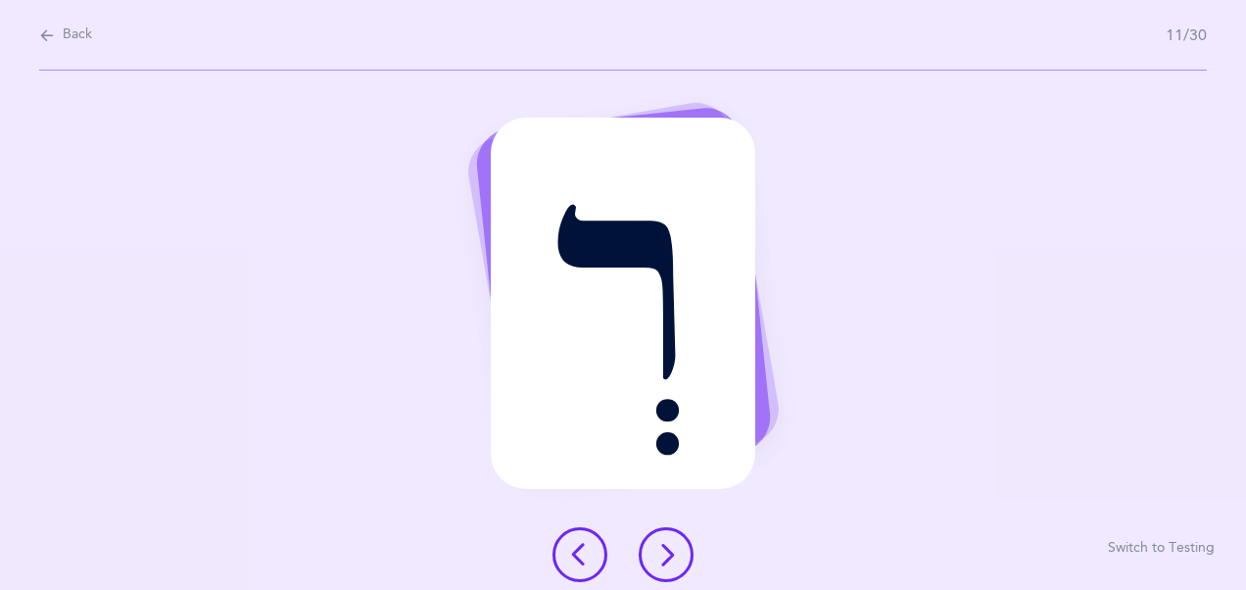
click at [674, 551] on icon at bounding box center [666, 555] width 24 height 24
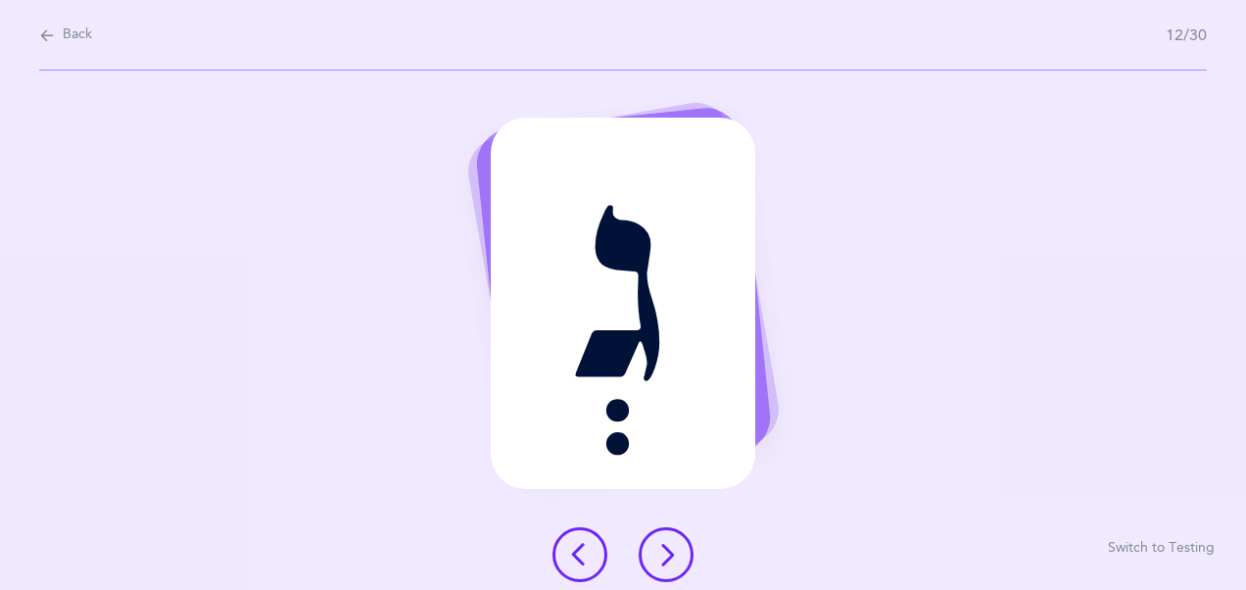
click at [674, 551] on icon at bounding box center [666, 555] width 24 height 24
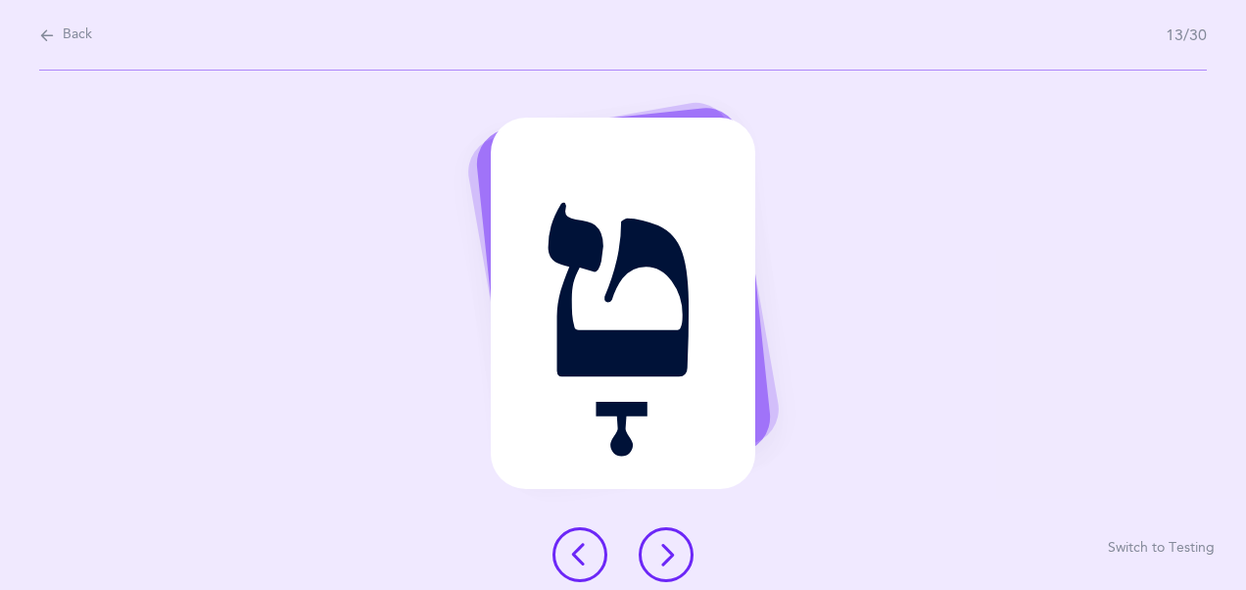
click at [674, 551] on icon at bounding box center [666, 555] width 24 height 24
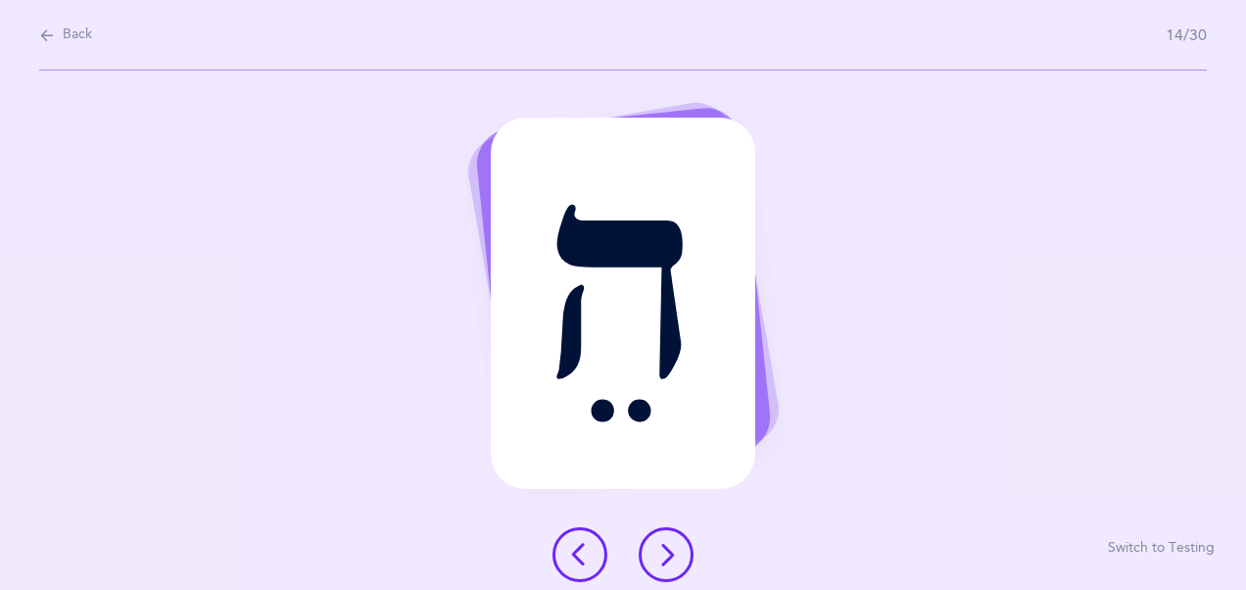
click at [674, 551] on icon at bounding box center [666, 555] width 24 height 24
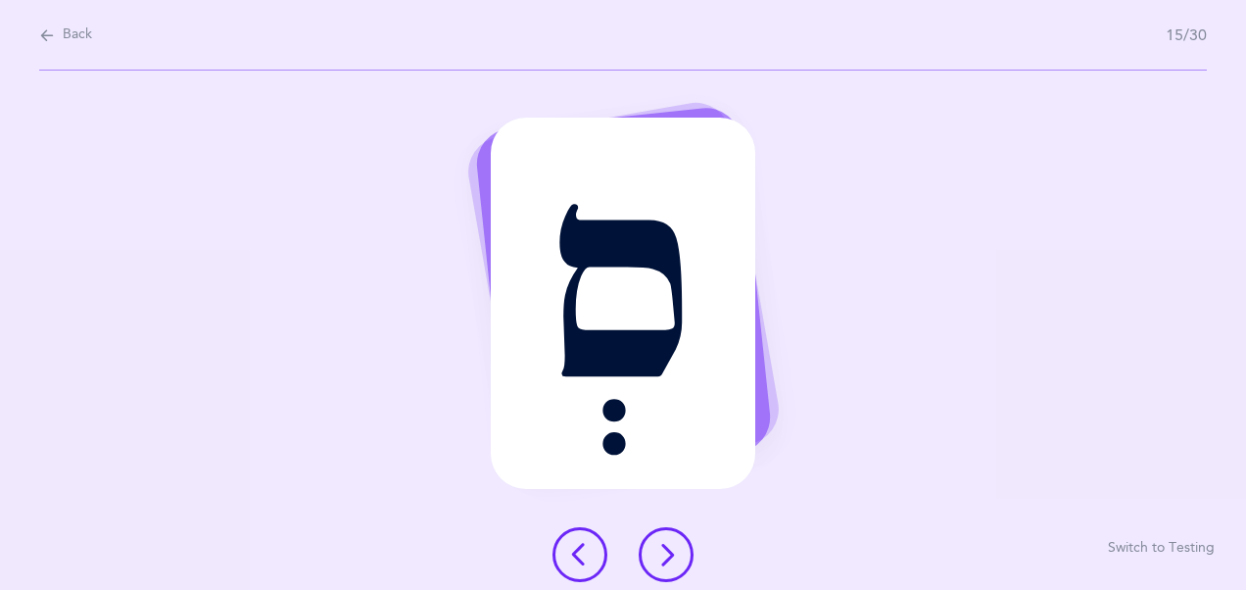
click at [674, 551] on icon at bounding box center [666, 555] width 24 height 24
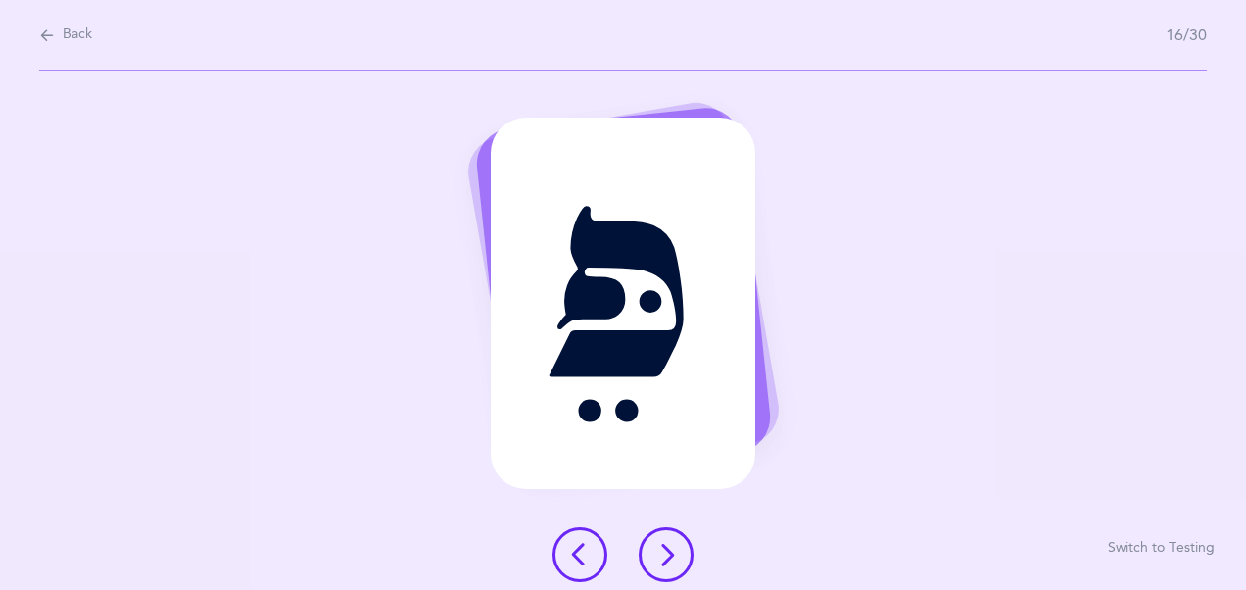
click at [674, 551] on icon at bounding box center [666, 555] width 24 height 24
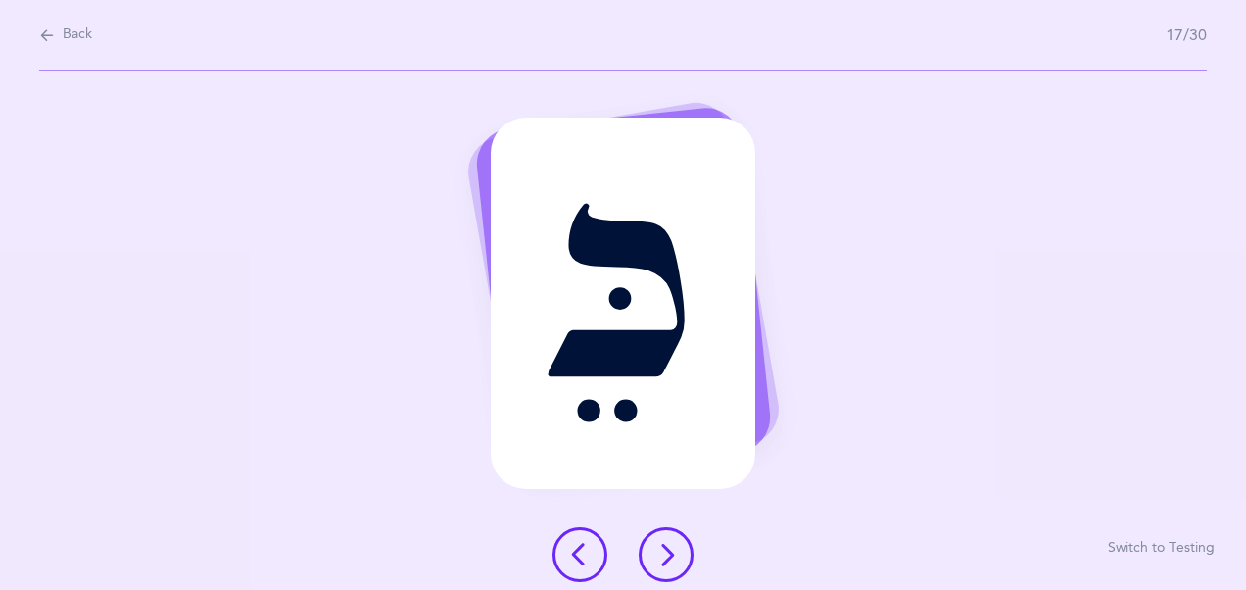
click at [674, 551] on icon at bounding box center [666, 555] width 24 height 24
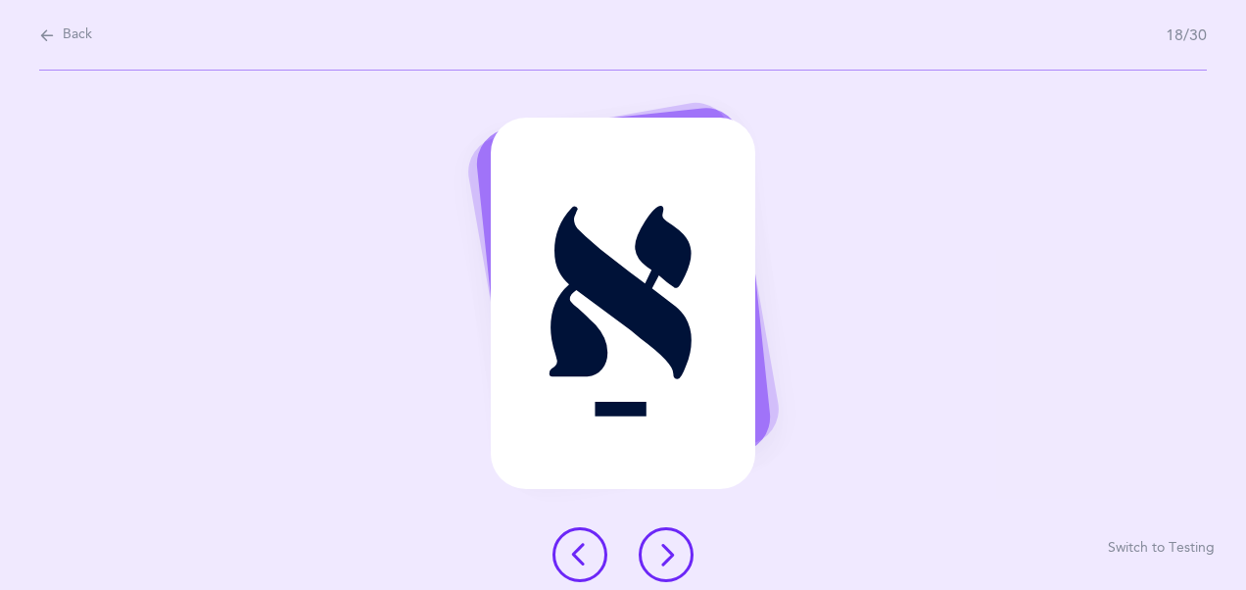
click at [674, 551] on icon at bounding box center [666, 555] width 24 height 24
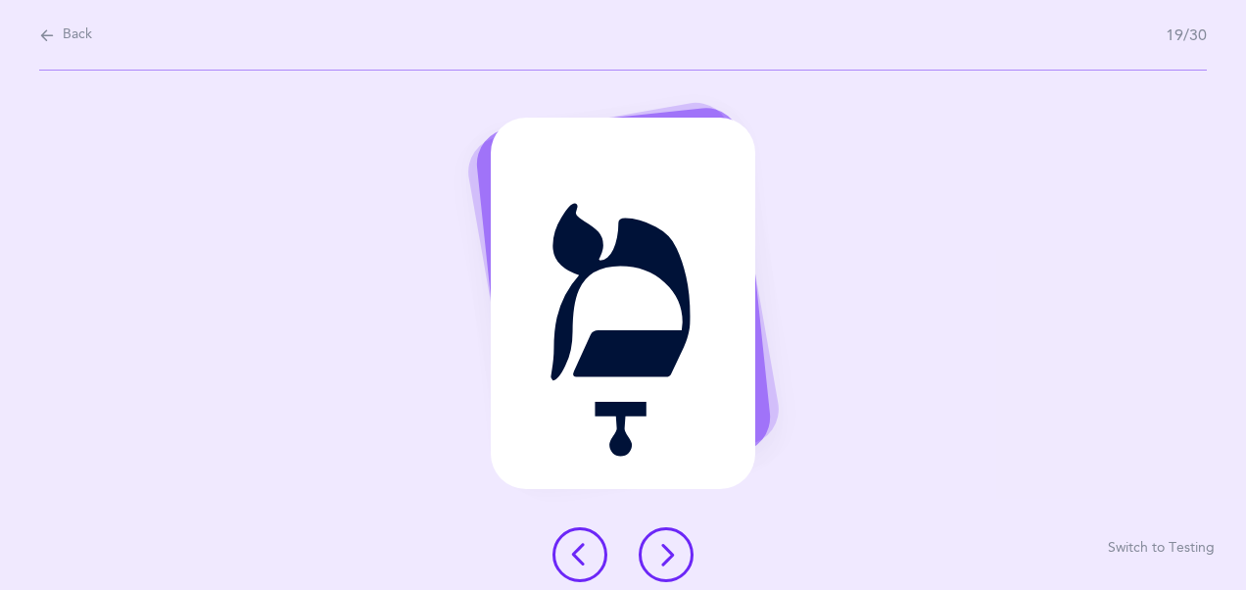
click at [674, 551] on icon at bounding box center [666, 555] width 24 height 24
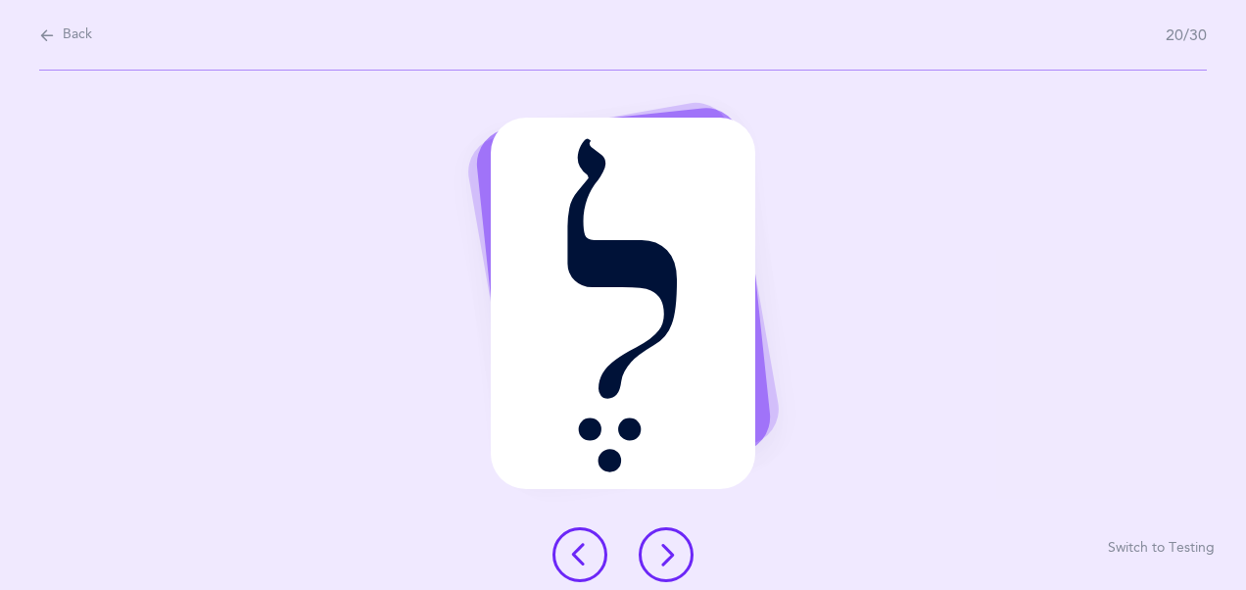
click at [674, 551] on icon at bounding box center [666, 555] width 24 height 24
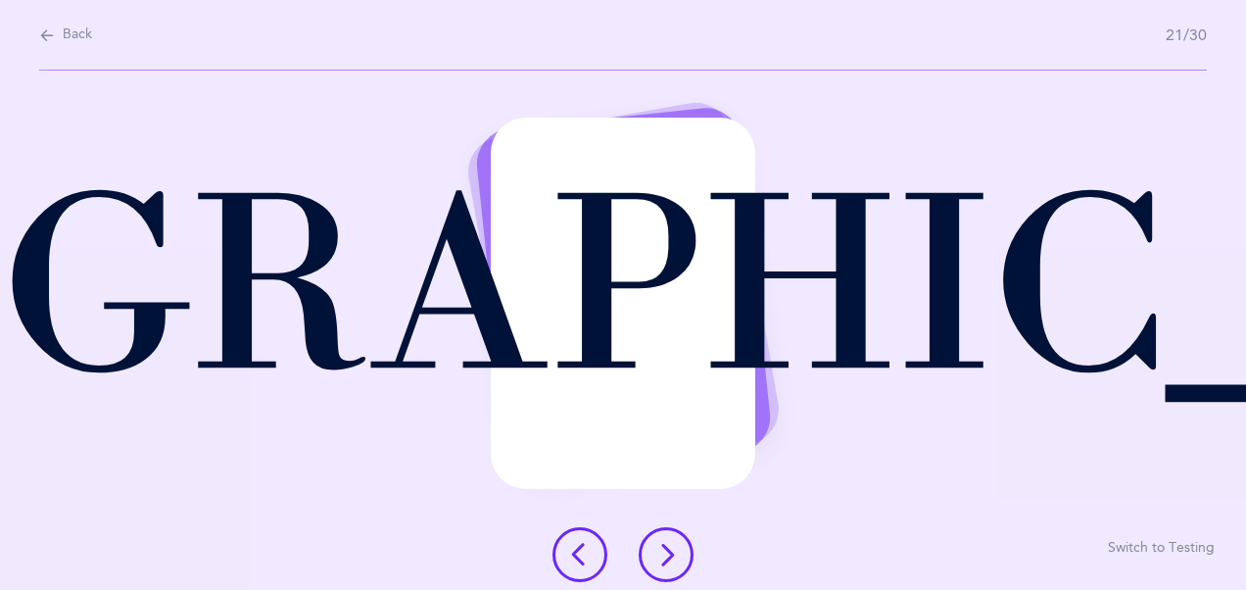
click at [674, 551] on icon at bounding box center [666, 555] width 24 height 24
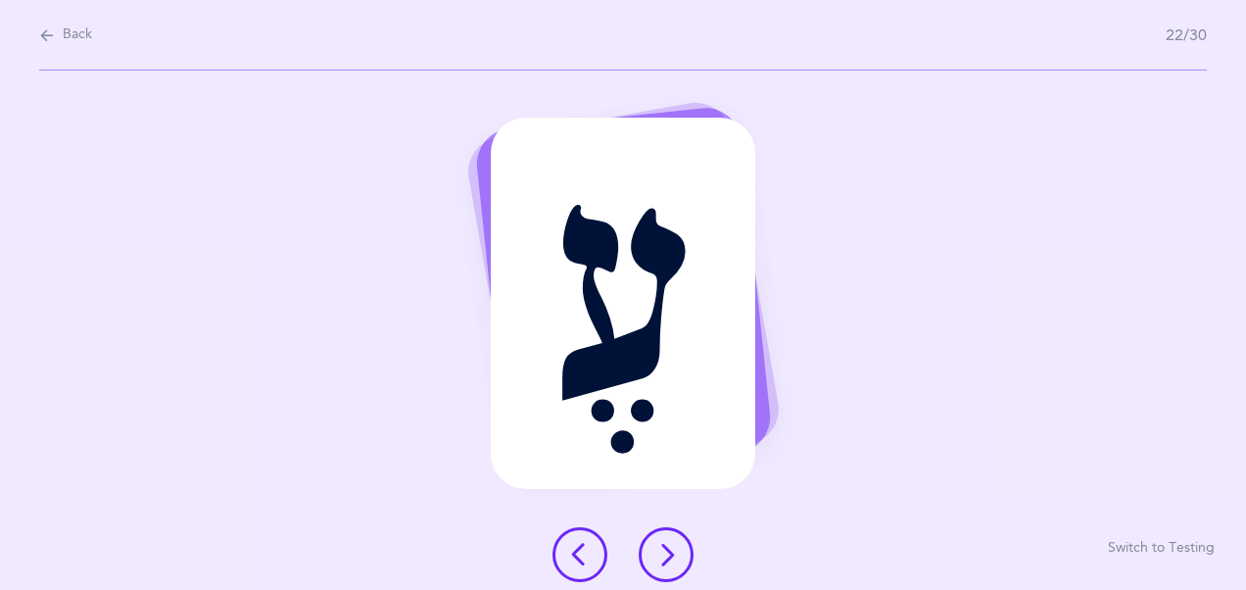
click at [674, 551] on icon at bounding box center [666, 555] width 24 height 24
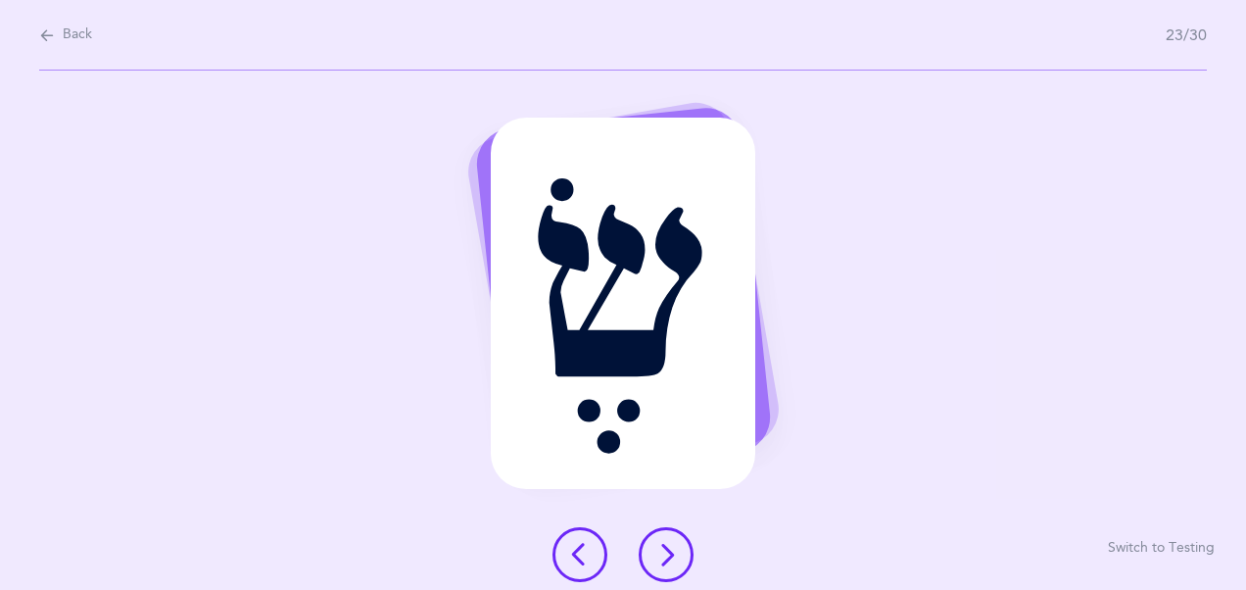
click at [674, 551] on icon at bounding box center [666, 555] width 24 height 24
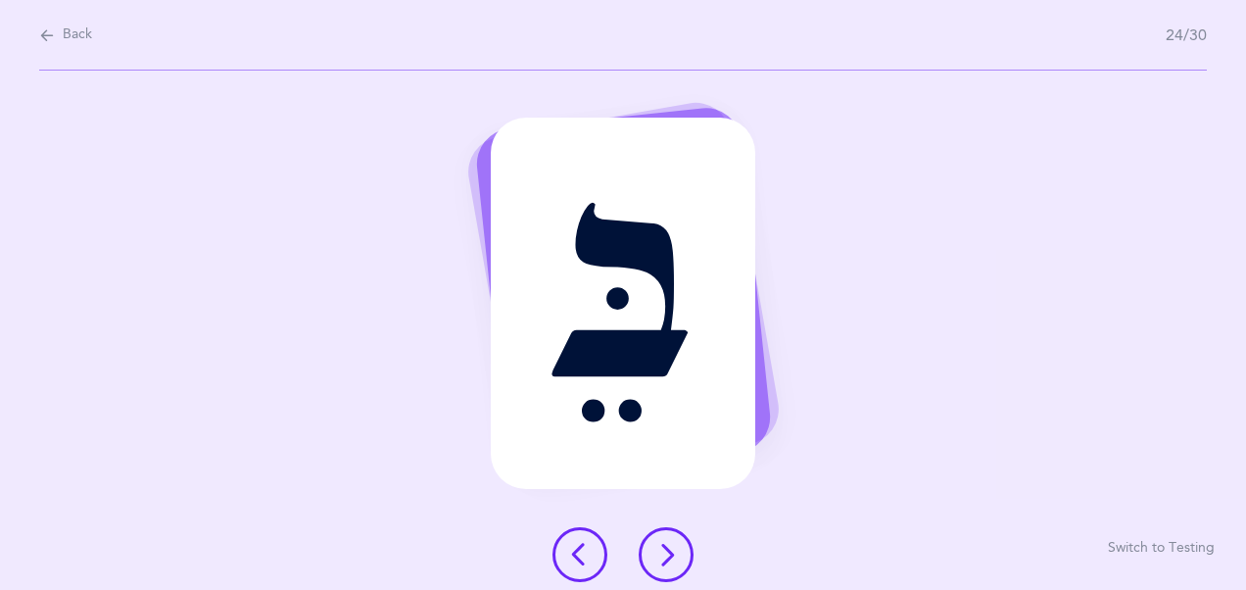
click at [674, 551] on icon at bounding box center [666, 555] width 24 height 24
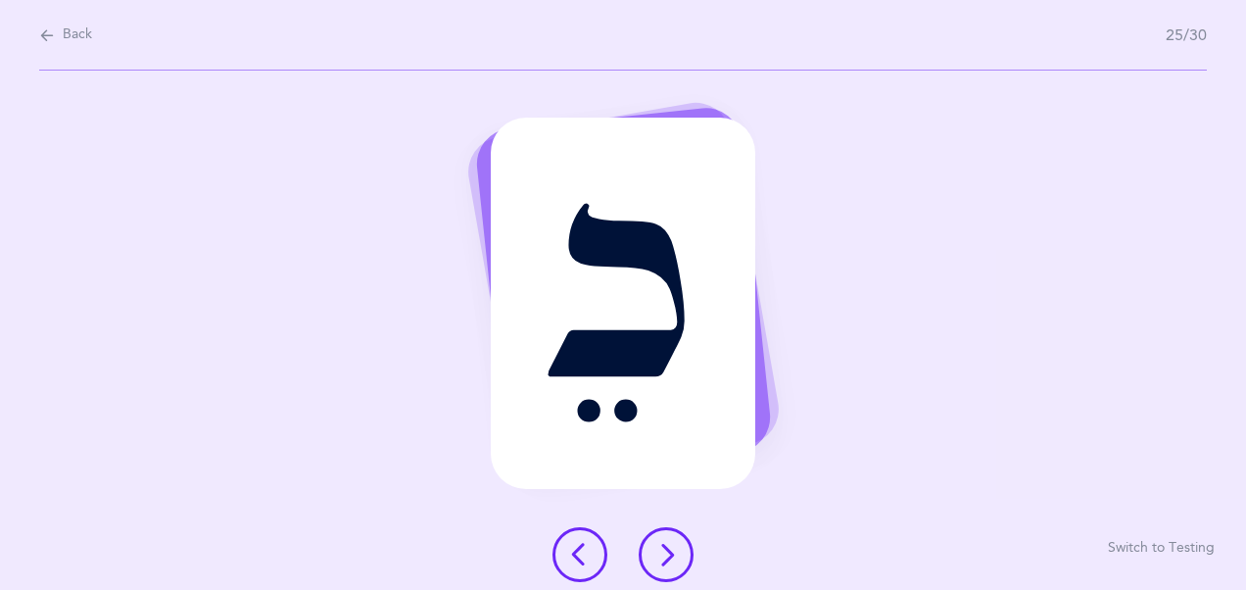
click at [674, 551] on icon at bounding box center [666, 555] width 24 height 24
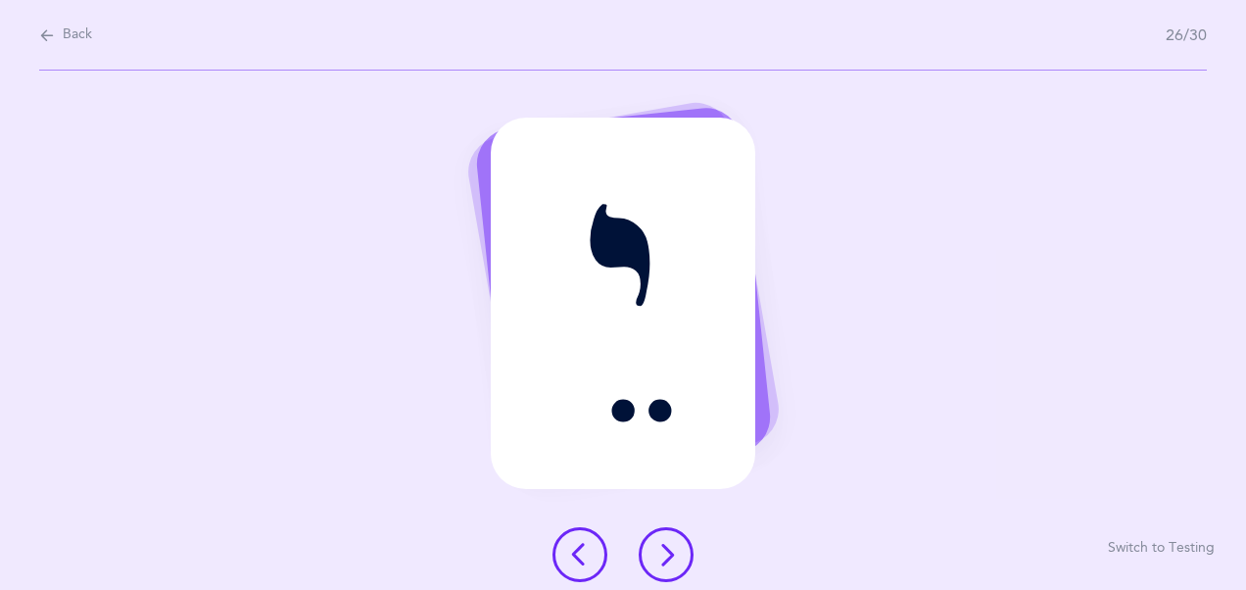
click at [674, 551] on icon at bounding box center [666, 555] width 24 height 24
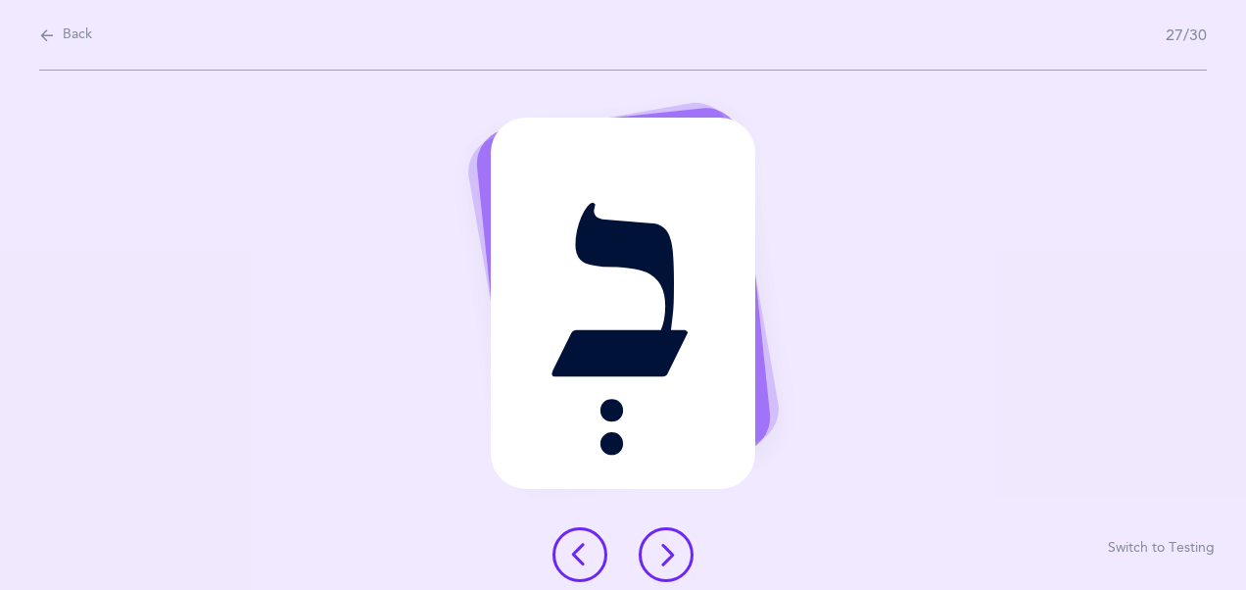
click at [674, 551] on icon at bounding box center [666, 555] width 24 height 24
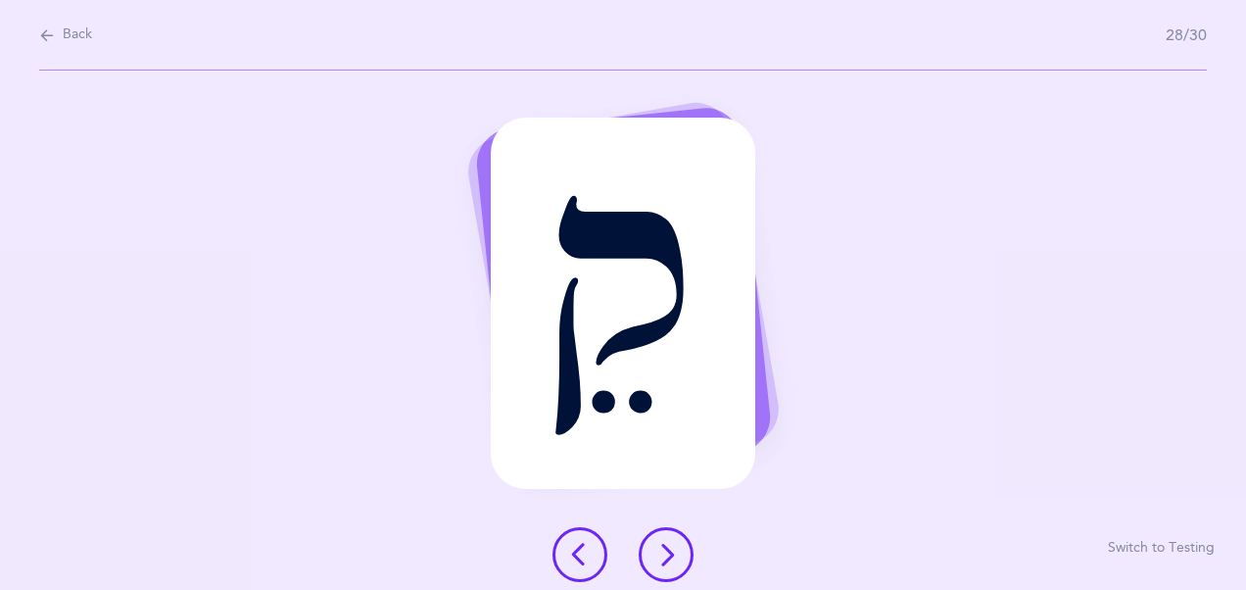
click at [674, 551] on icon at bounding box center [666, 555] width 24 height 24
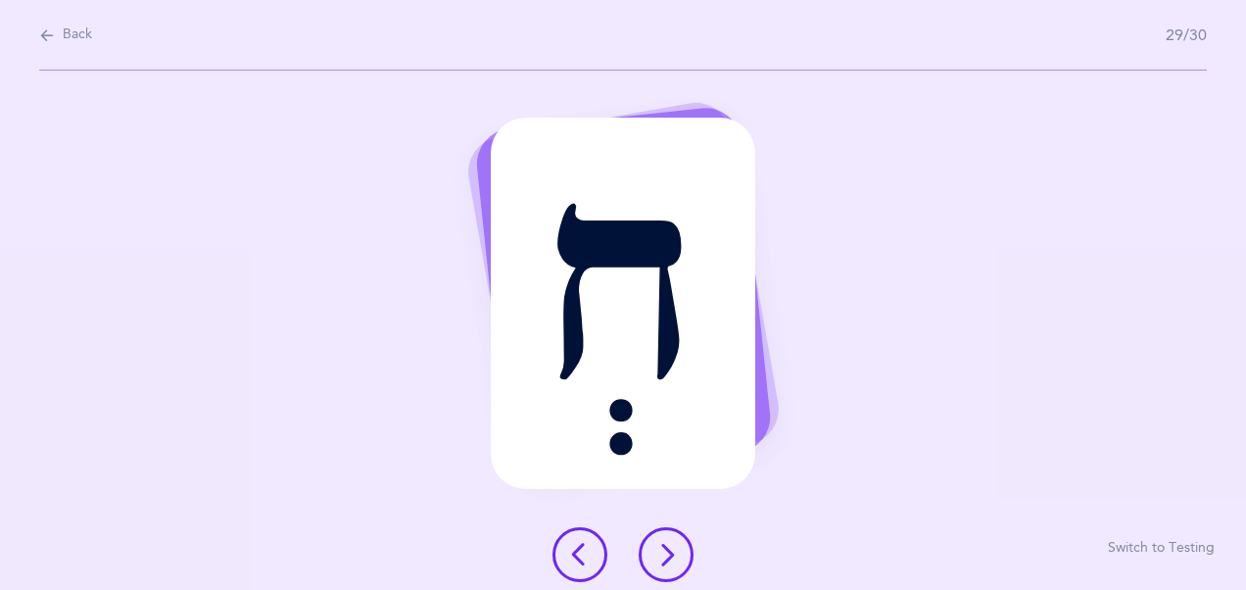
click at [674, 551] on icon at bounding box center [666, 555] width 24 height 24
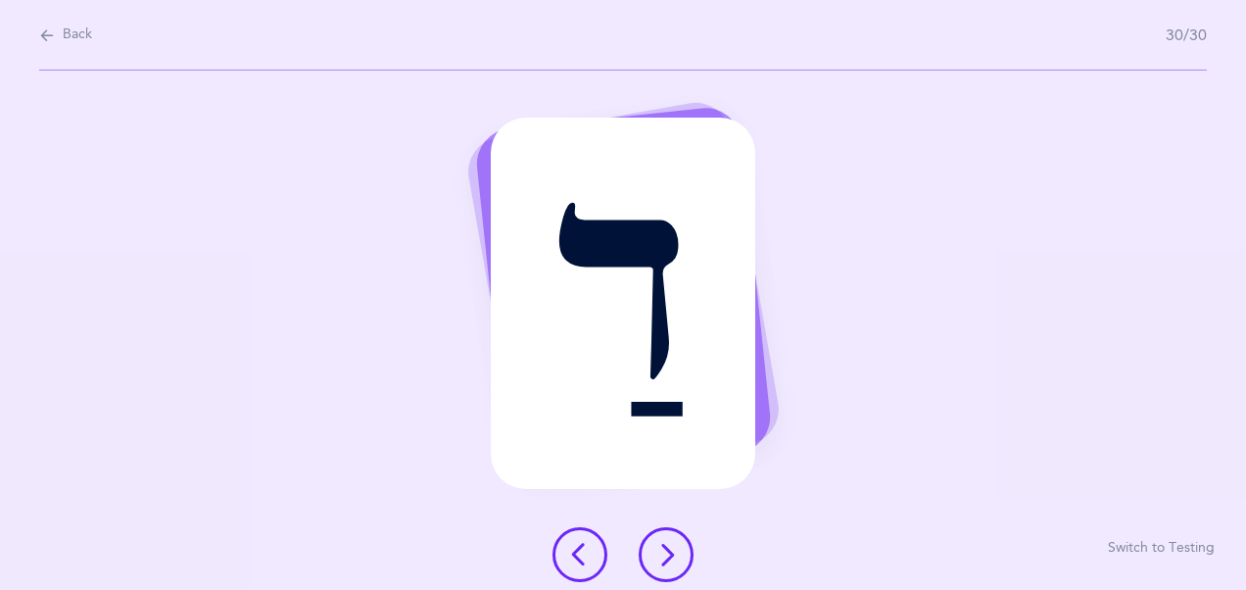
click at [674, 551] on icon at bounding box center [666, 555] width 24 height 24
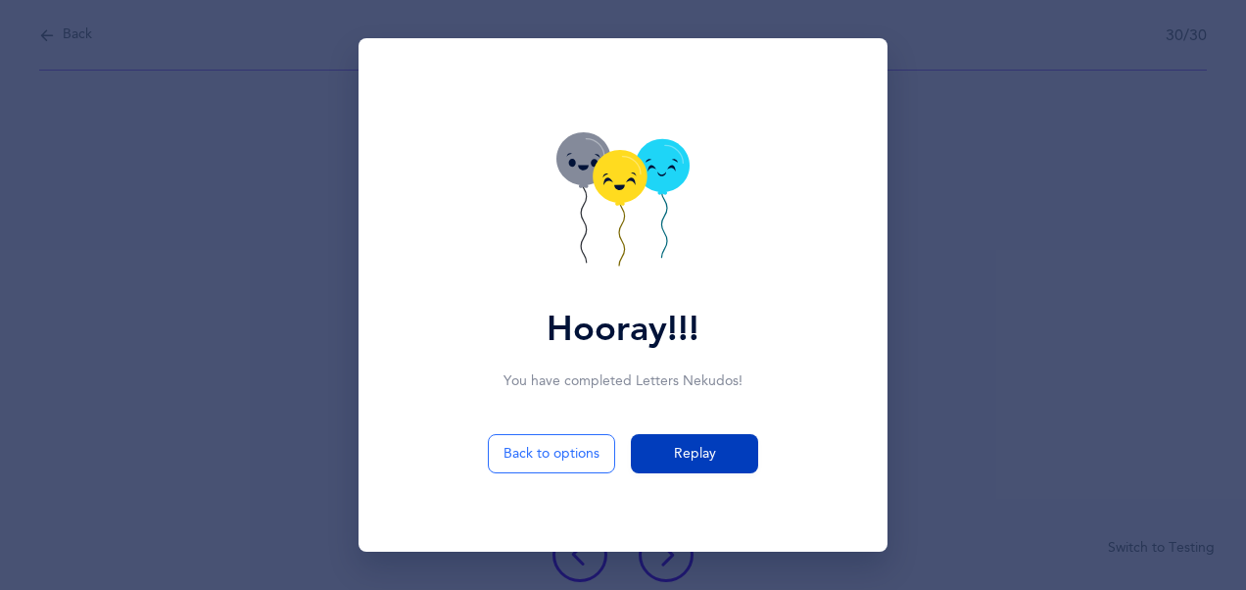
drag, startPoint x: 674, startPoint y: 551, endPoint x: 652, endPoint y: 444, distance: 109.1
click at [652, 444] on div "Back to options Replay" at bounding box center [623, 493] width 506 height 118
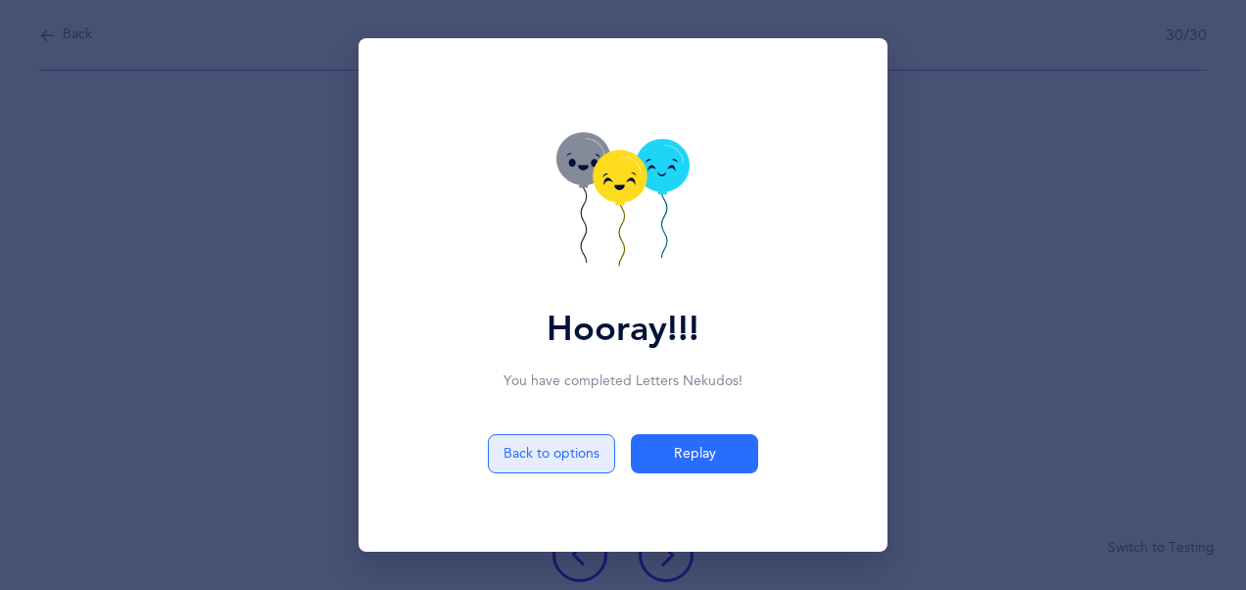
click at [554, 459] on button "Back to options" at bounding box center [551, 453] width 127 height 39
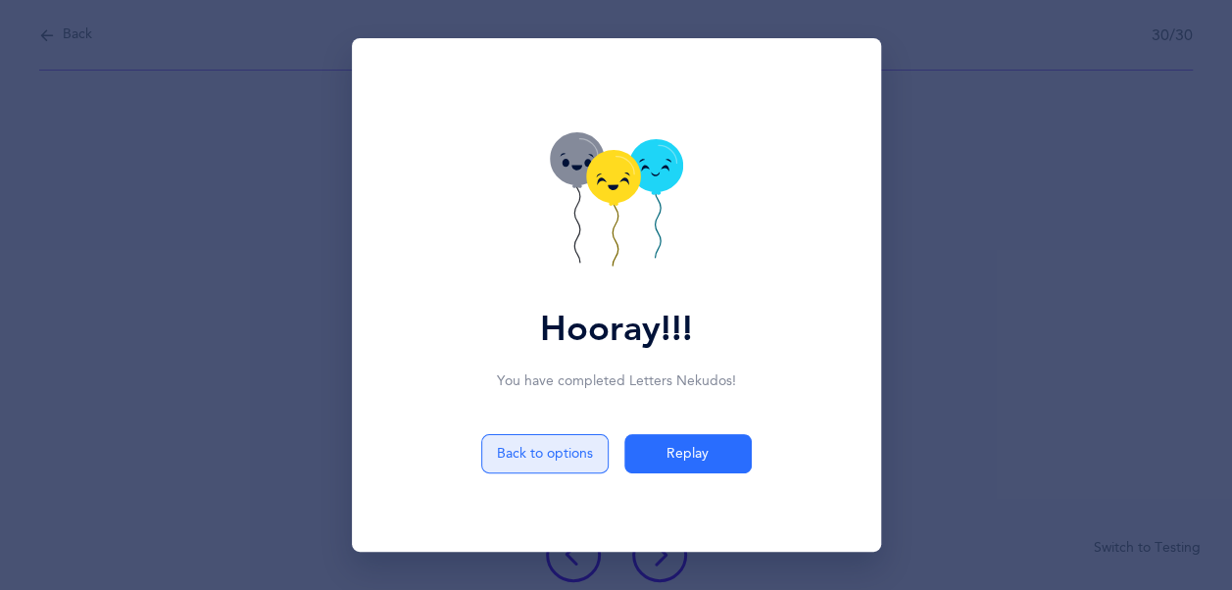
select select "4"
select select "28"
select select "single"
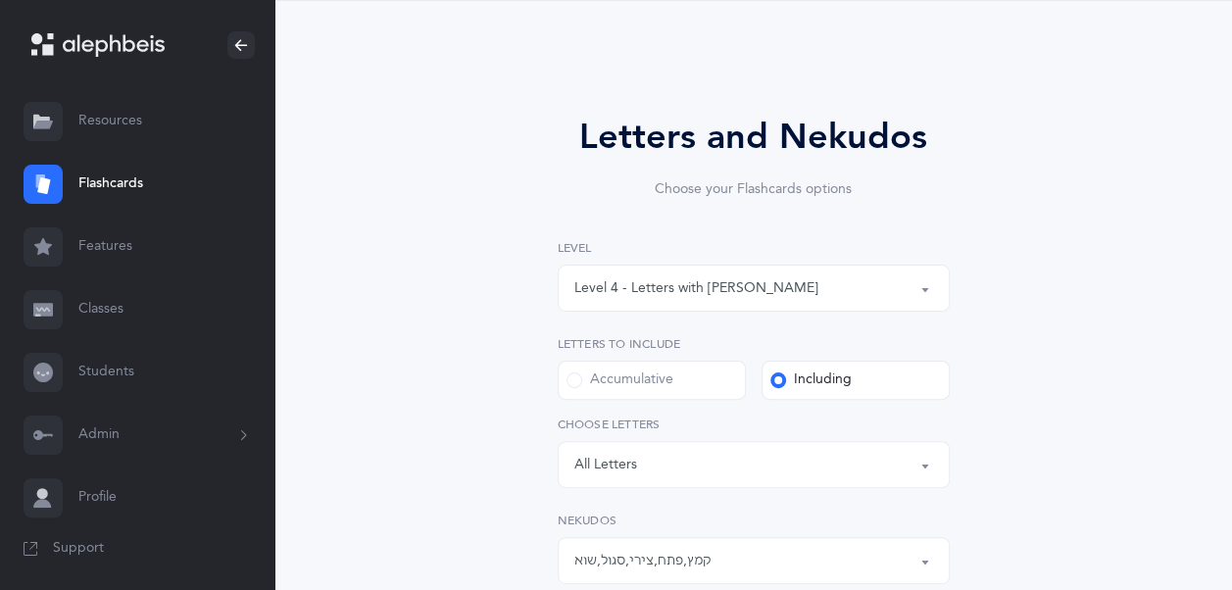
scroll to position [95, 0]
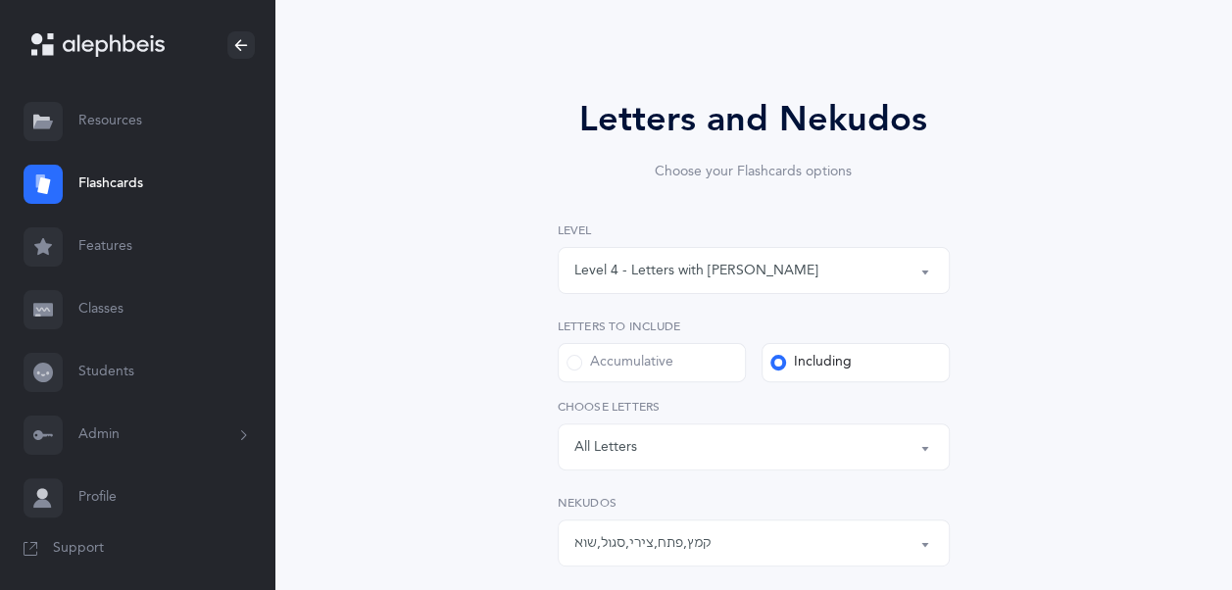
click at [662, 523] on button "קמץ , פתח , צירי , סגול , שוא" at bounding box center [754, 542] width 392 height 47
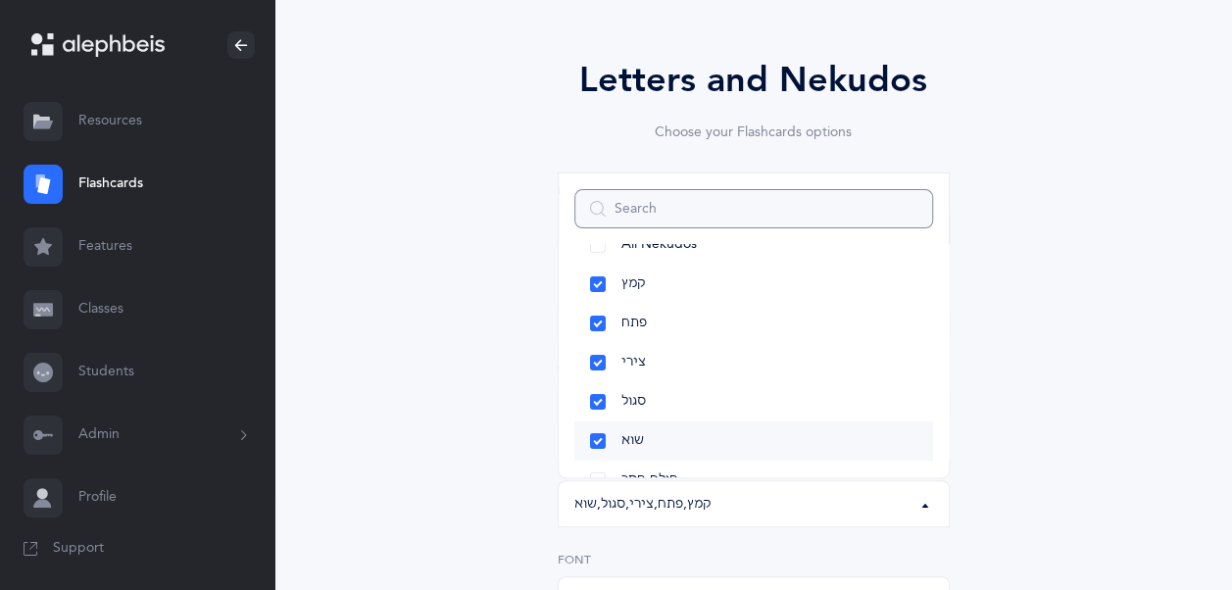
scroll to position [36, 0]
click at [637, 466] on link "חולם חסר" at bounding box center [753, 478] width 359 height 39
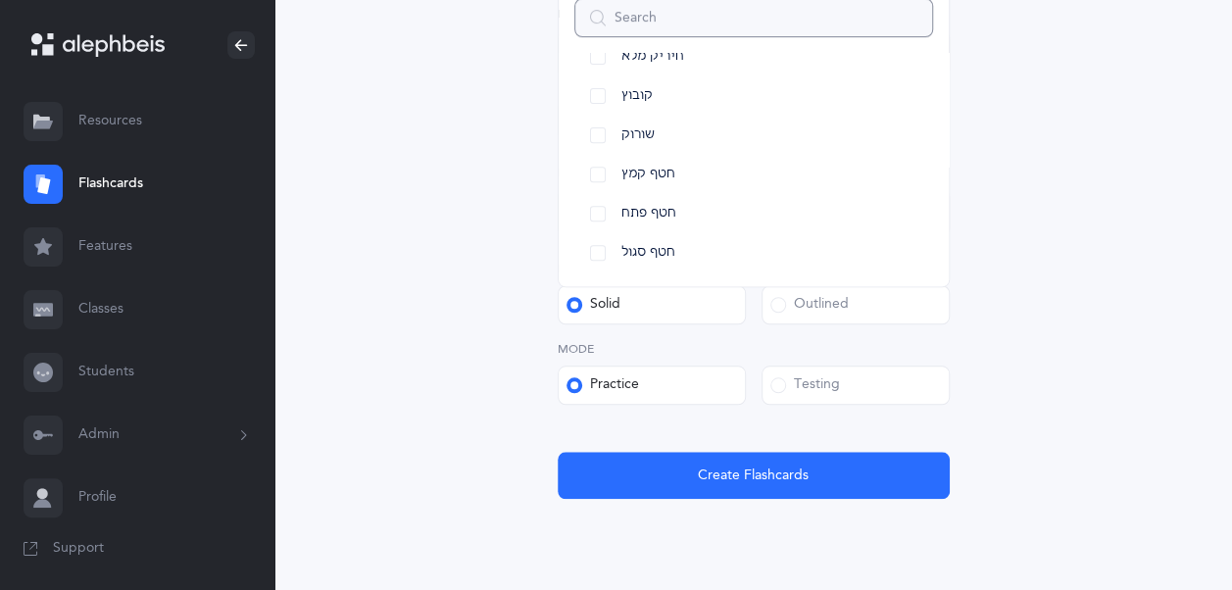
scroll to position [746, 0]
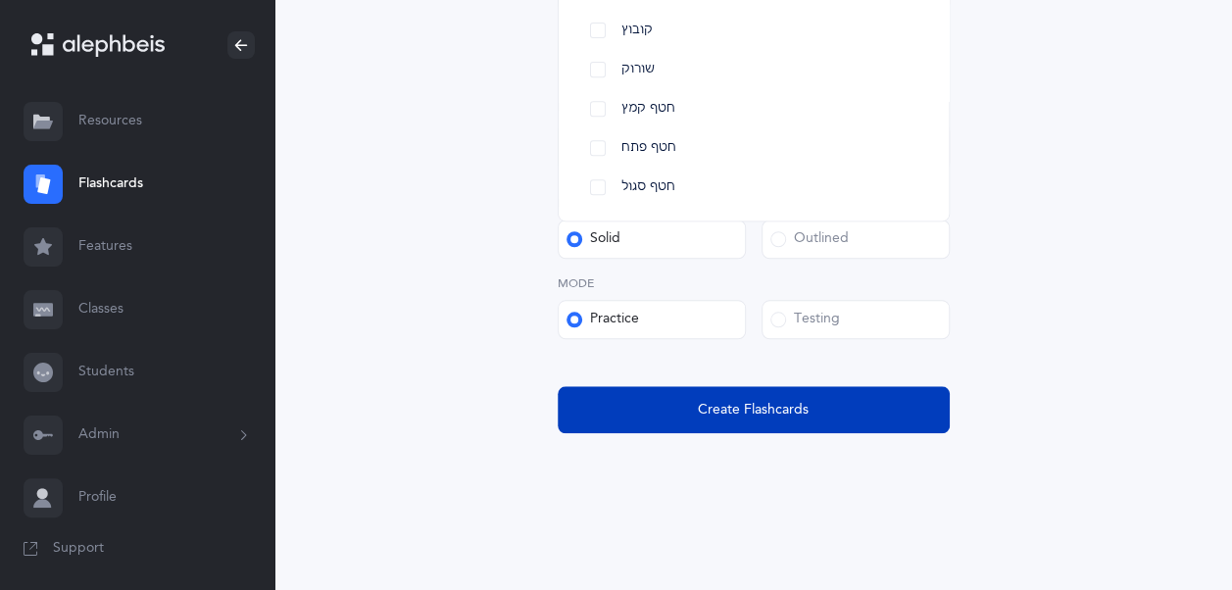
click at [703, 406] on span "Create Flashcards" at bounding box center [753, 410] width 111 height 21
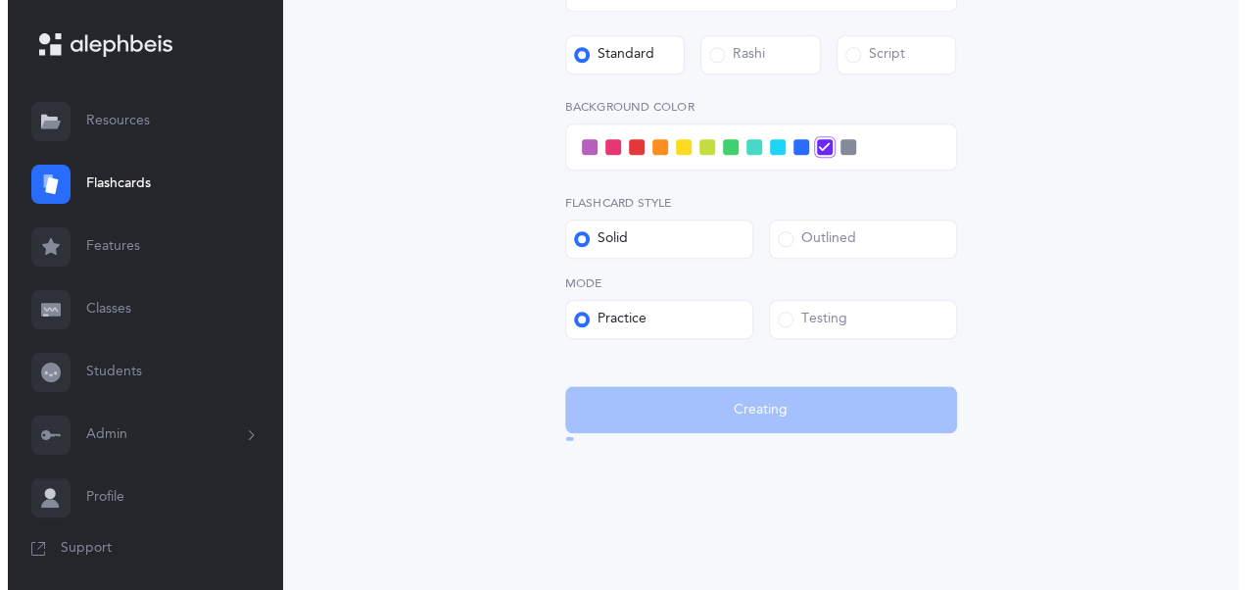
scroll to position [0, 0]
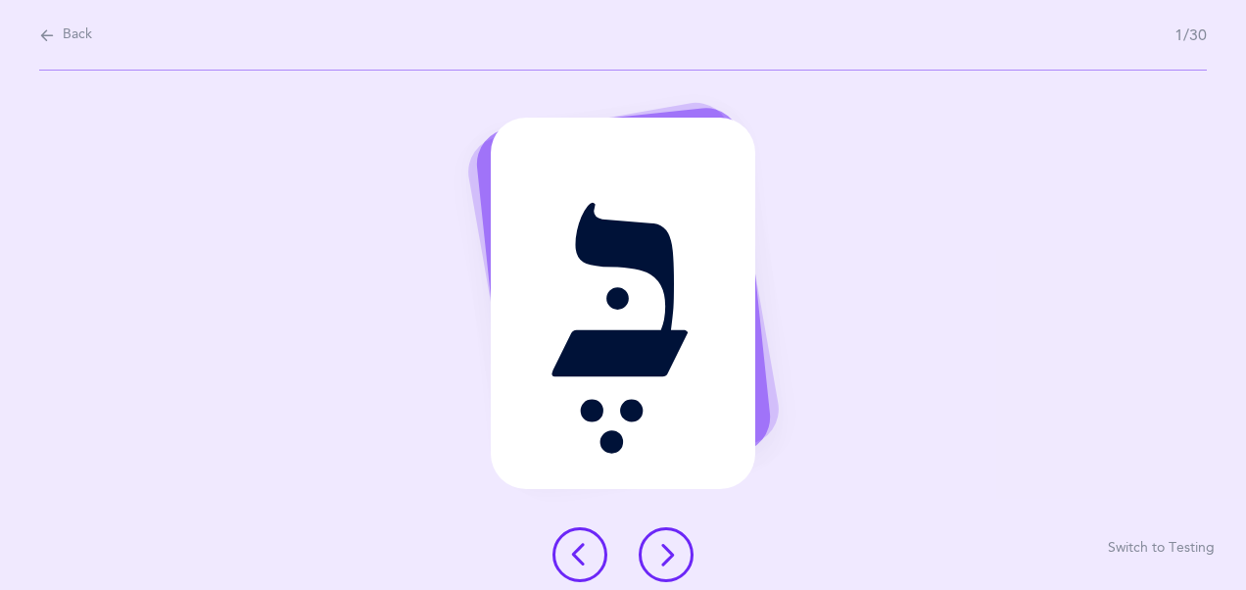
click at [703, 406] on div "בֶּ" at bounding box center [624, 303] width 266 height 371
click at [666, 571] on button at bounding box center [666, 554] width 55 height 55
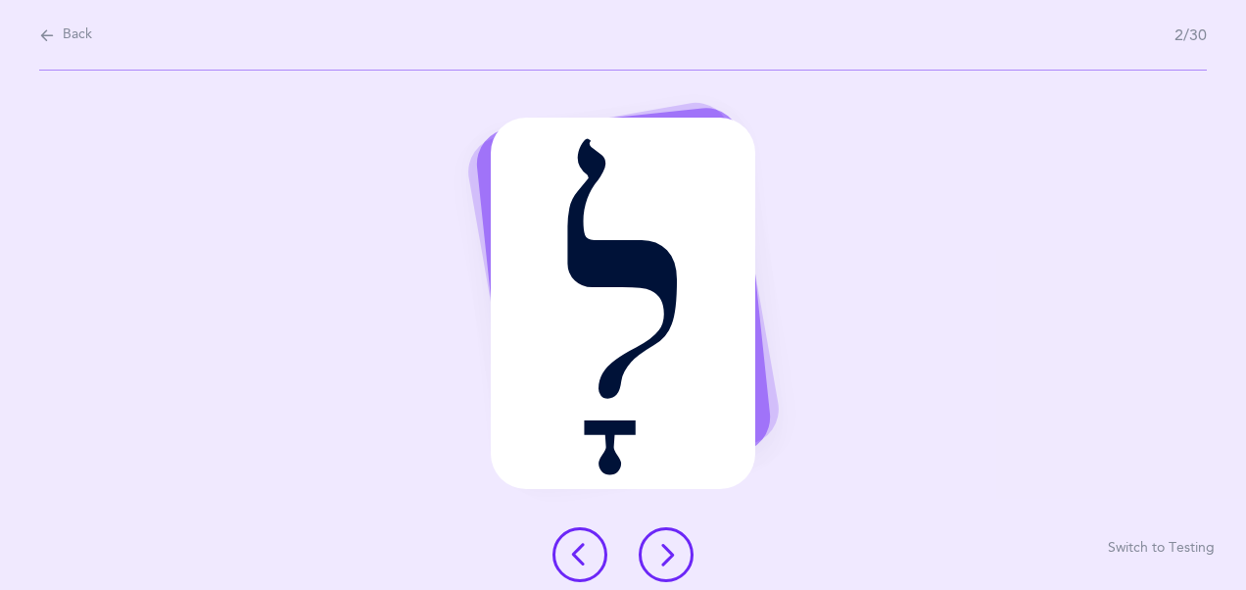
click at [666, 571] on button at bounding box center [666, 554] width 55 height 55
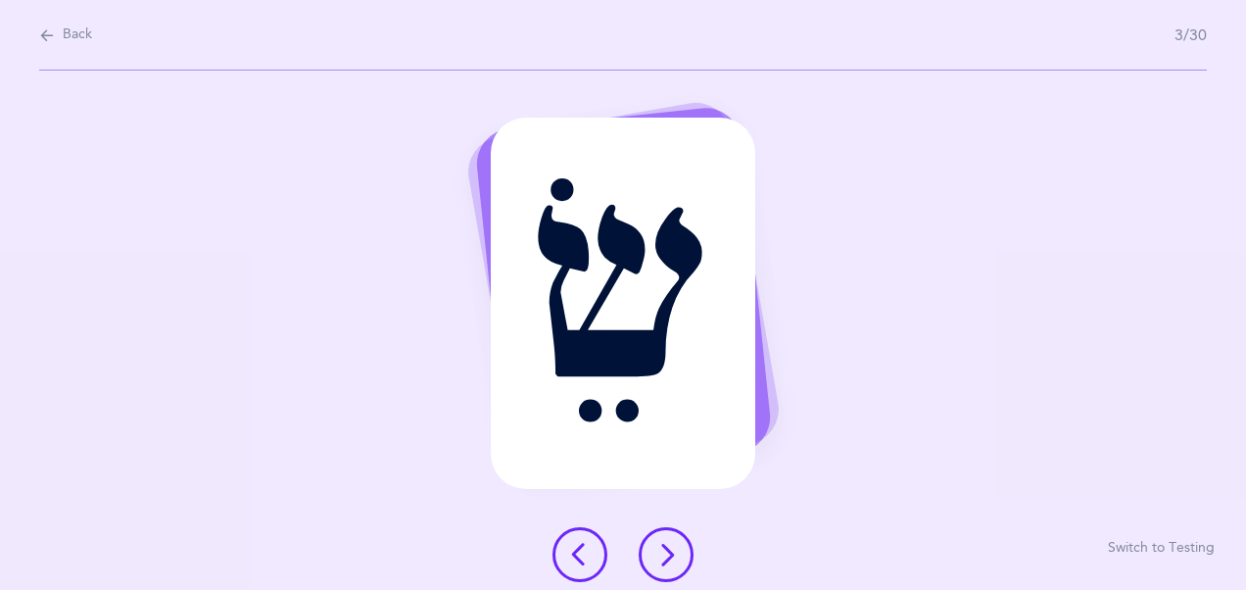
click at [666, 571] on button at bounding box center [666, 554] width 55 height 55
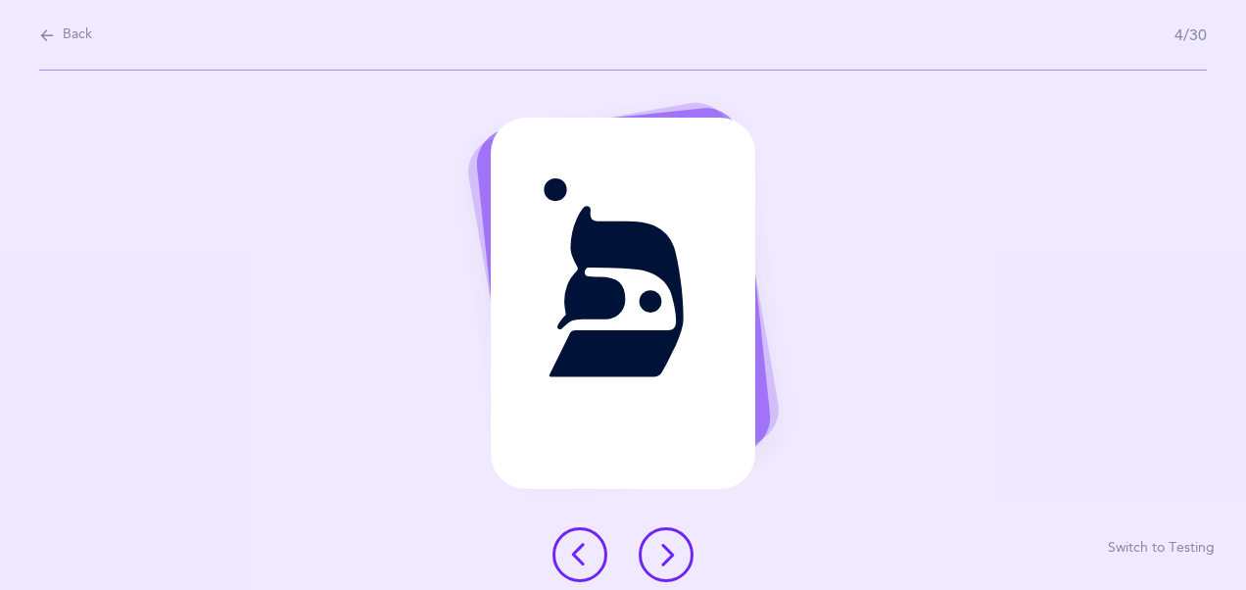
click at [666, 571] on button at bounding box center [666, 554] width 55 height 55
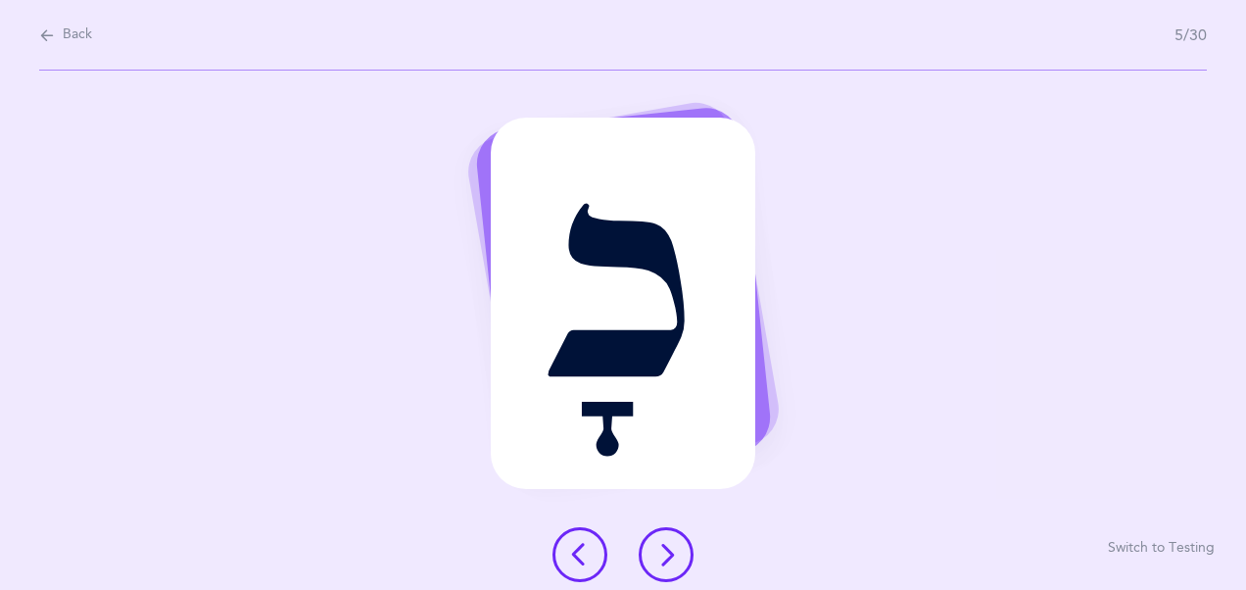
click at [666, 571] on button at bounding box center [666, 554] width 55 height 55
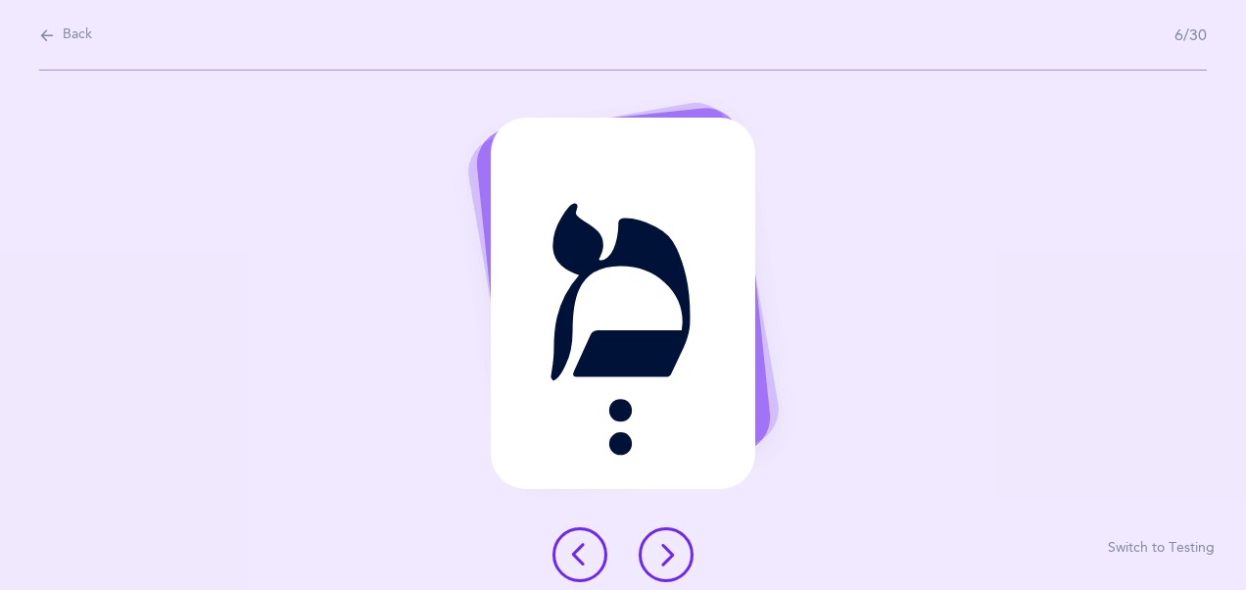
click at [666, 571] on button at bounding box center [666, 554] width 55 height 55
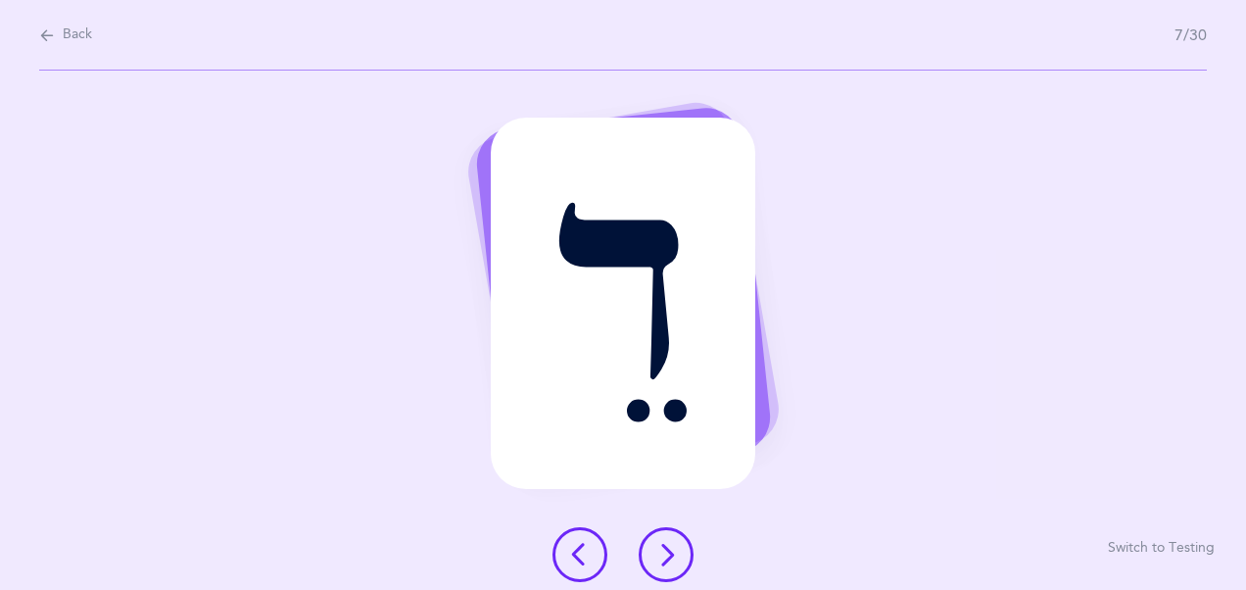
click at [666, 571] on button at bounding box center [666, 554] width 55 height 55
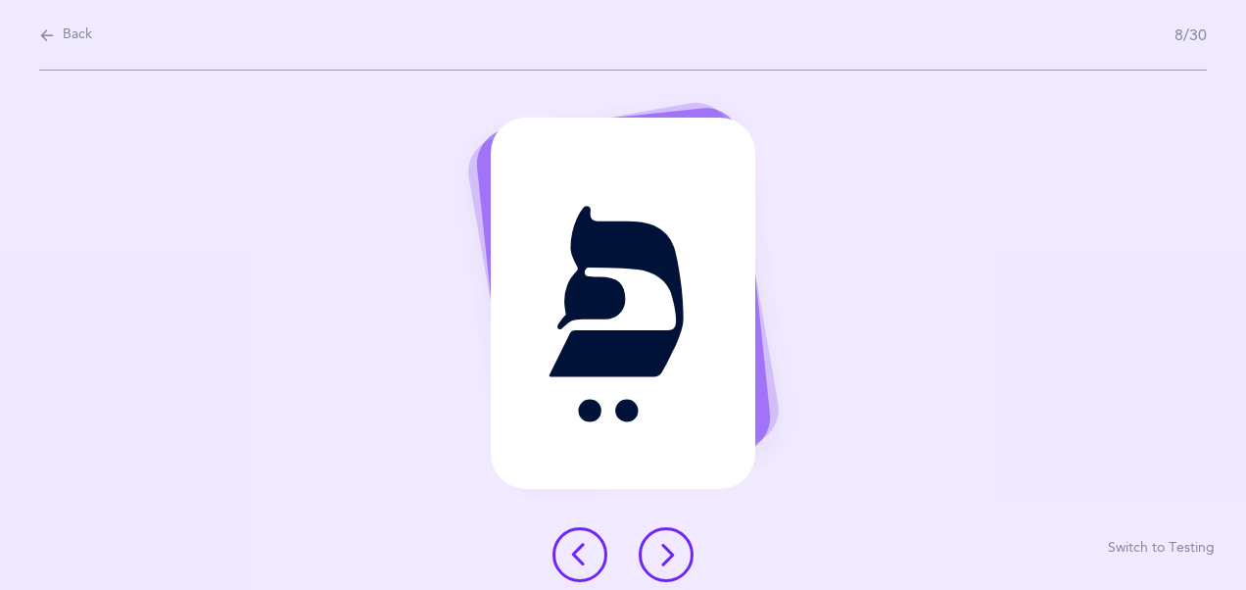
click at [666, 571] on button at bounding box center [666, 554] width 55 height 55
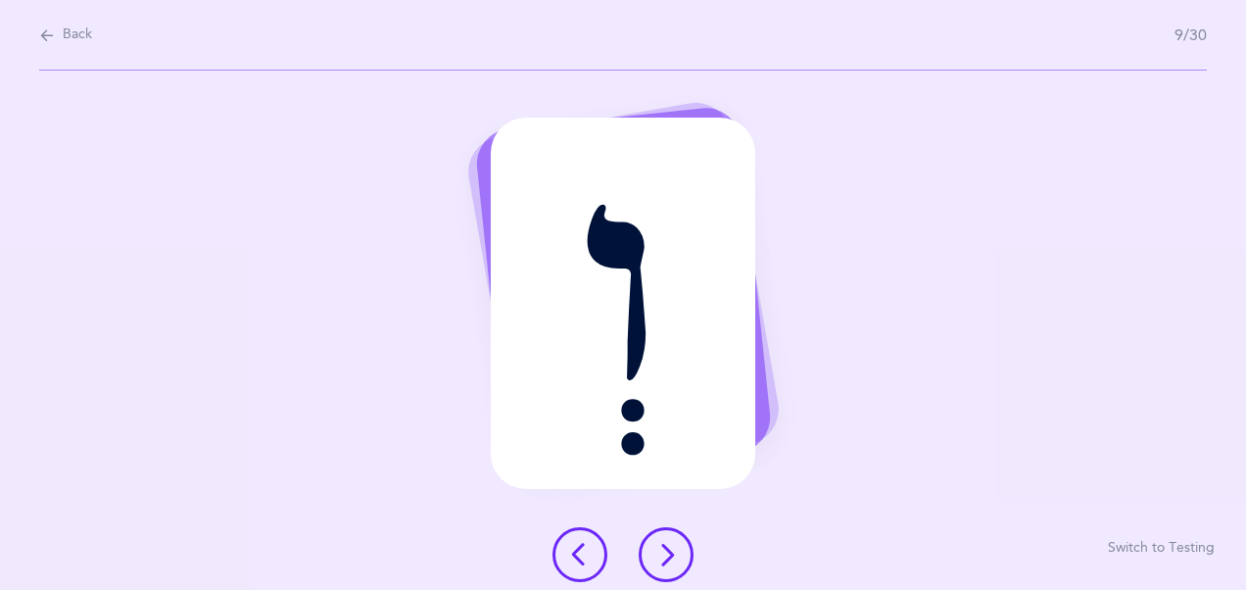
click at [666, 571] on button at bounding box center [666, 554] width 55 height 55
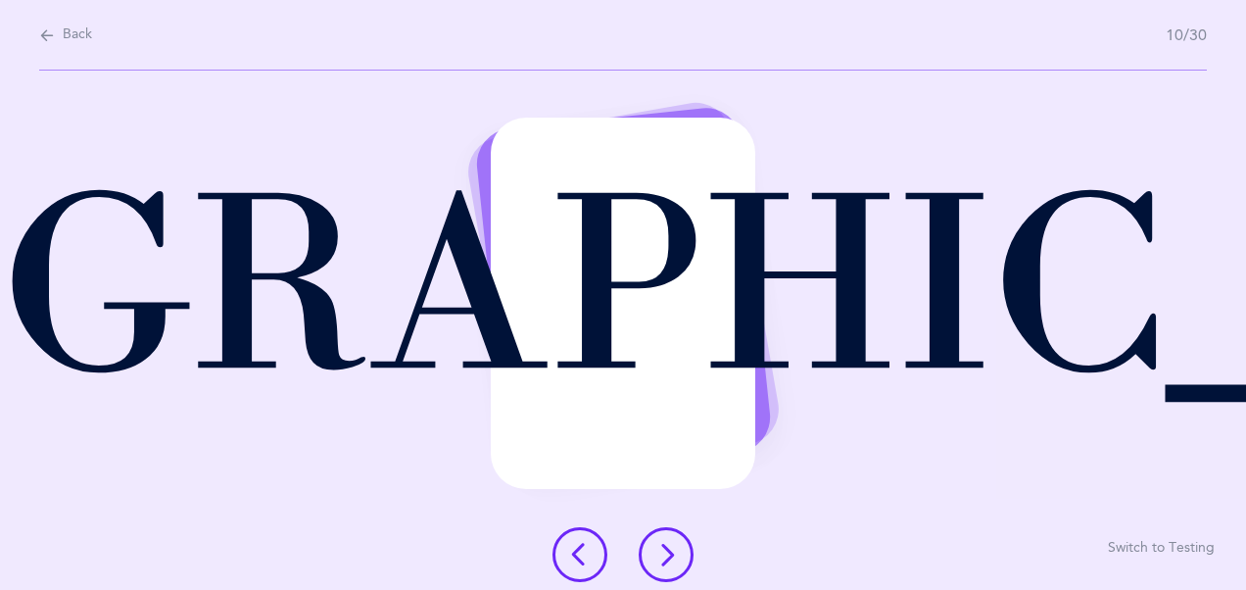
click at [666, 571] on button at bounding box center [666, 554] width 55 height 55
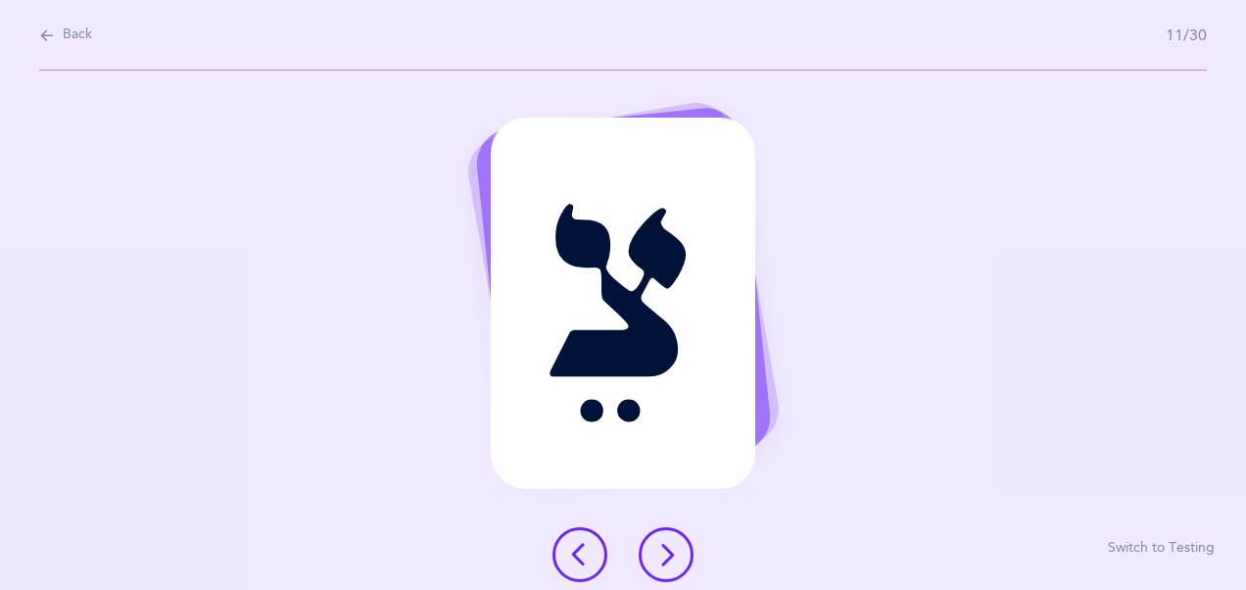
click at [666, 571] on button at bounding box center [666, 554] width 55 height 55
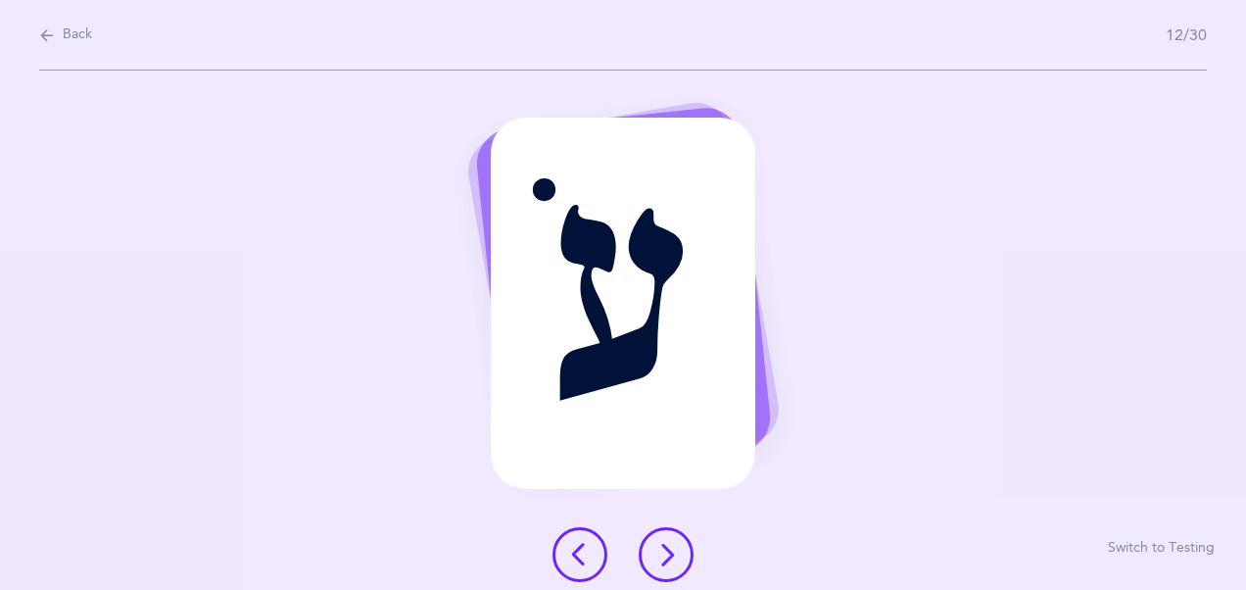
click at [666, 571] on button at bounding box center [666, 554] width 55 height 55
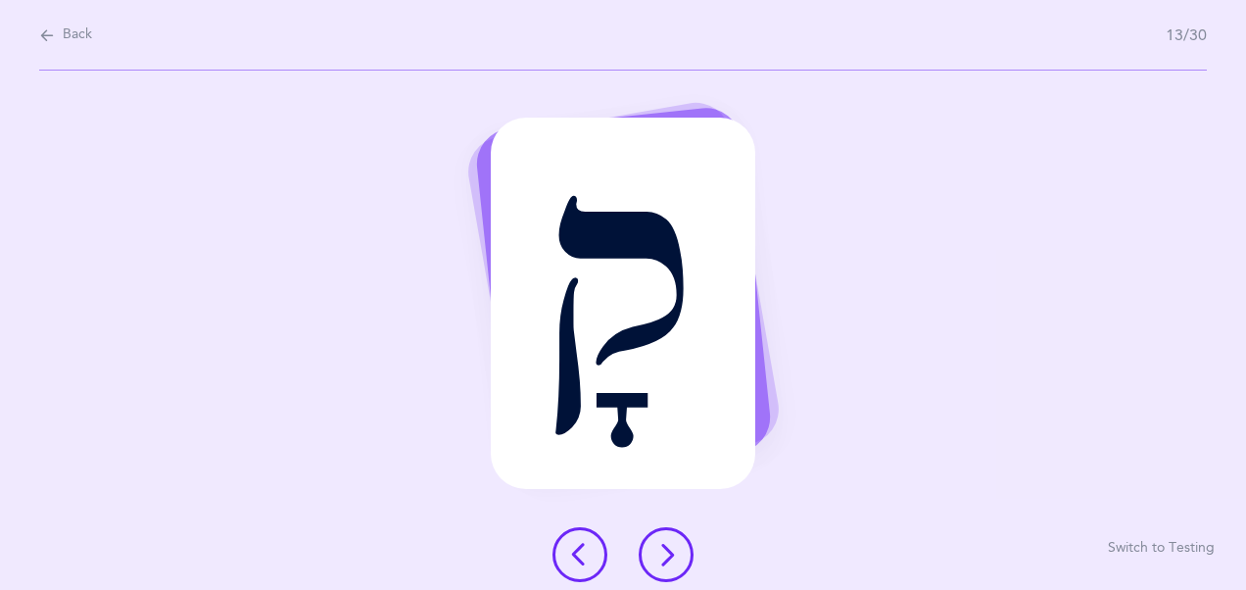
click at [666, 571] on button at bounding box center [666, 554] width 55 height 55
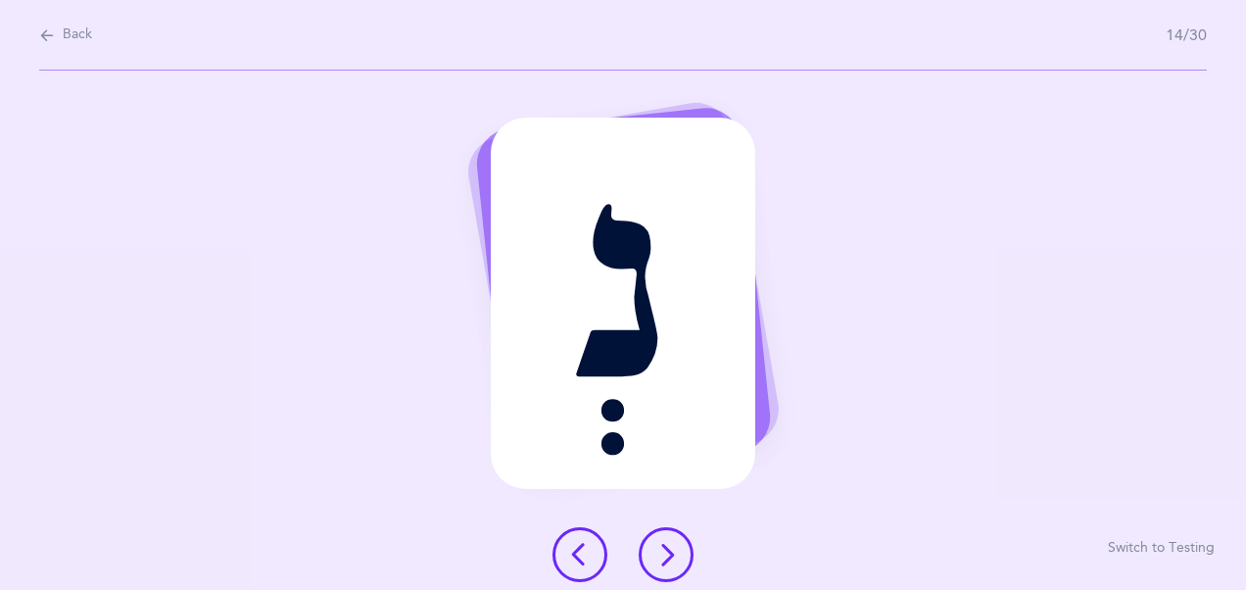
click at [666, 571] on button at bounding box center [666, 554] width 55 height 55
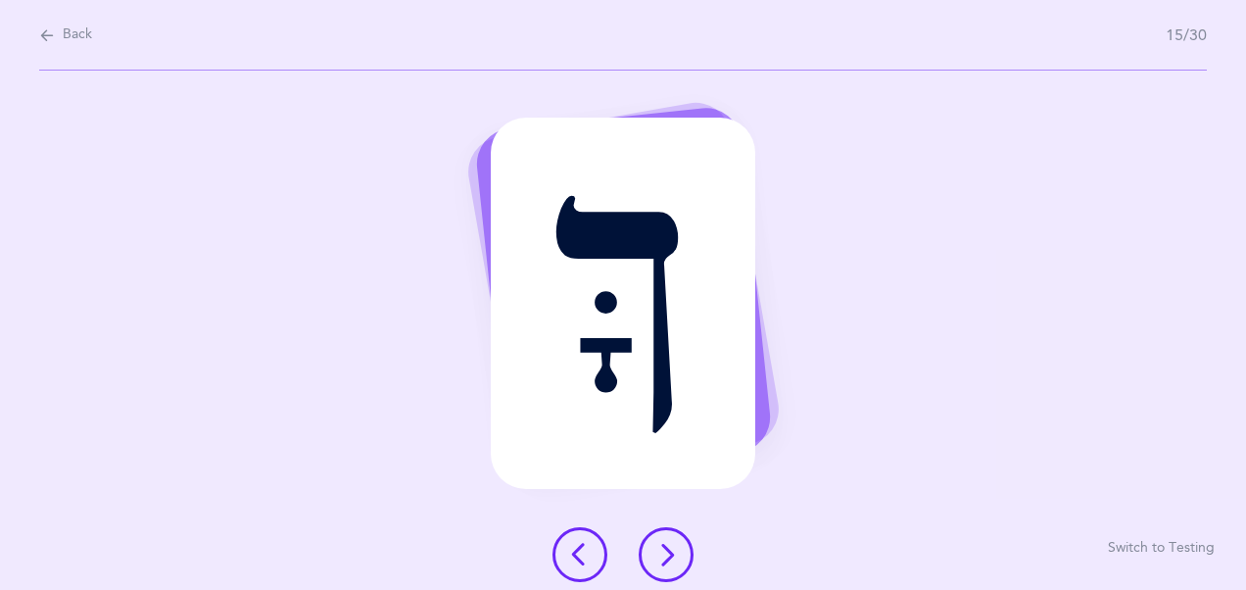
click at [666, 571] on button at bounding box center [666, 554] width 55 height 55
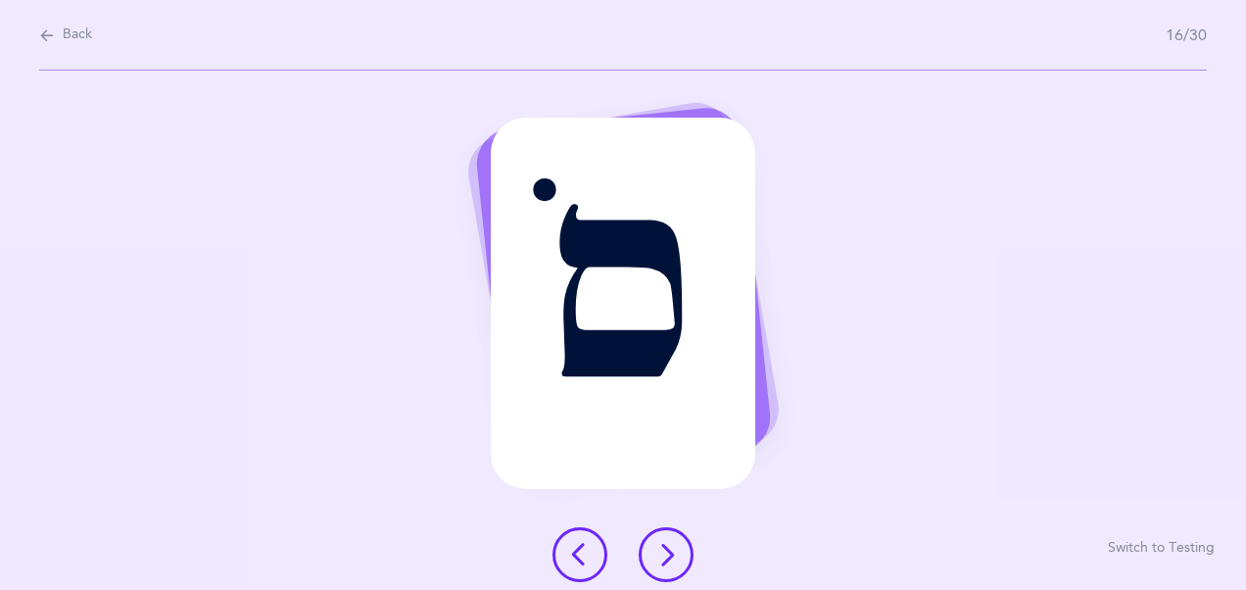
click at [666, 571] on button at bounding box center [666, 554] width 55 height 55
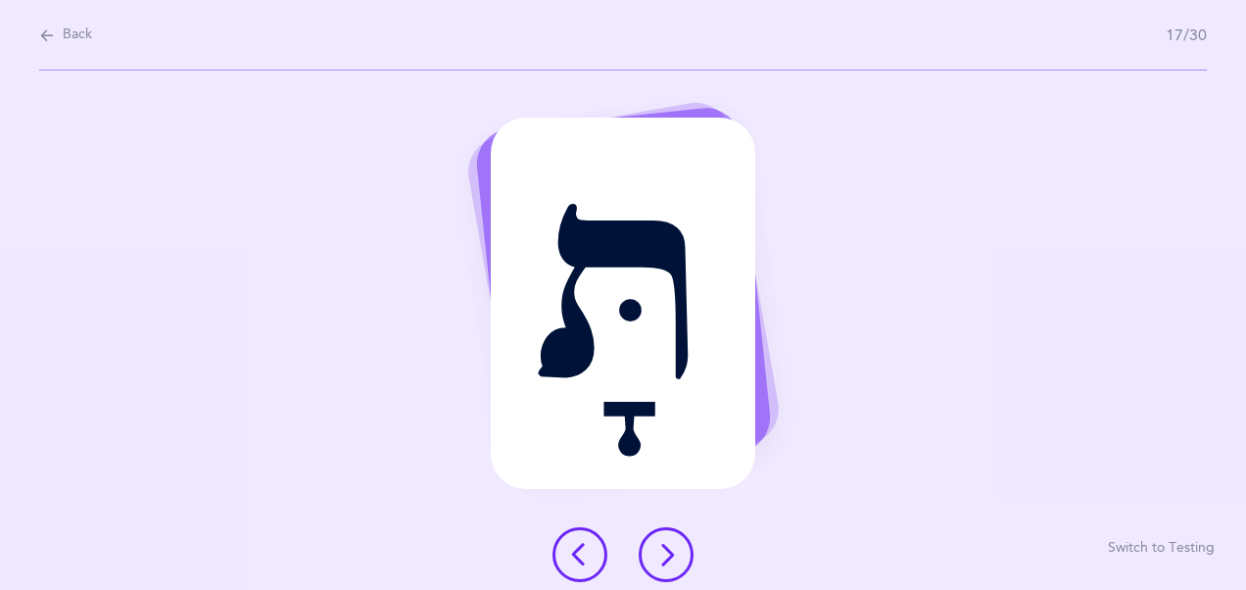
click at [666, 571] on button at bounding box center [666, 554] width 55 height 55
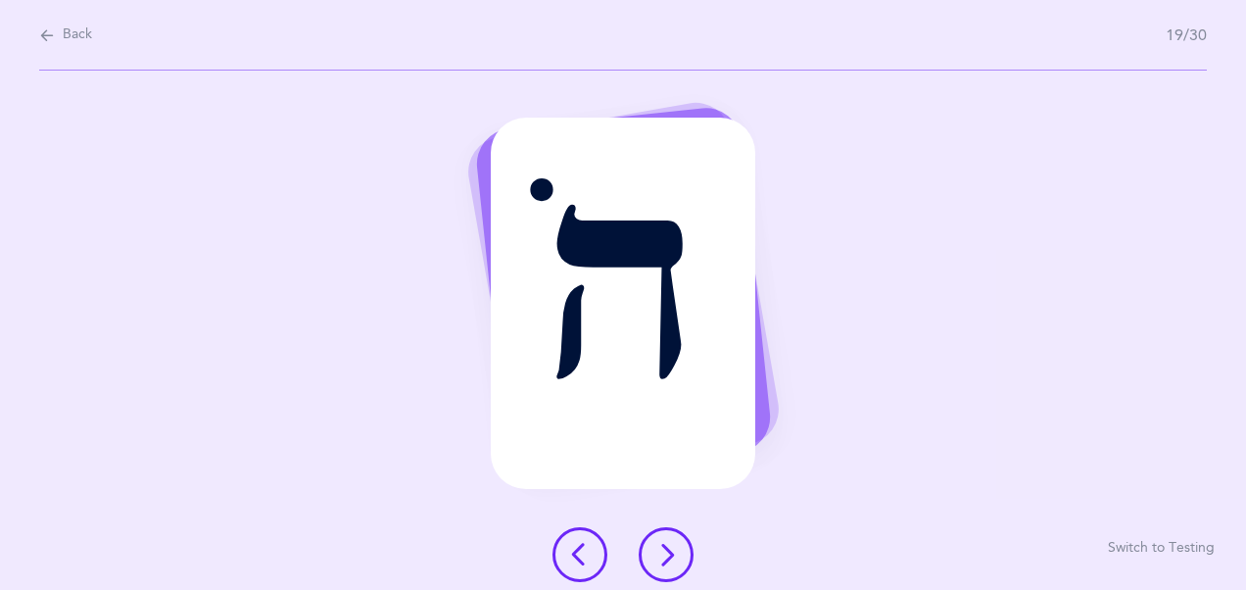
click at [666, 571] on button at bounding box center [666, 554] width 55 height 55
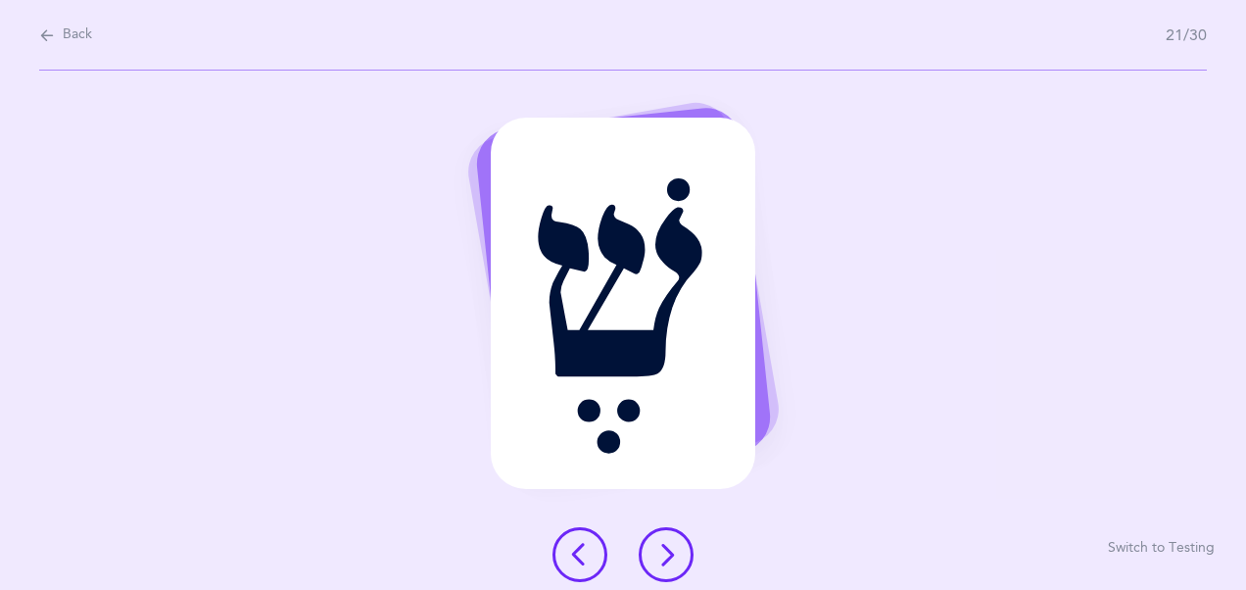
click at [666, 571] on button at bounding box center [666, 554] width 55 height 55
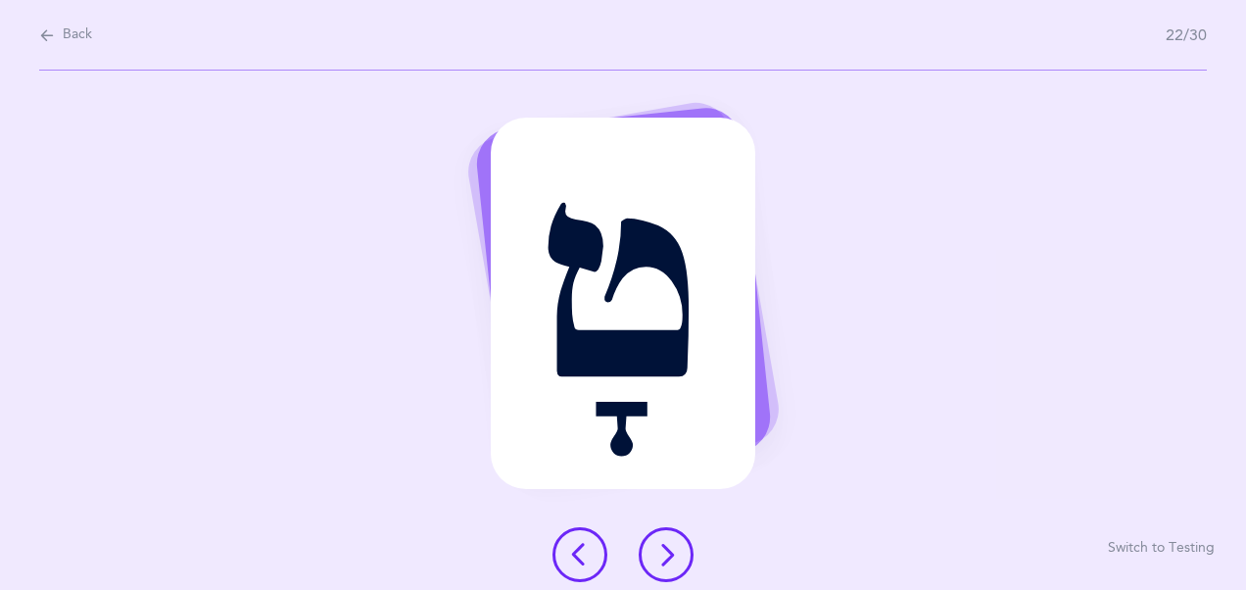
click at [669, 572] on button at bounding box center [666, 554] width 55 height 55
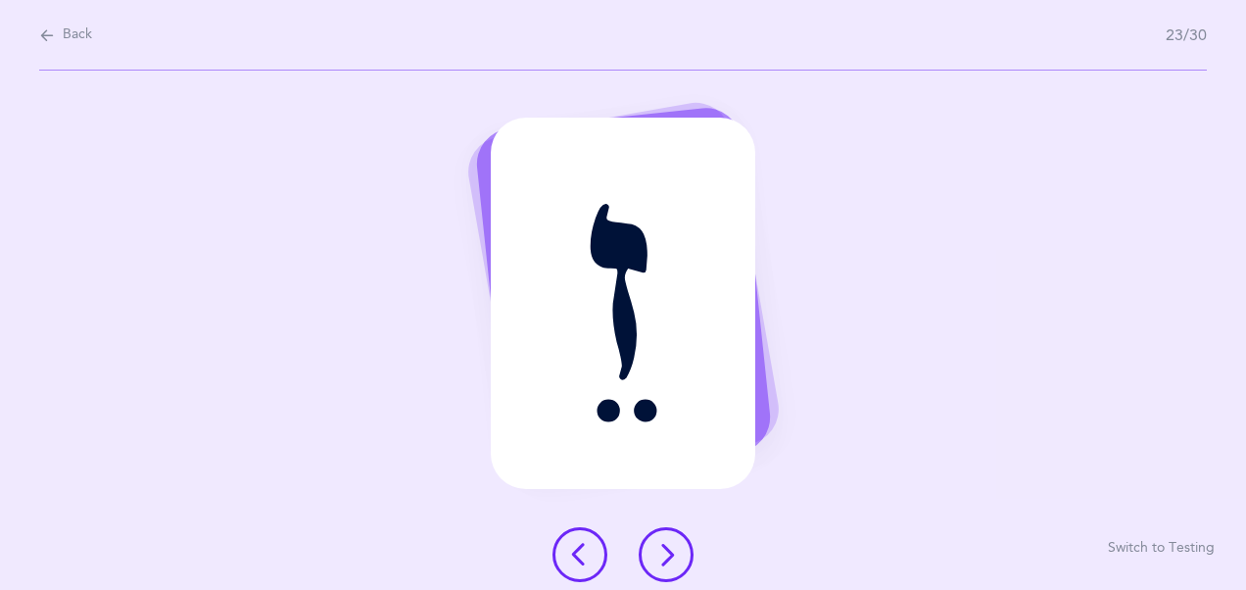
click at [669, 572] on button at bounding box center [666, 554] width 55 height 55
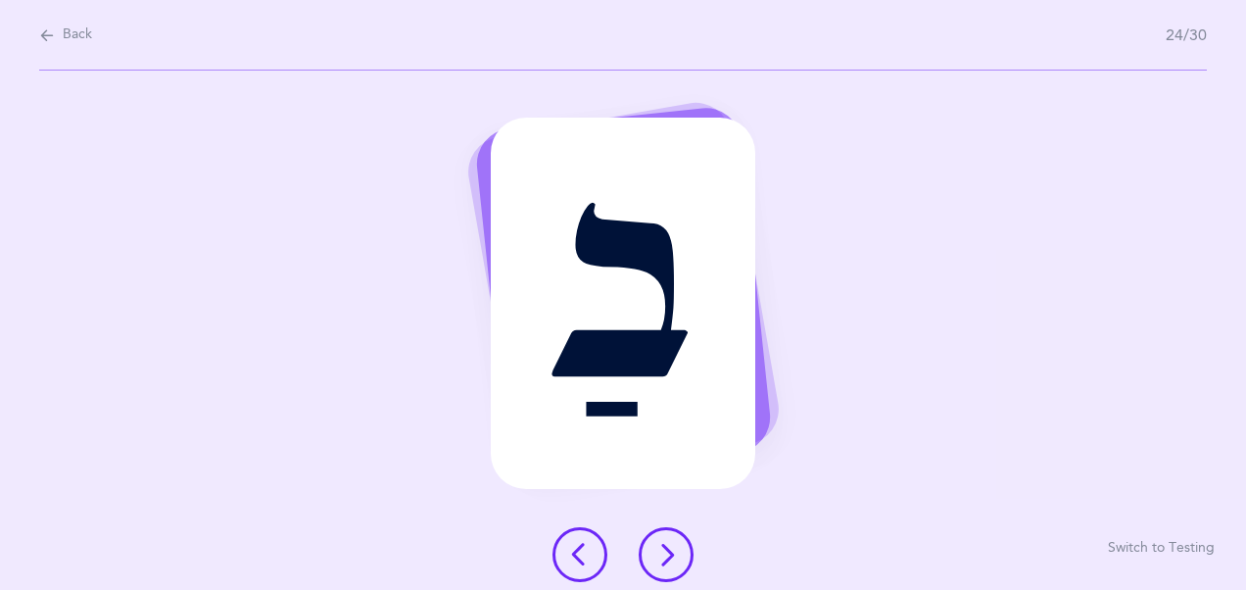
click at [669, 571] on button at bounding box center [666, 554] width 55 height 55
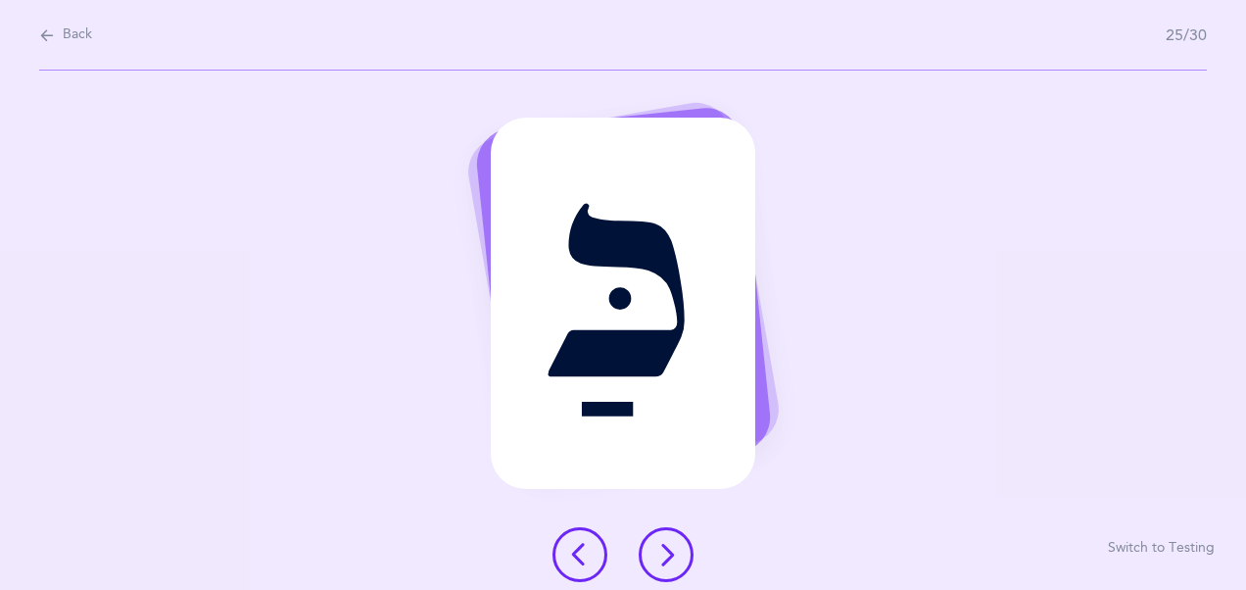
click at [670, 571] on button at bounding box center [666, 554] width 55 height 55
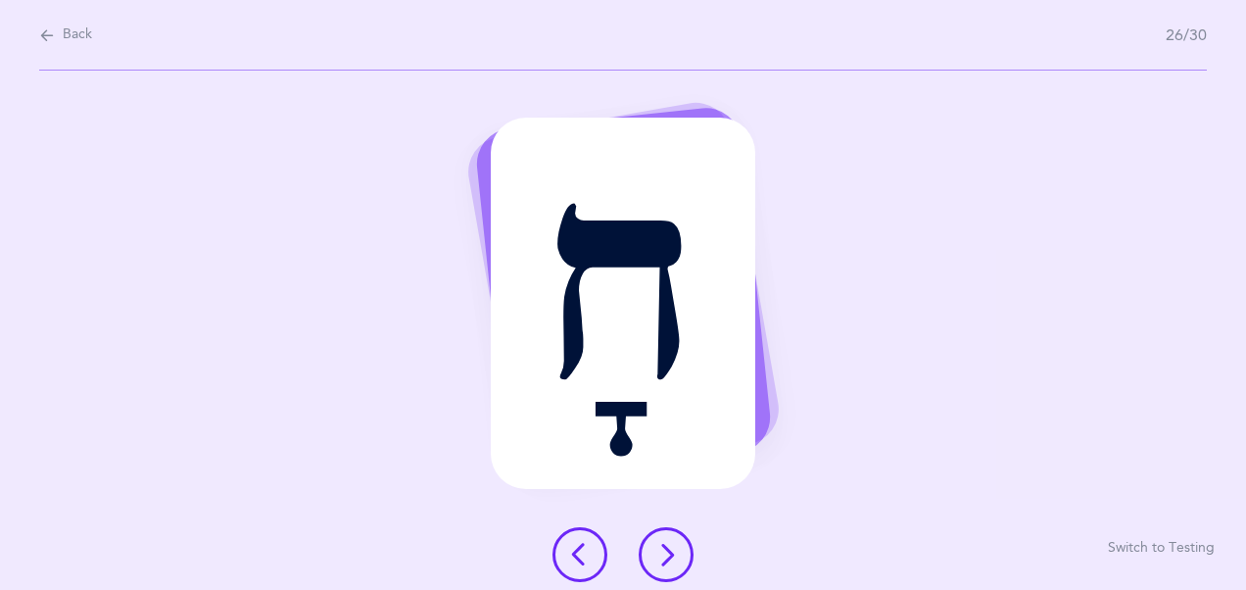
click at [670, 571] on button at bounding box center [666, 554] width 55 height 55
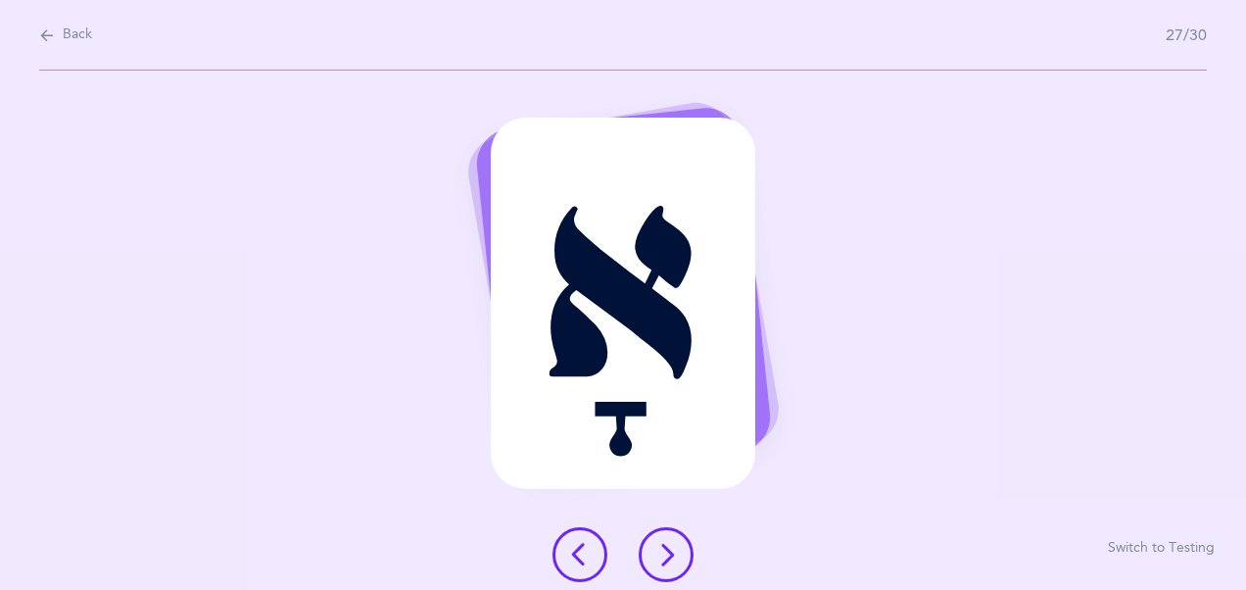
click at [670, 571] on button at bounding box center [666, 554] width 55 height 55
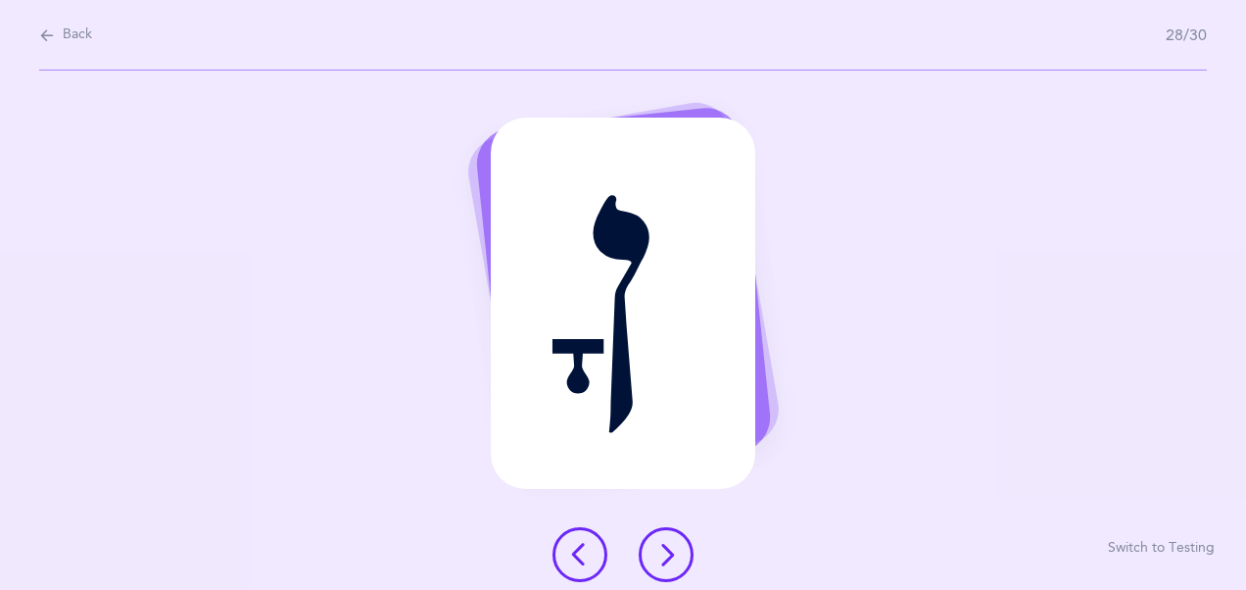
click at [670, 571] on button at bounding box center [666, 554] width 55 height 55
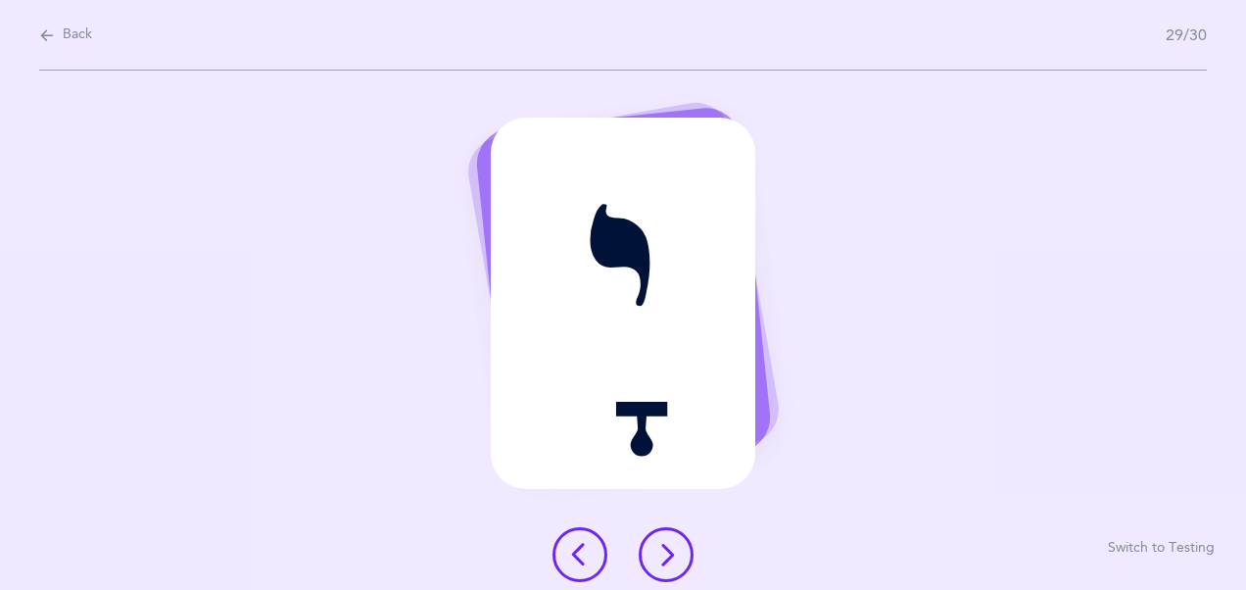
click at [670, 571] on button at bounding box center [666, 554] width 55 height 55
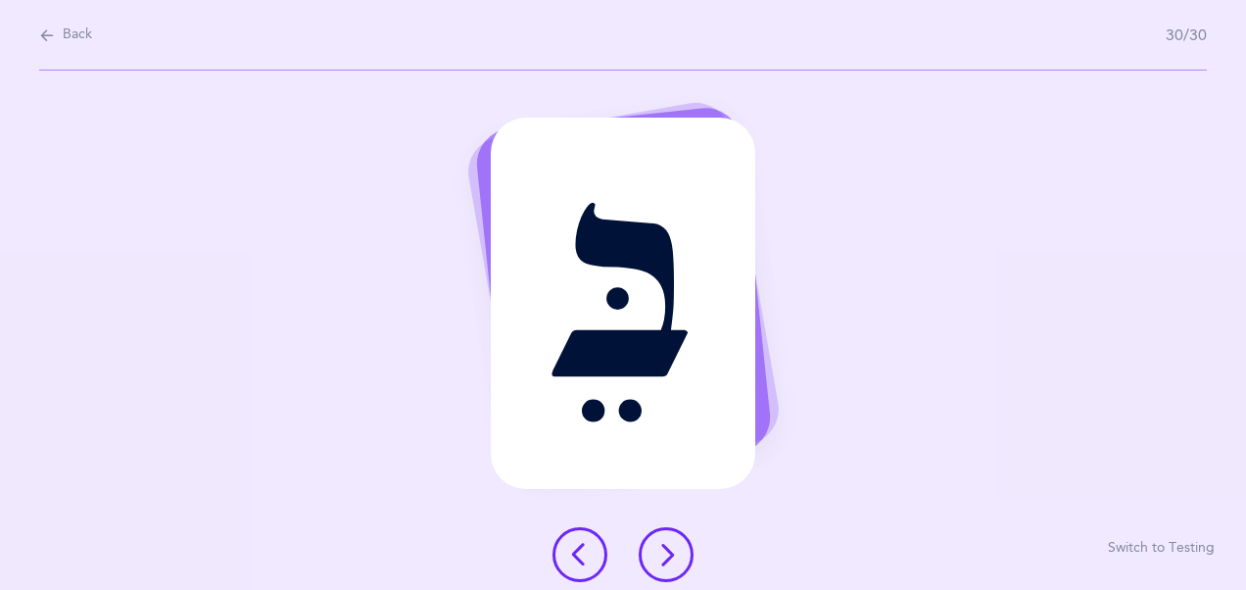
click at [670, 571] on button at bounding box center [666, 554] width 55 height 55
